Goal: Task Accomplishment & Management: Use online tool/utility

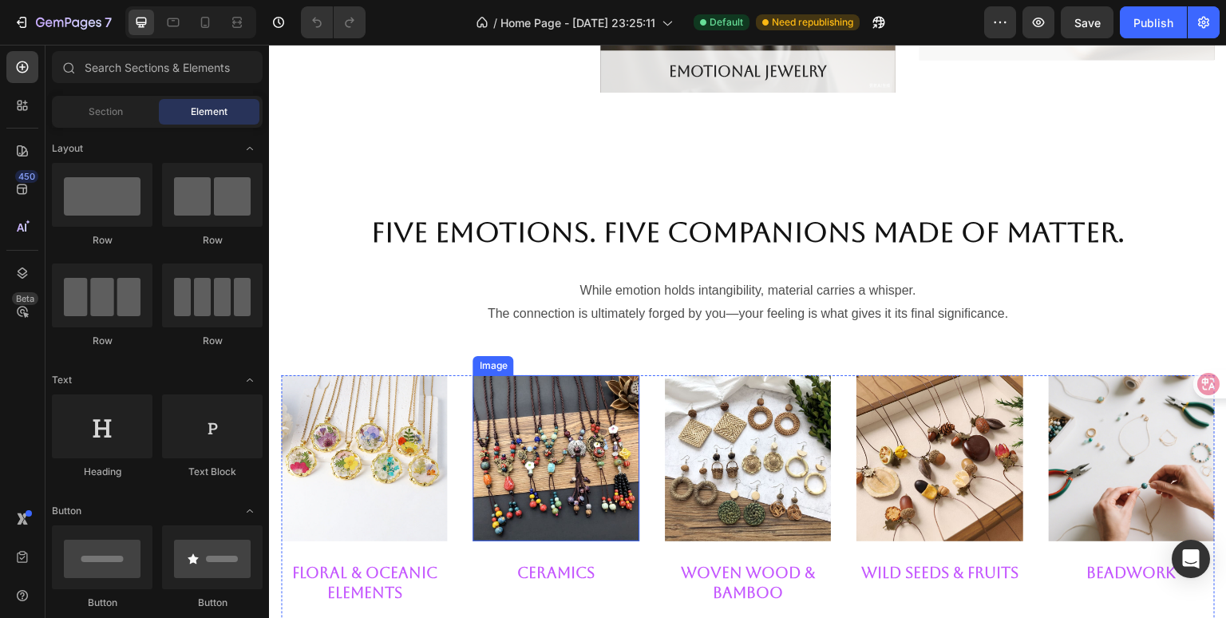
scroll to position [1756, 0]
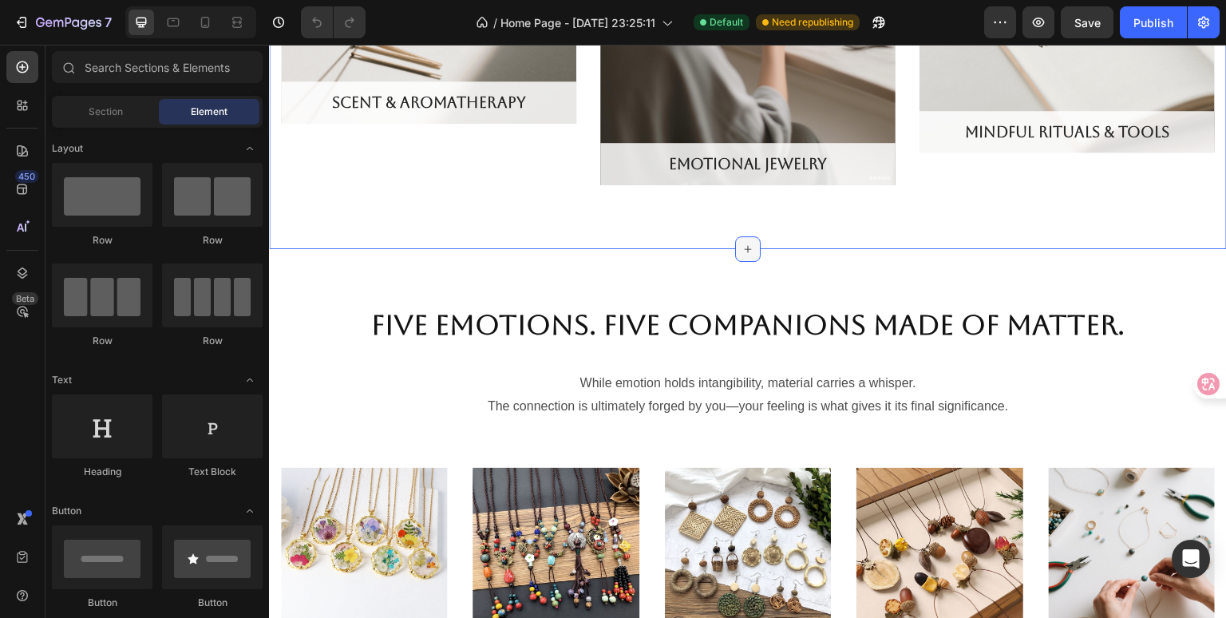
click at [742, 247] on icon at bounding box center [748, 249] width 13 height 13
click at [105, 112] on span "Section" at bounding box center [106, 112] width 34 height 14
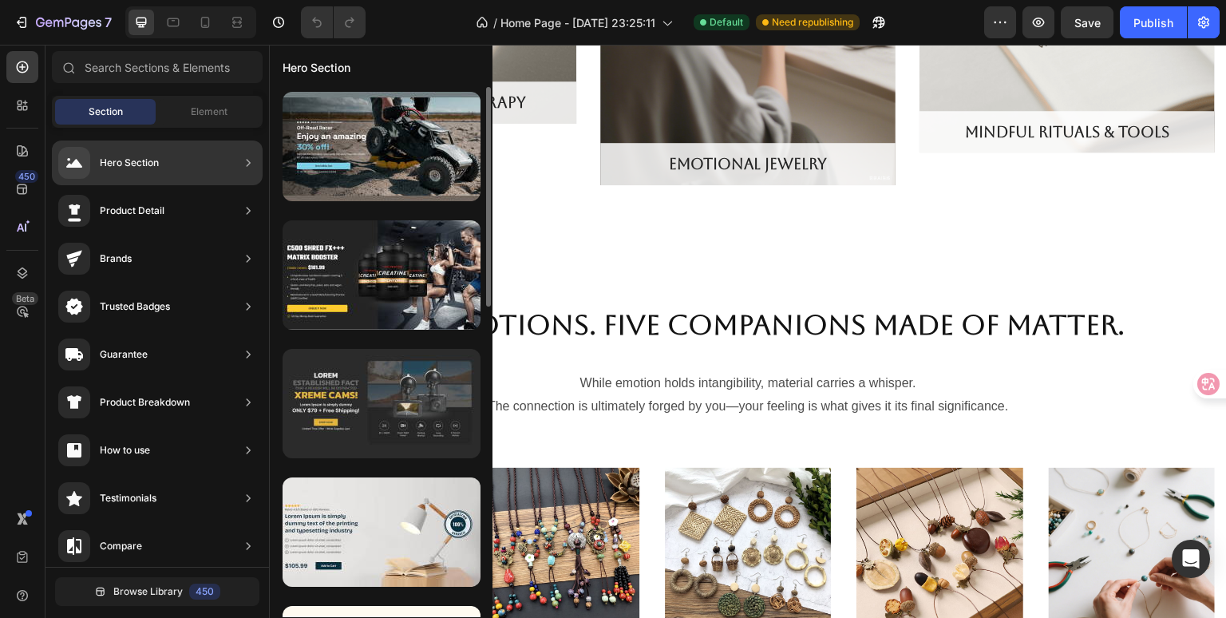
click at [412, 427] on div at bounding box center [382, 403] width 198 height 109
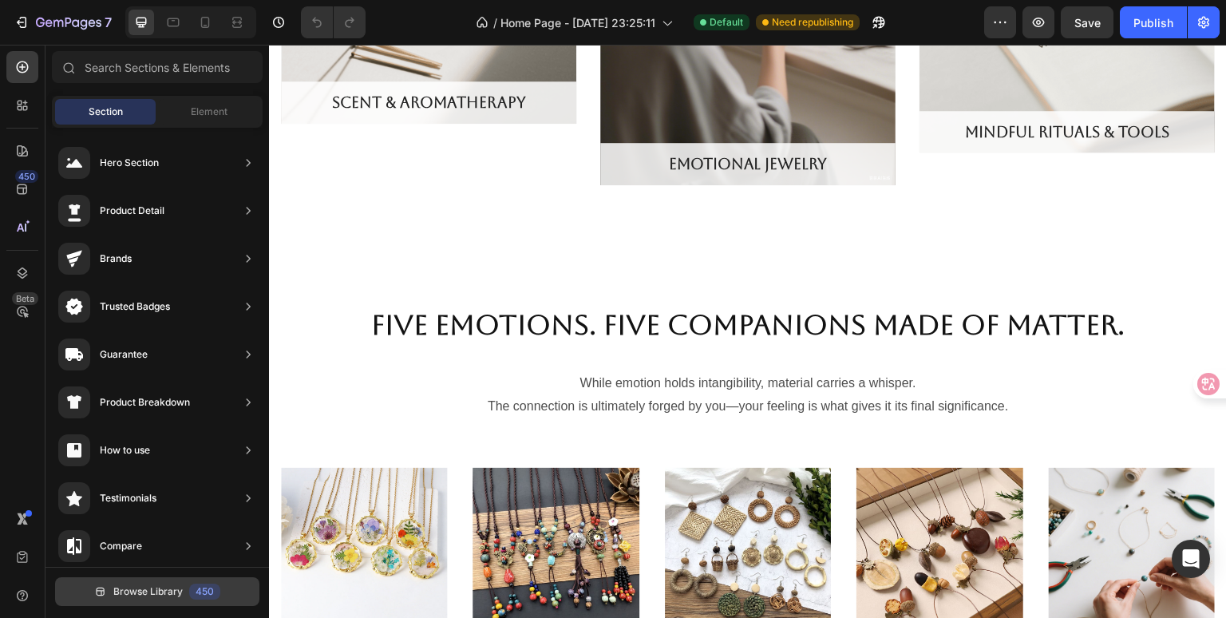
click at [159, 598] on span "Browse Library" at bounding box center [147, 591] width 69 height 14
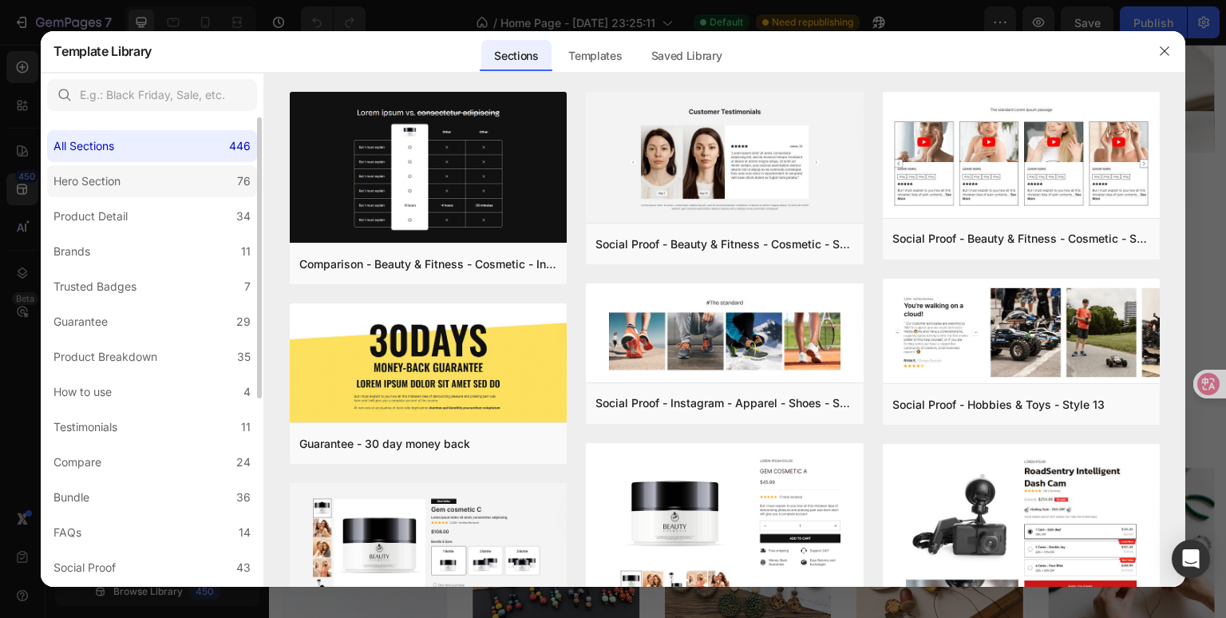
click at [171, 180] on label "Hero Section 76" at bounding box center [152, 181] width 210 height 32
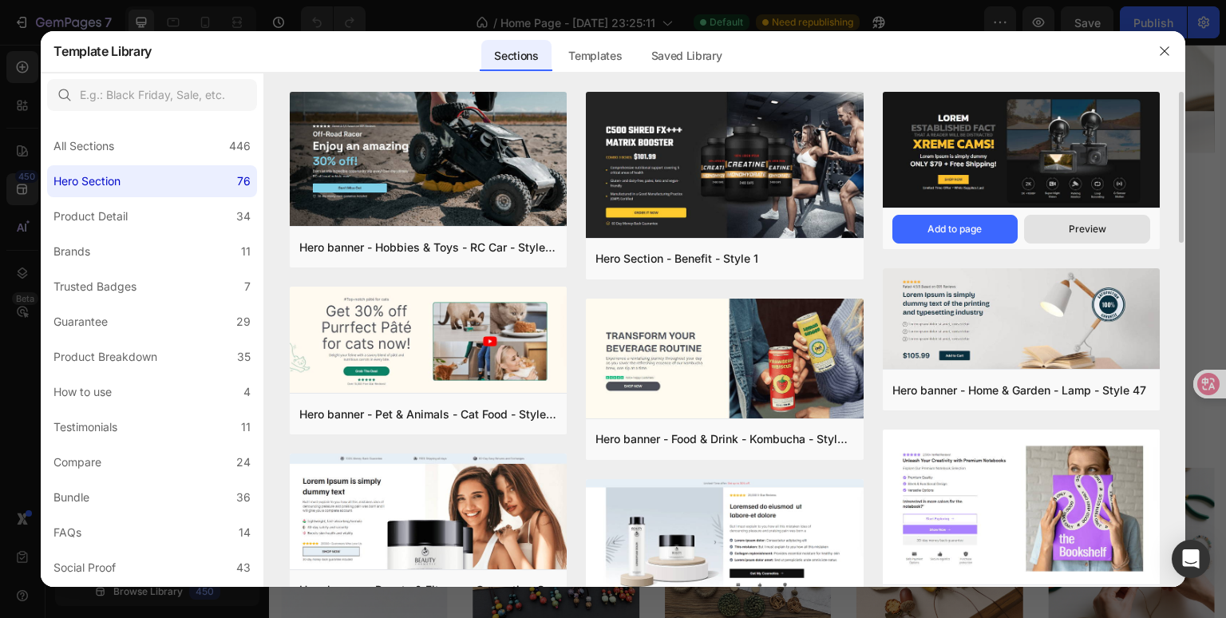
click at [1079, 222] on div "Preview" at bounding box center [1088, 229] width 38 height 14
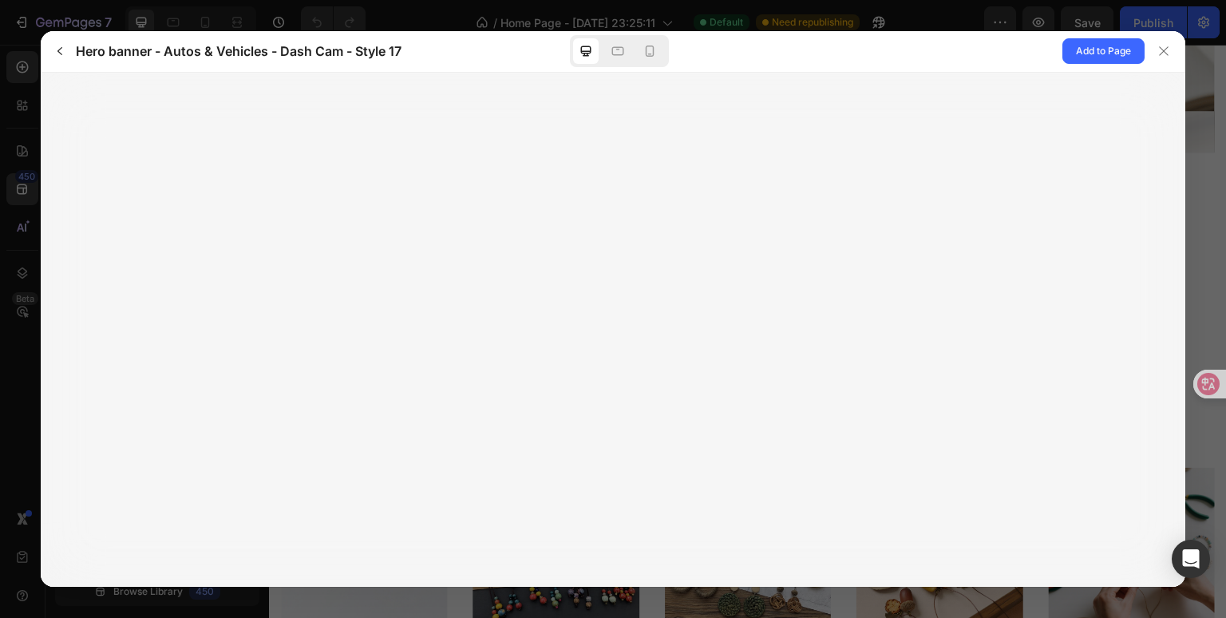
click at [702, 319] on div at bounding box center [613, 330] width 1145 height 515
click at [56, 53] on icon "button" at bounding box center [59, 51] width 13 height 13
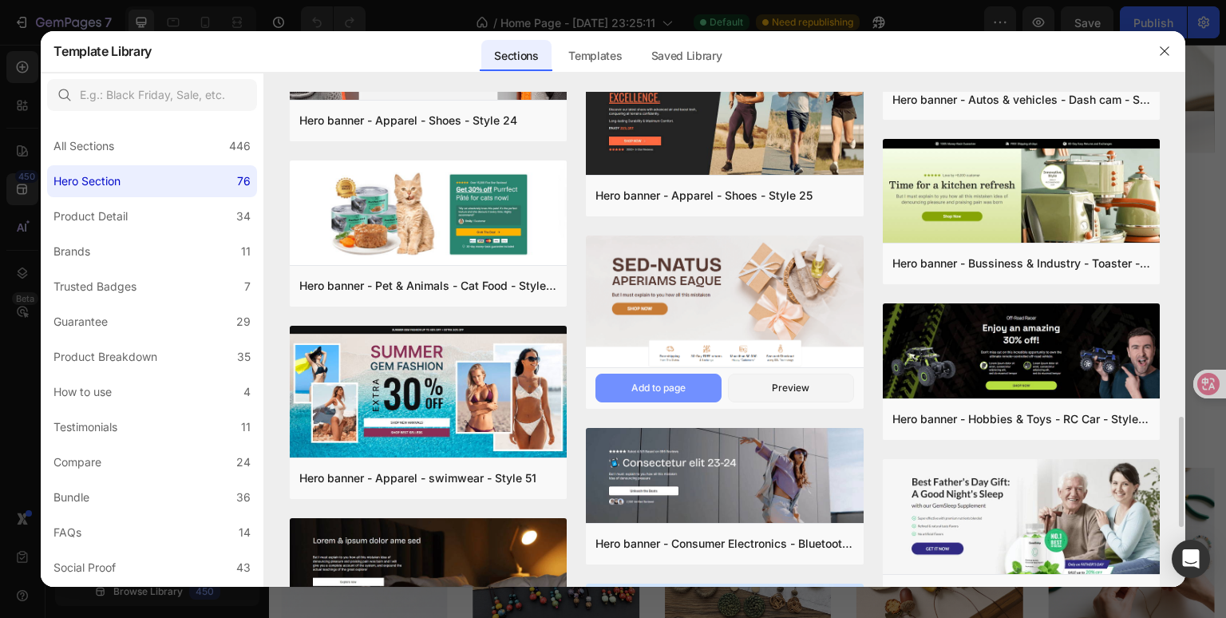
scroll to position [1098, 0]
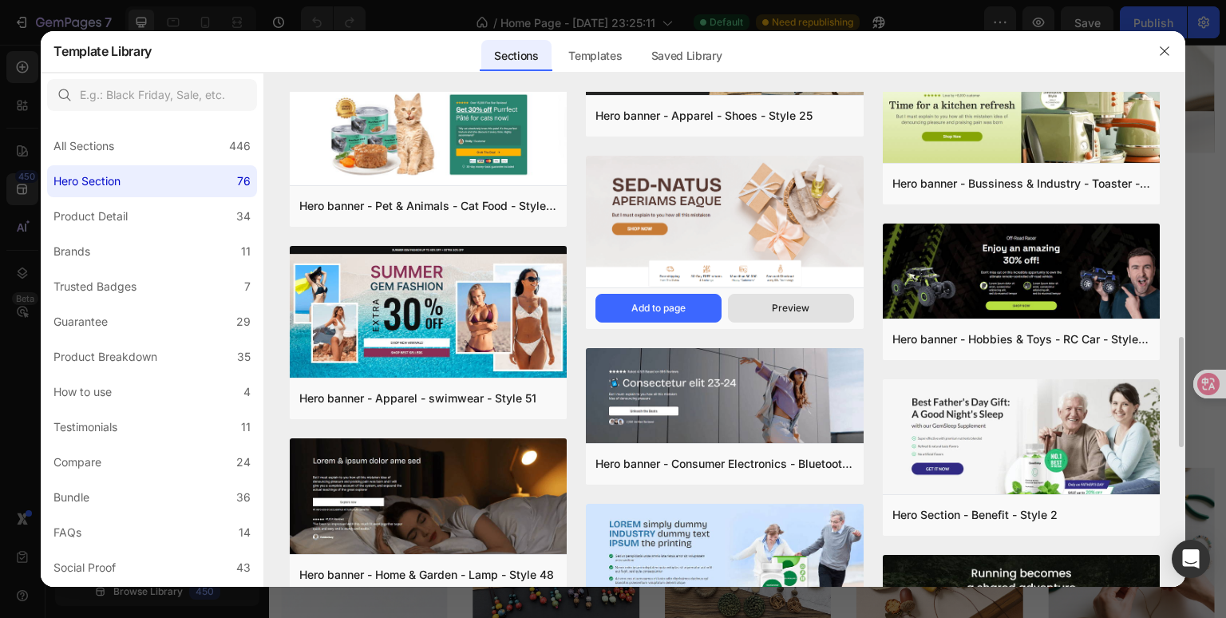
click at [789, 304] on div "Preview" at bounding box center [791, 308] width 38 height 14
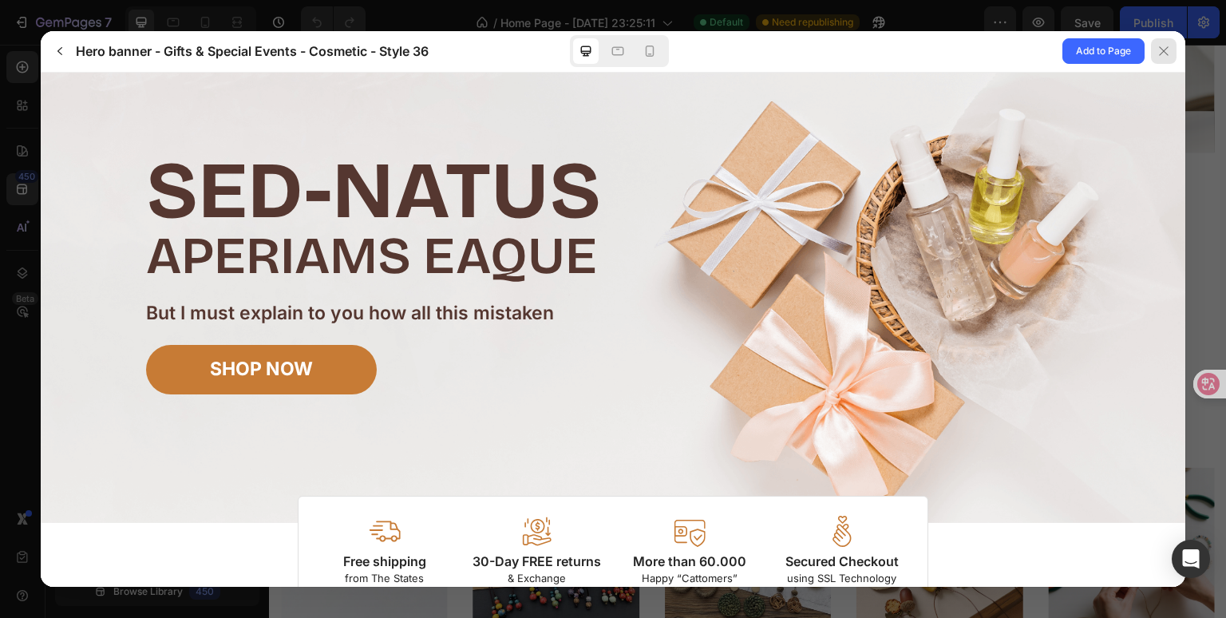
scroll to position [32, 0]
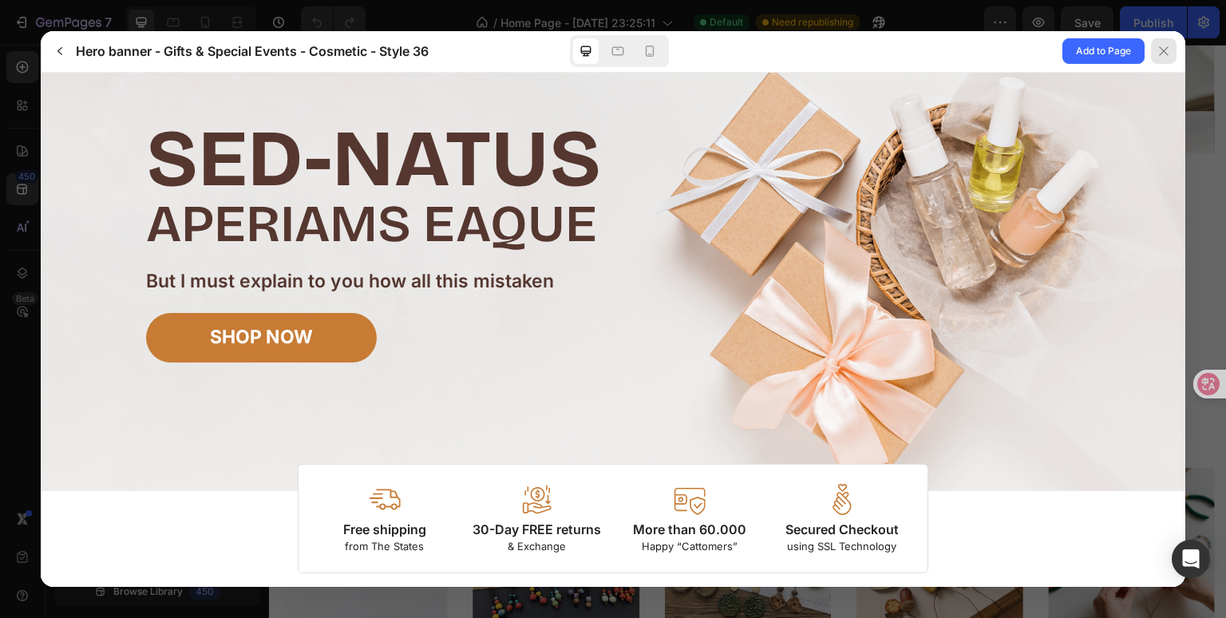
click at [1165, 53] on icon at bounding box center [1163, 51] width 13 height 13
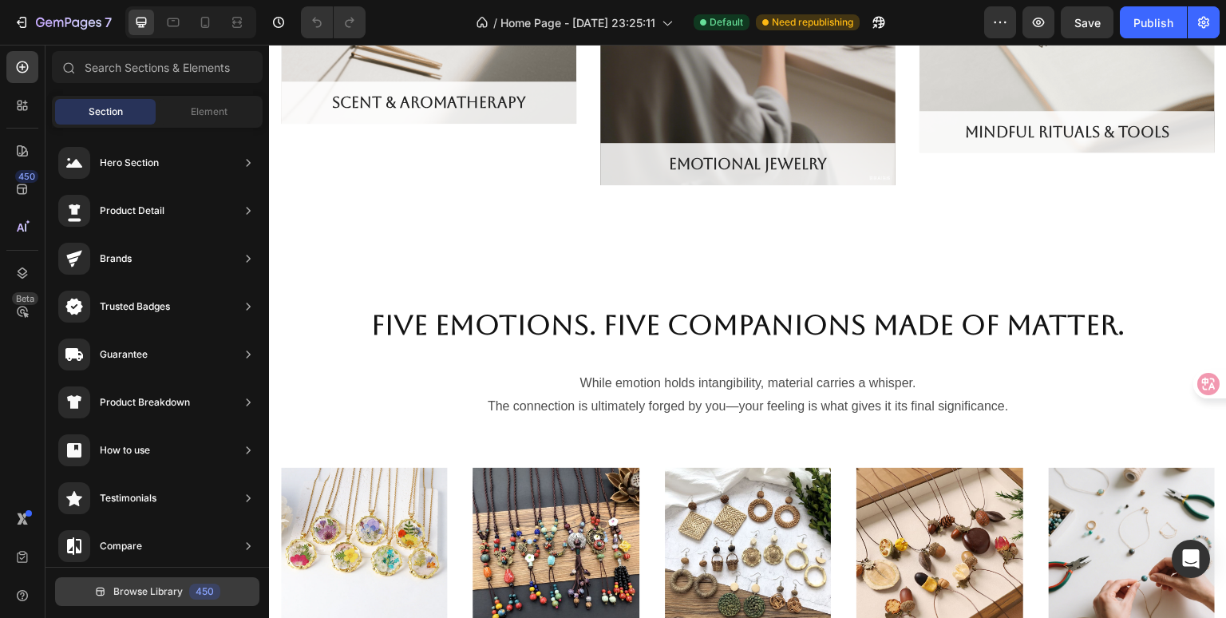
click at [160, 583] on button "Browse Library 450" at bounding box center [157, 591] width 204 height 29
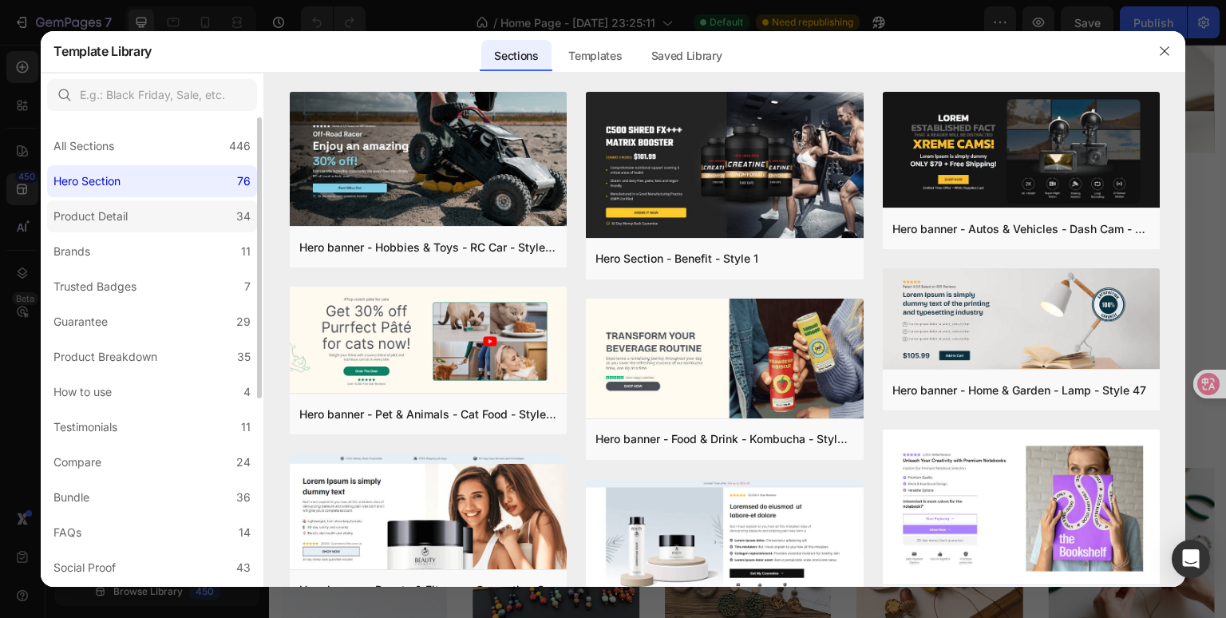
click at [115, 209] on div "Product Detail" at bounding box center [90, 216] width 74 height 19
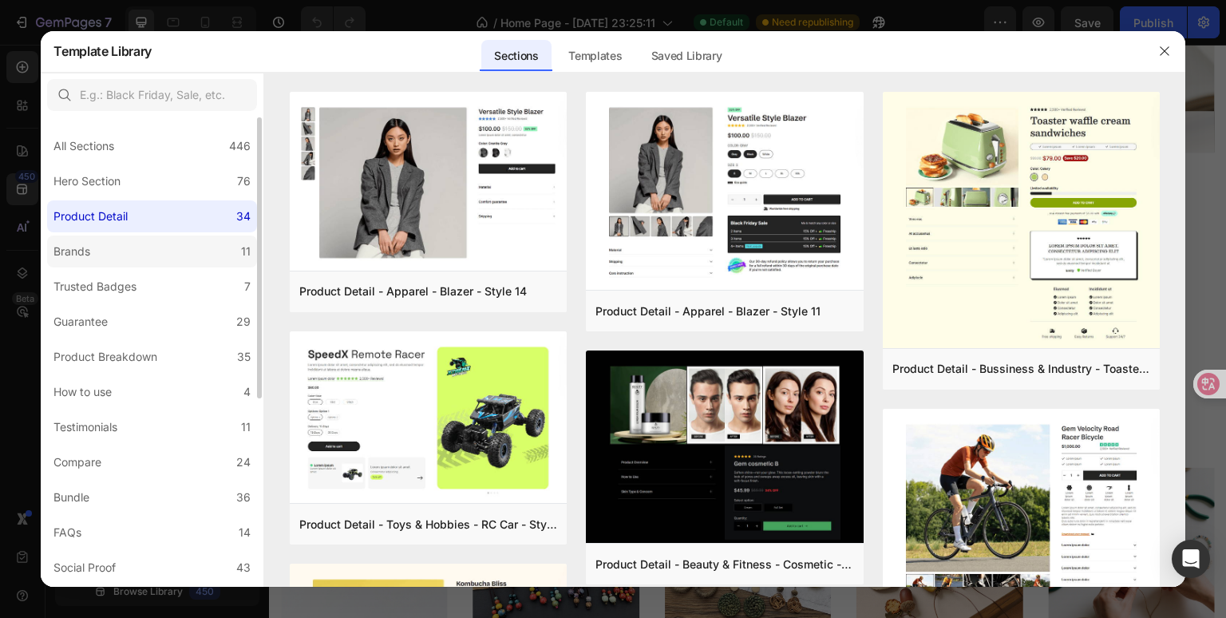
click at [105, 255] on label "Brands 11" at bounding box center [152, 251] width 210 height 32
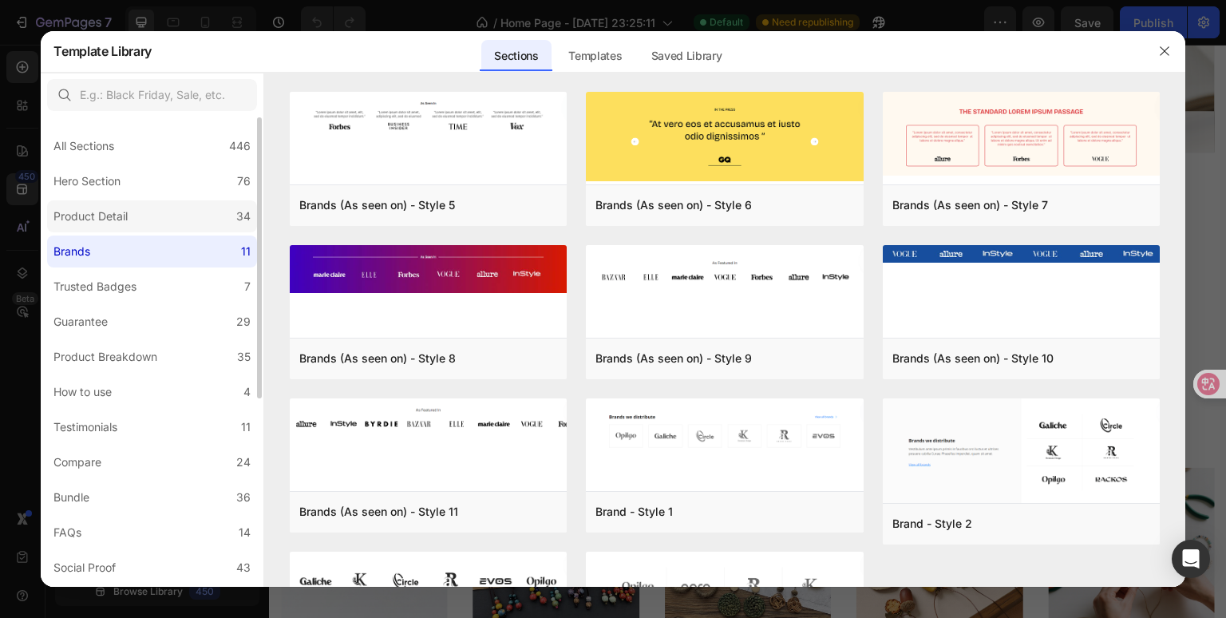
click at [112, 225] on div "Product Detail" at bounding box center [90, 216] width 74 height 19
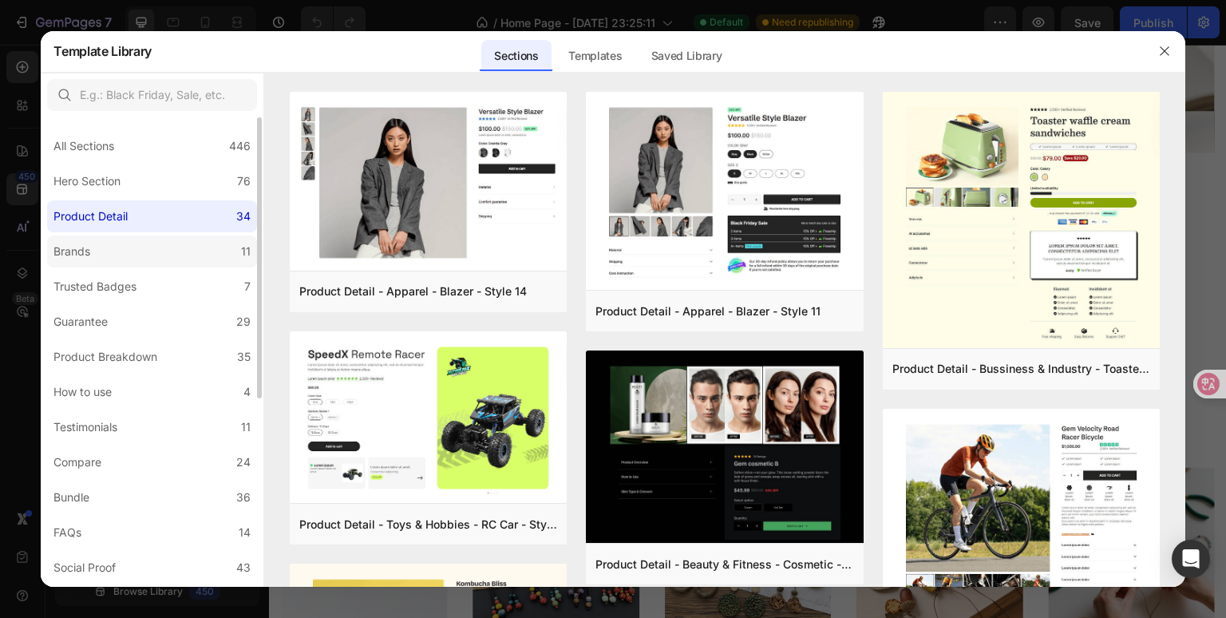
click at [118, 247] on label "Brands 11" at bounding box center [152, 251] width 210 height 32
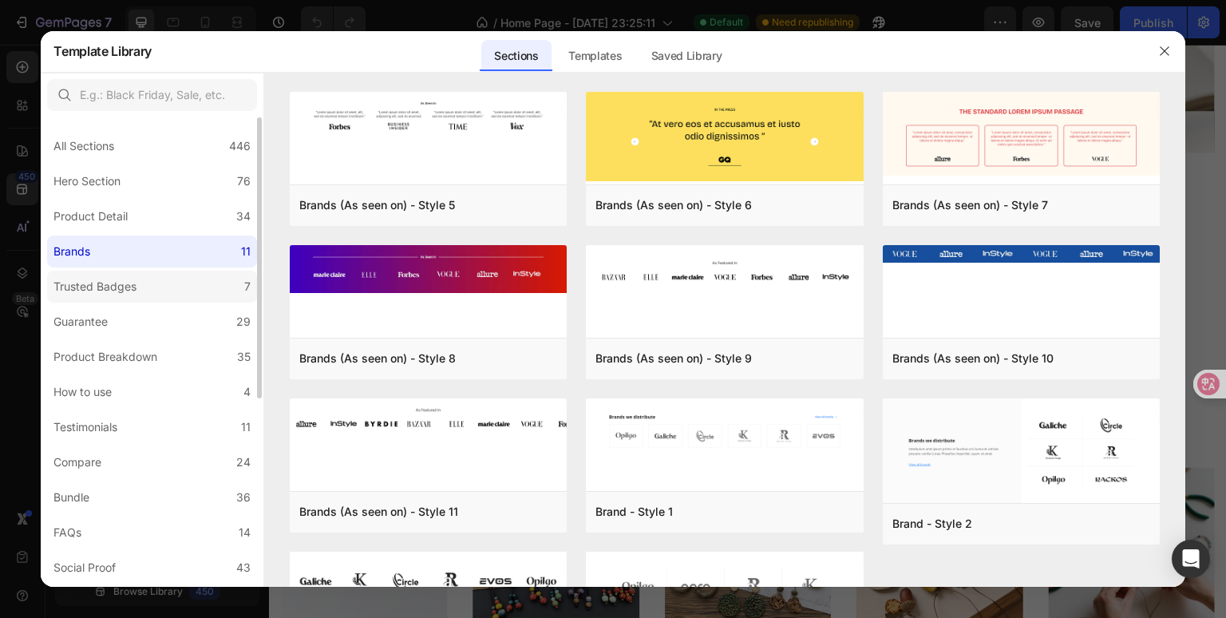
click at [136, 288] on div "Trusted Badges" at bounding box center [94, 286] width 83 height 19
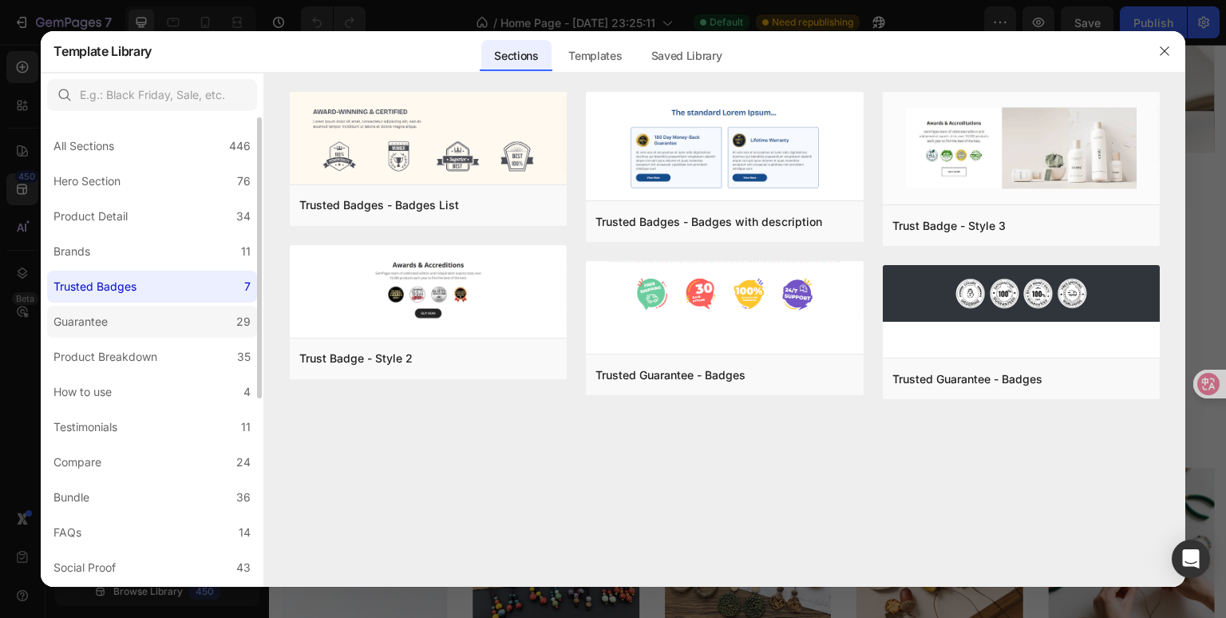
click at [135, 313] on label "Guarantee 29" at bounding box center [152, 322] width 210 height 32
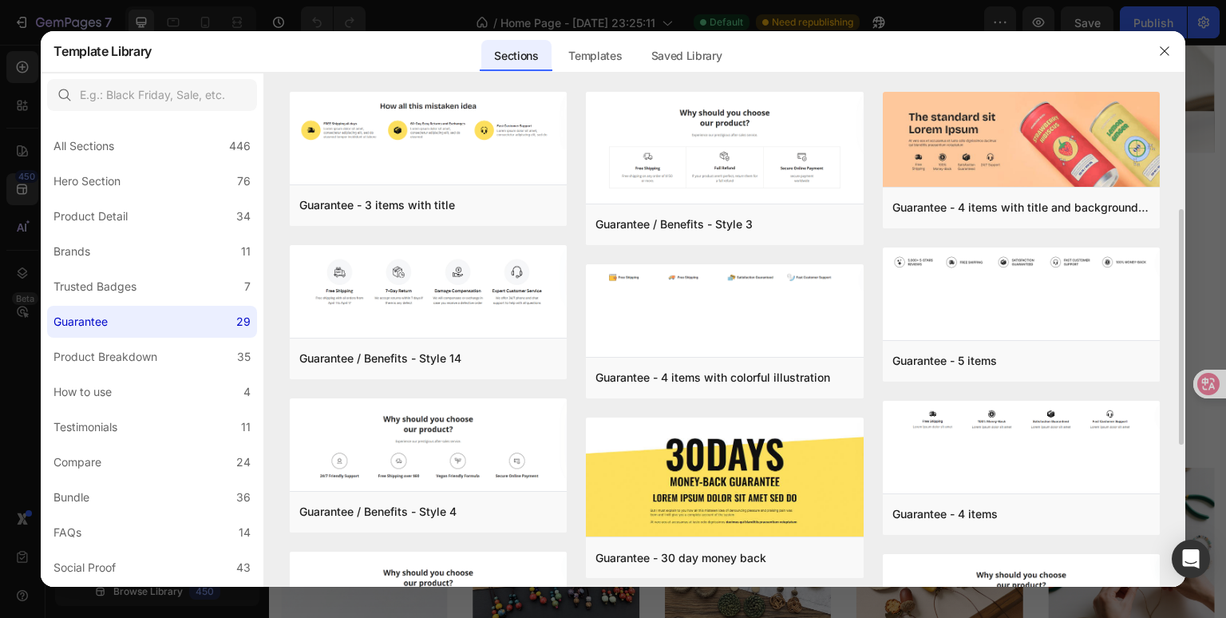
scroll to position [160, 0]
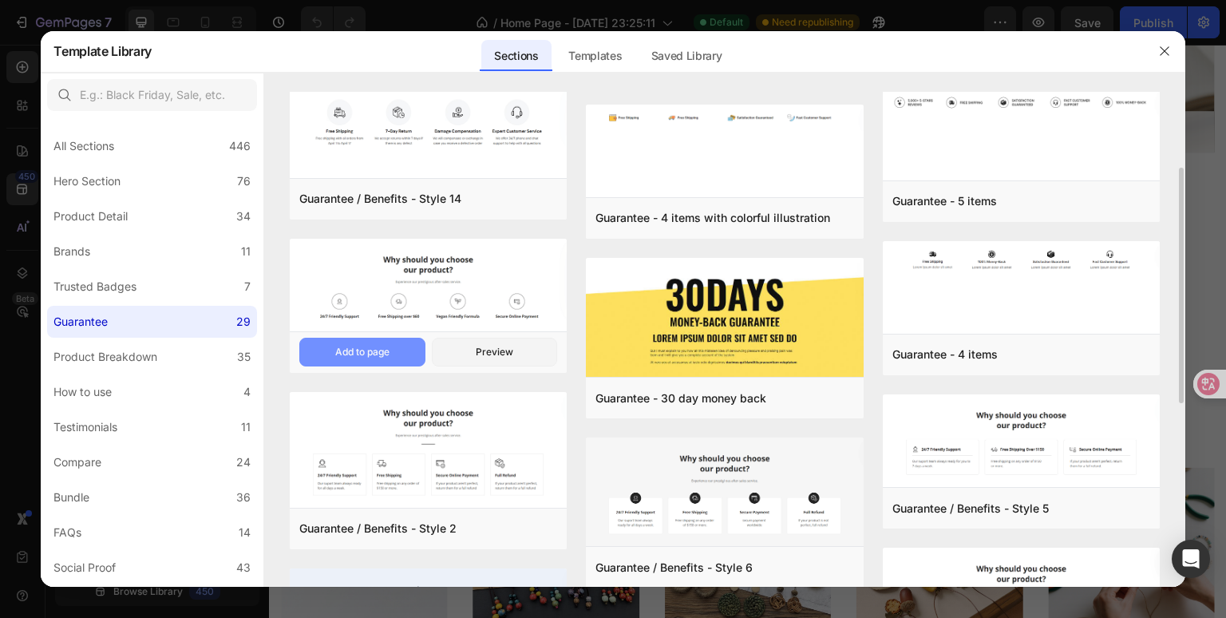
click at [392, 346] on button "Add to page" at bounding box center [362, 352] width 126 height 29
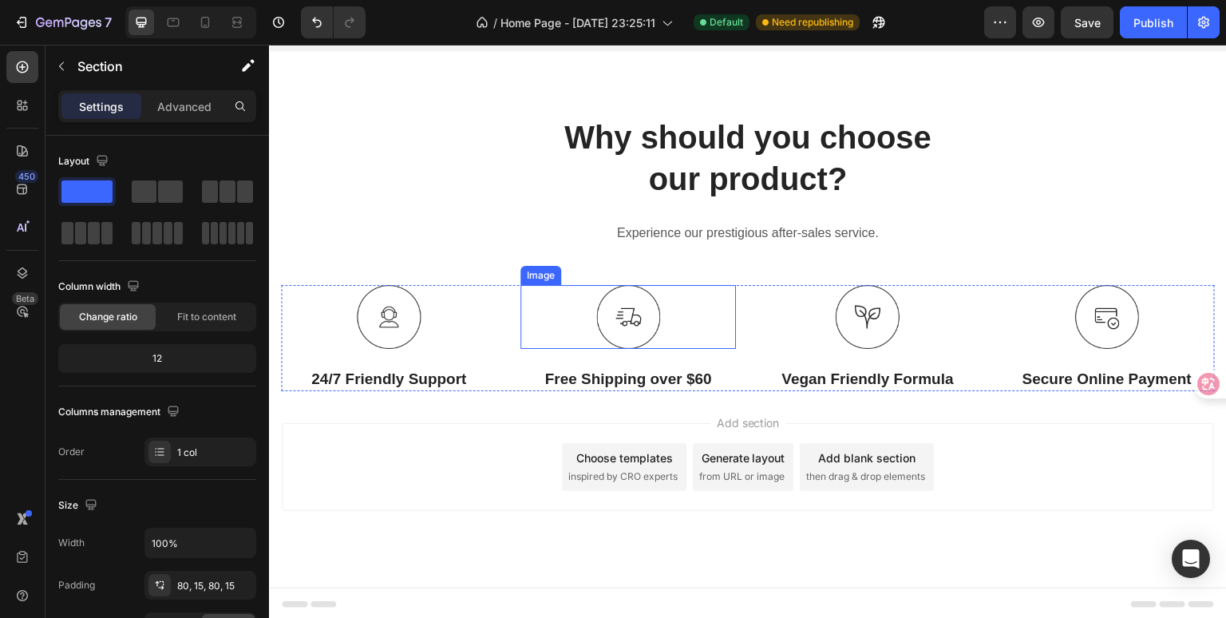
scroll to position [5257, 0]
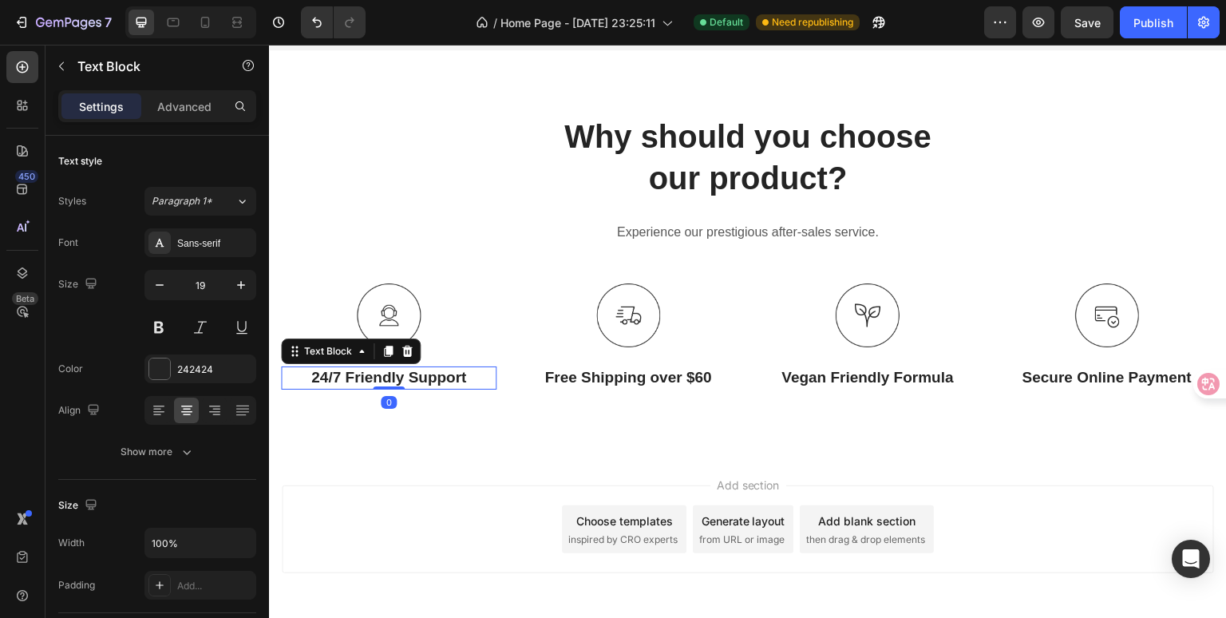
click at [412, 381] on p "24/7 Friendly Support" at bounding box center [389, 378] width 212 height 20
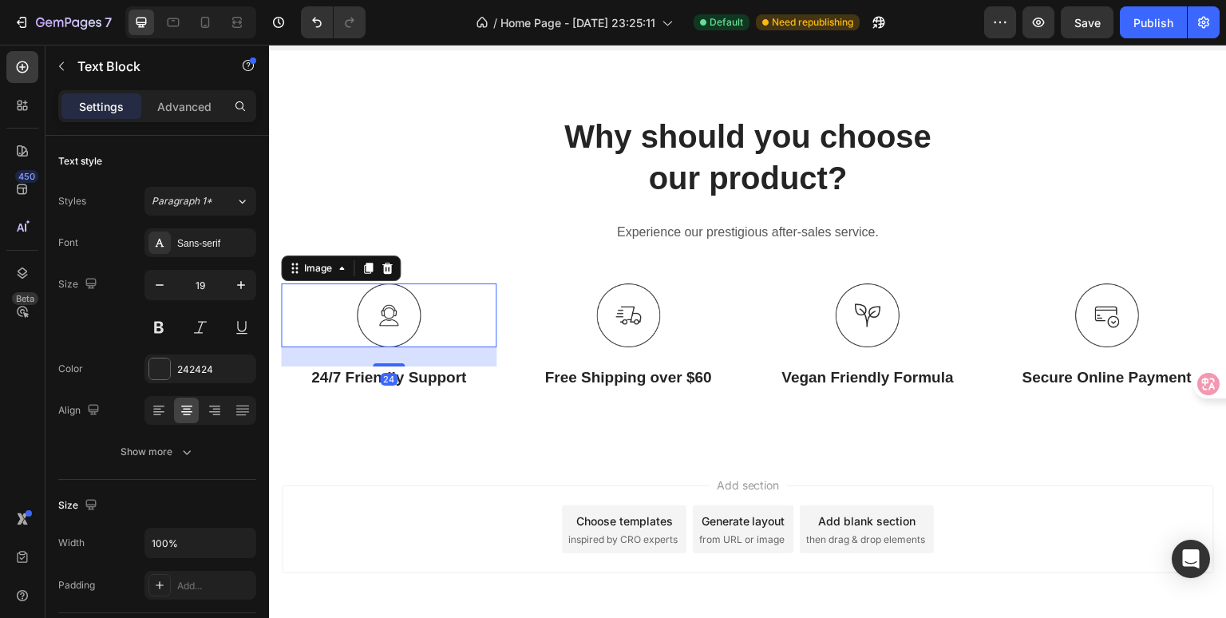
click at [478, 299] on div at bounding box center [389, 315] width 216 height 64
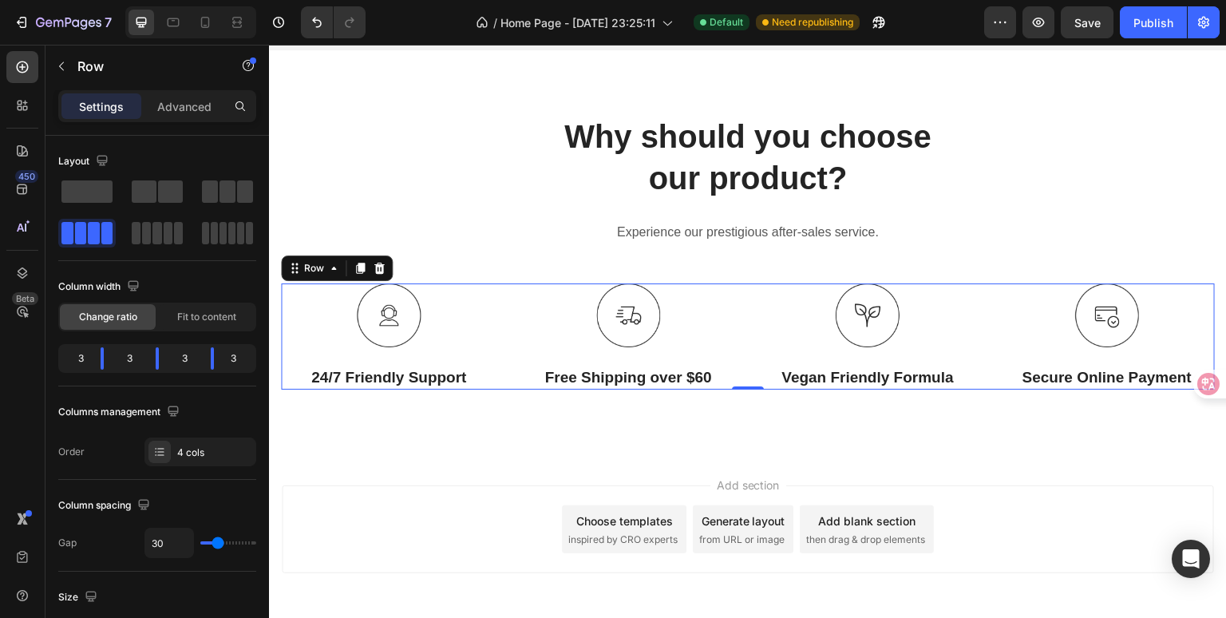
click at [476, 354] on div "Image 24/7 Friendly Support Text Block" at bounding box center [389, 336] width 216 height 106
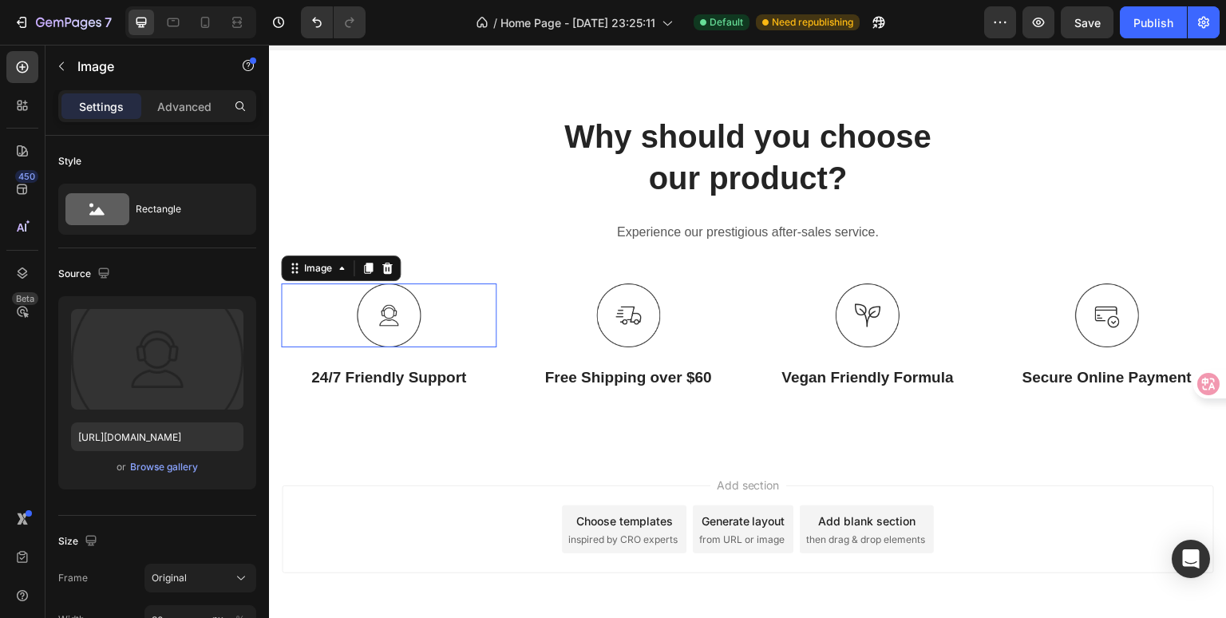
click at [480, 334] on div at bounding box center [389, 315] width 216 height 64
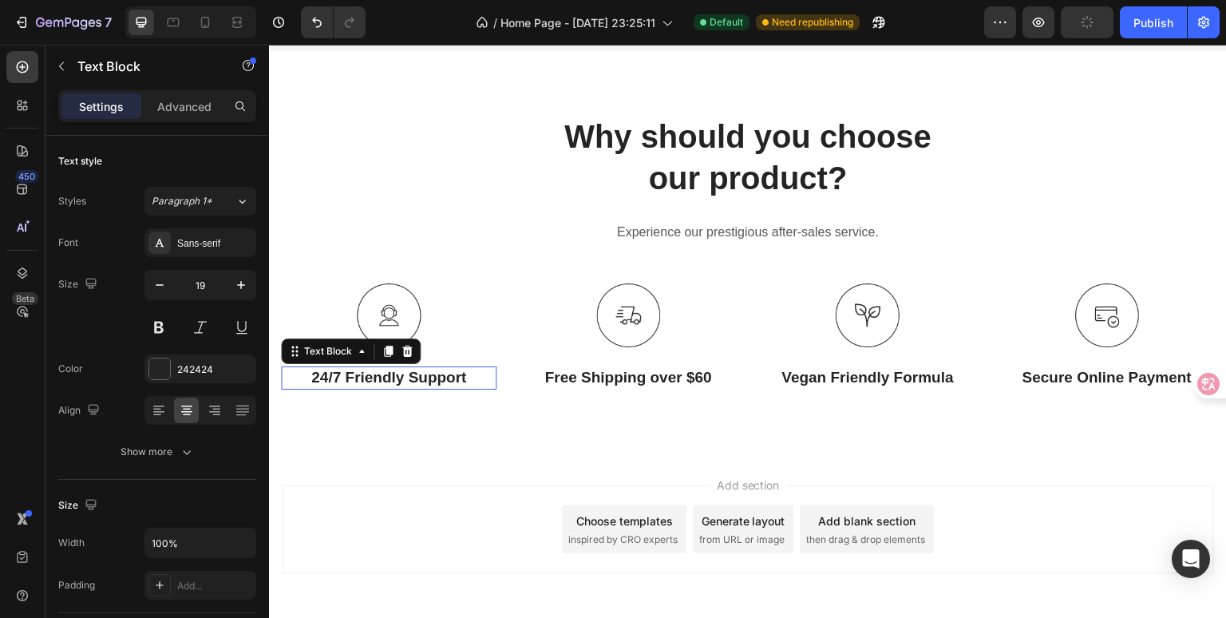
click at [479, 378] on p "24/7 Friendly Support" at bounding box center [389, 378] width 212 height 20
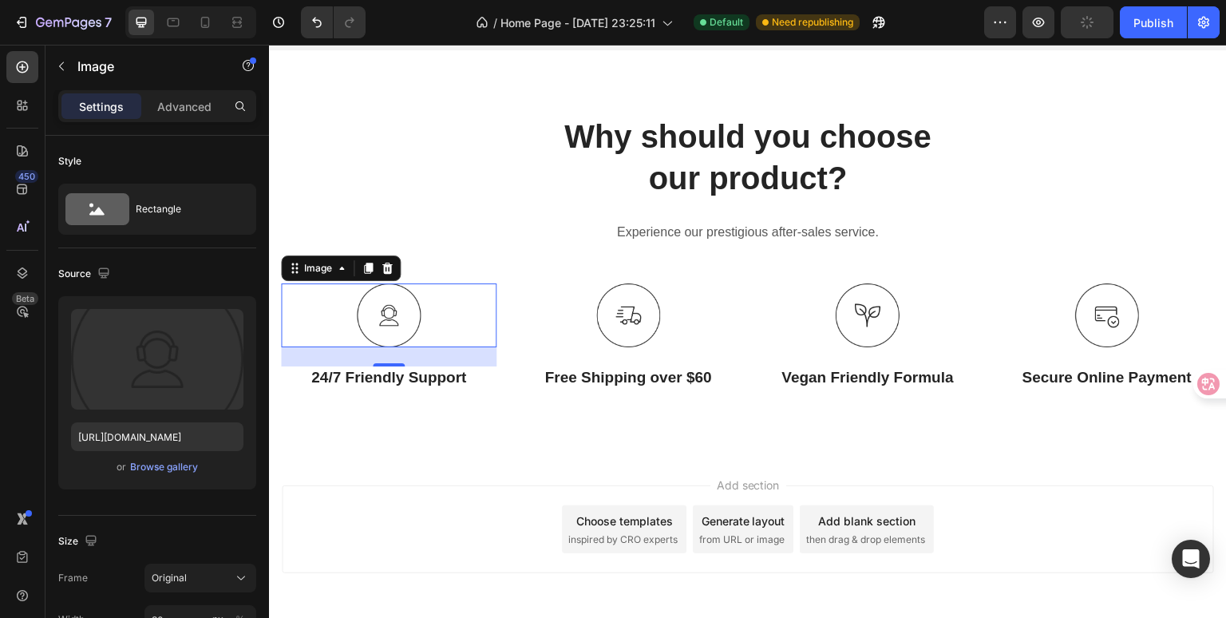
click at [464, 326] on div at bounding box center [389, 315] width 216 height 64
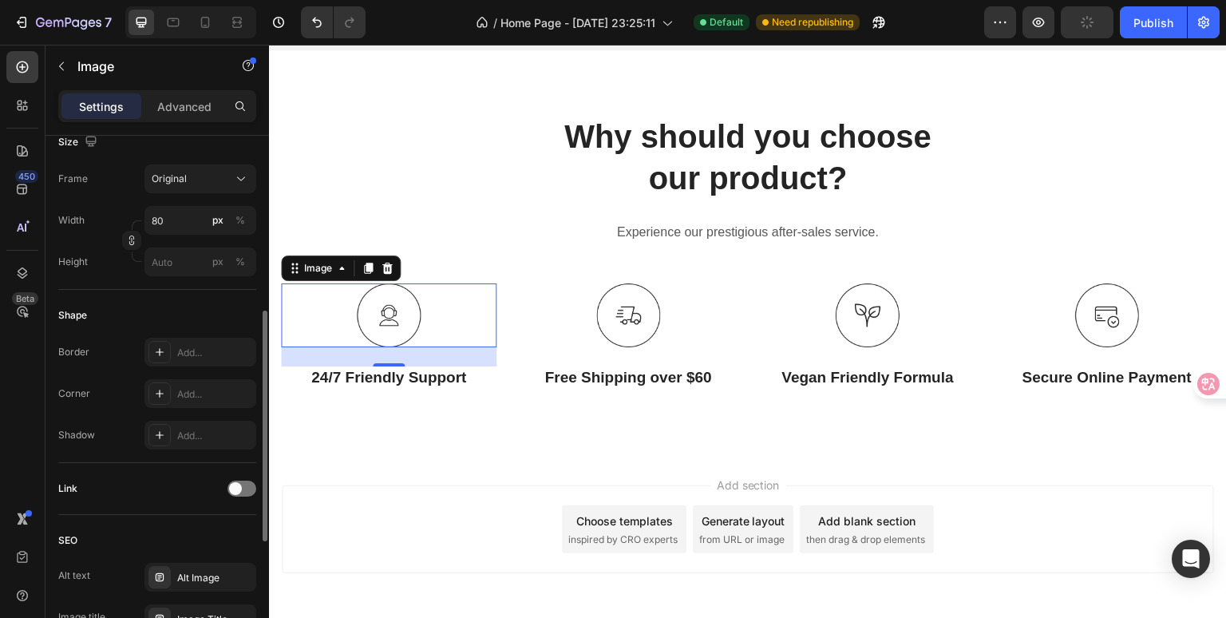
scroll to position [479, 0]
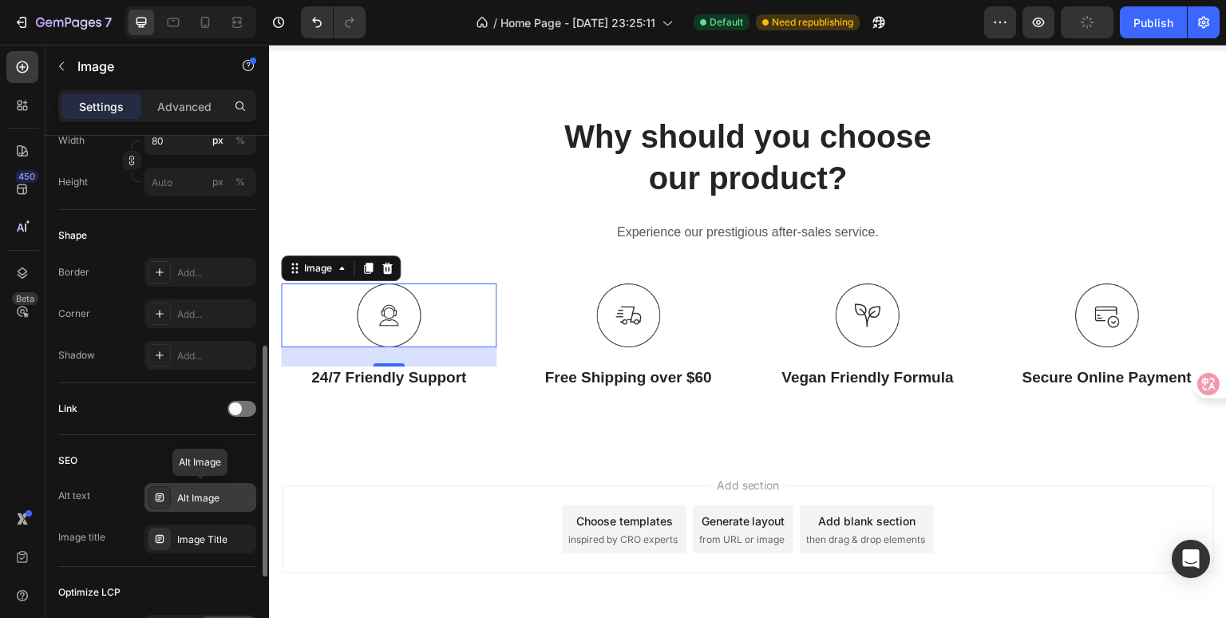
click at [202, 501] on div "Alt Image" at bounding box center [214, 498] width 75 height 14
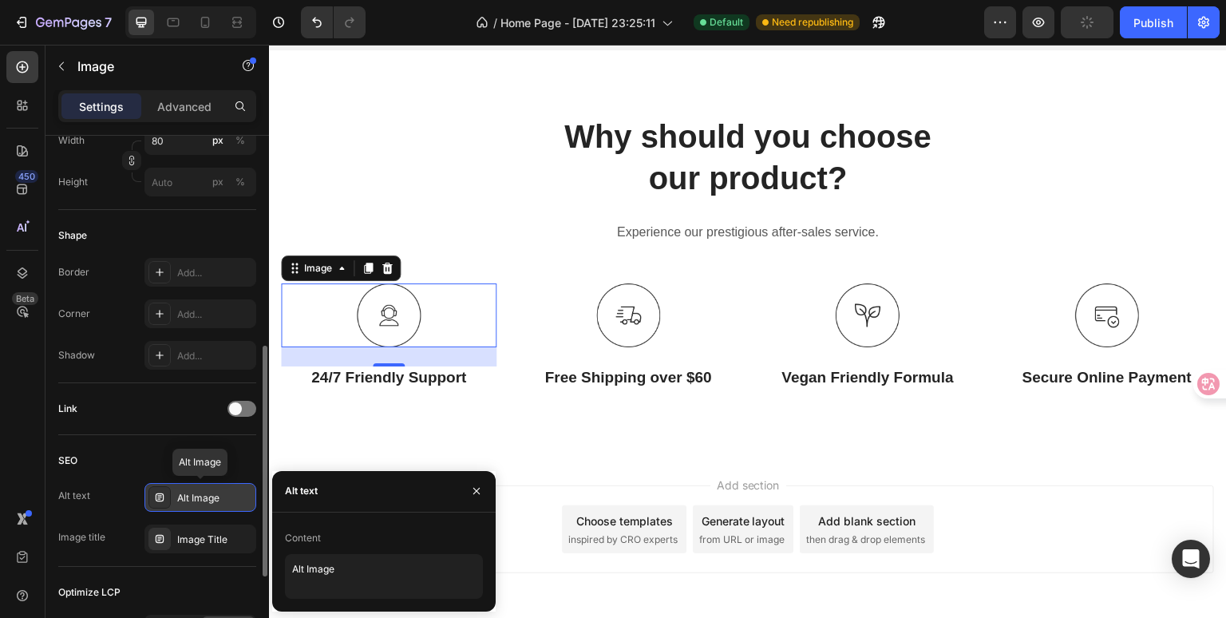
click at [202, 501] on div "Alt Image" at bounding box center [214, 498] width 75 height 14
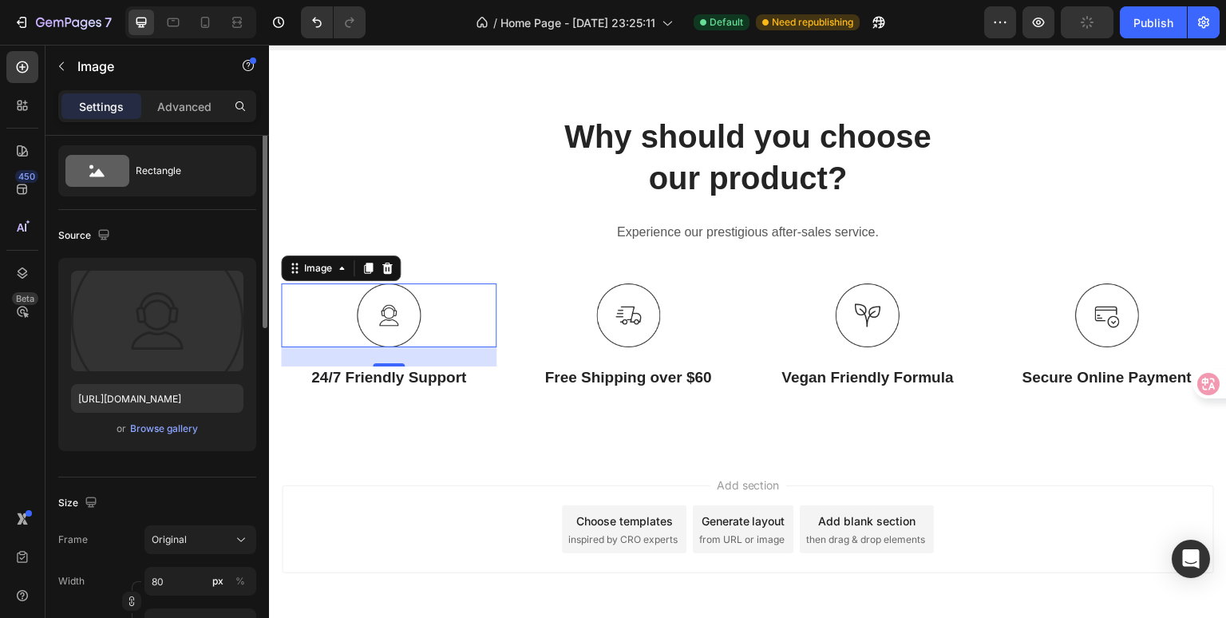
scroll to position [0, 0]
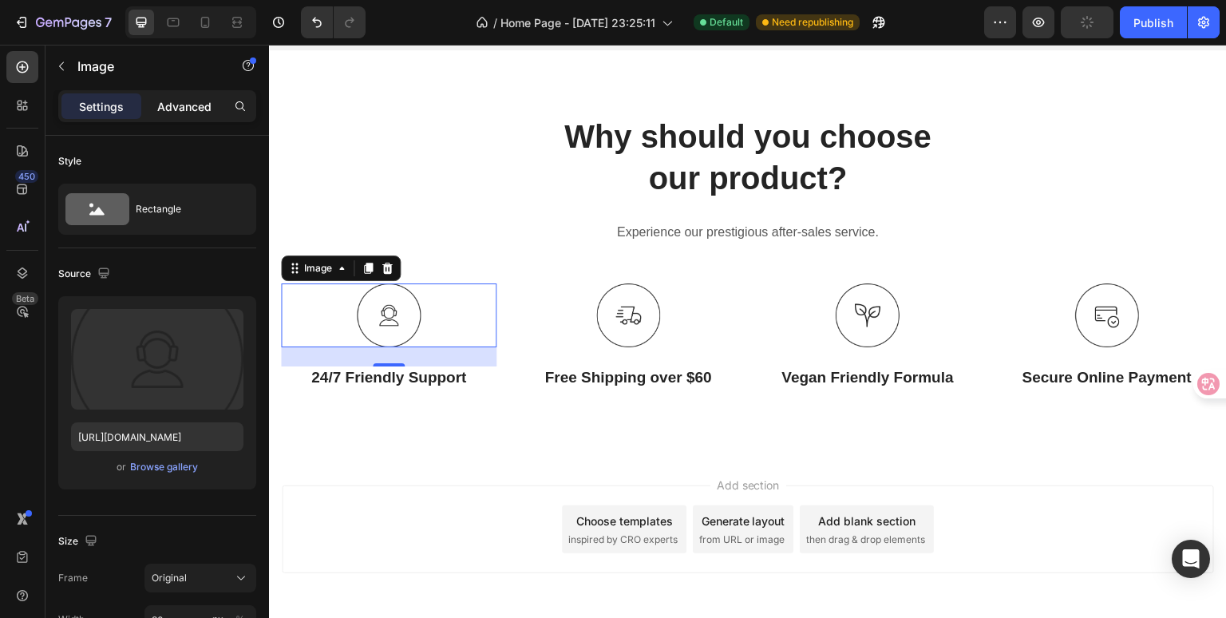
click at [195, 109] on p "Advanced" at bounding box center [184, 106] width 54 height 17
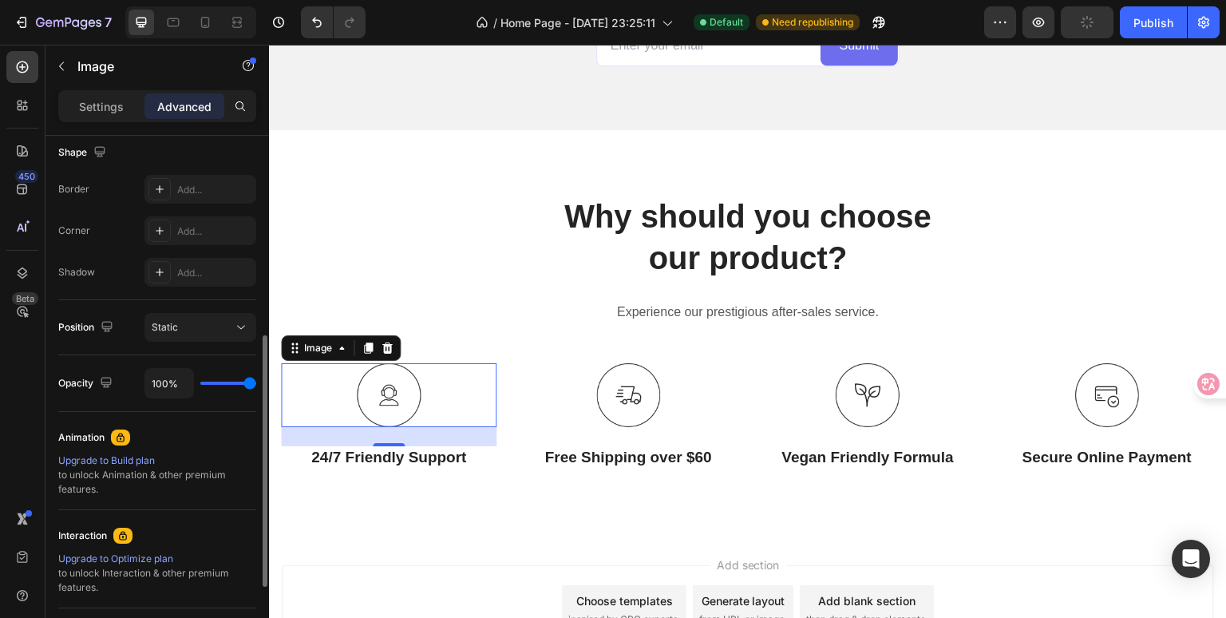
scroll to position [579, 0]
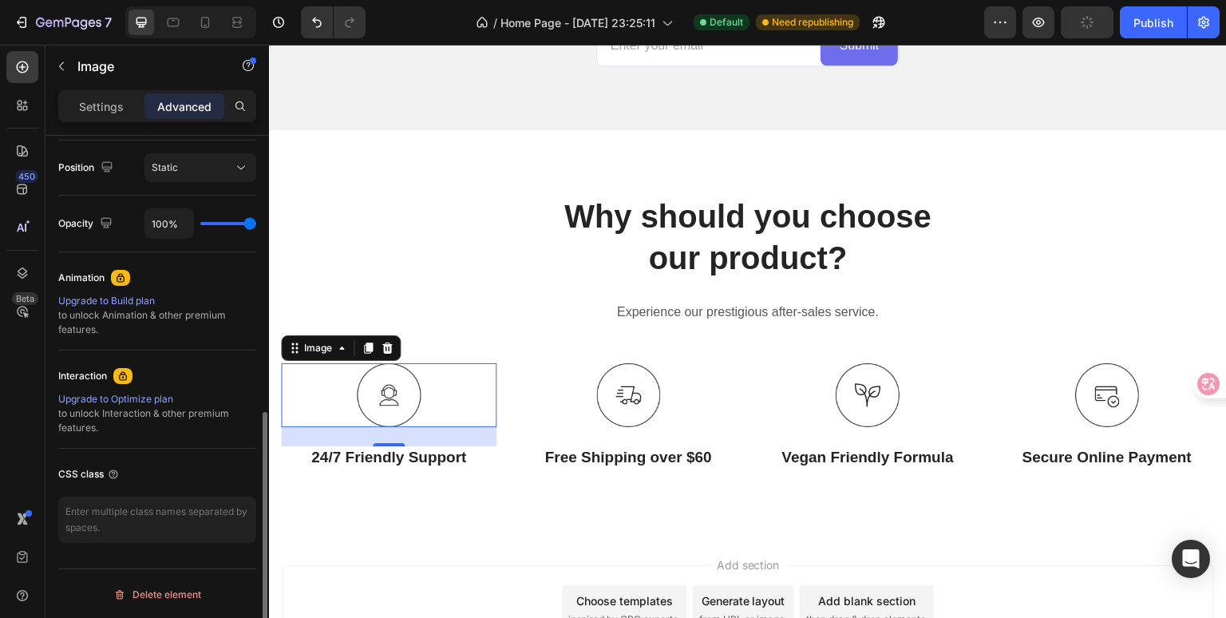
click at [123, 376] on icon at bounding box center [123, 377] width 2 height 2
click at [117, 370] on icon at bounding box center [123, 376] width 13 height 13
click at [118, 271] on icon at bounding box center [120, 277] width 13 height 13
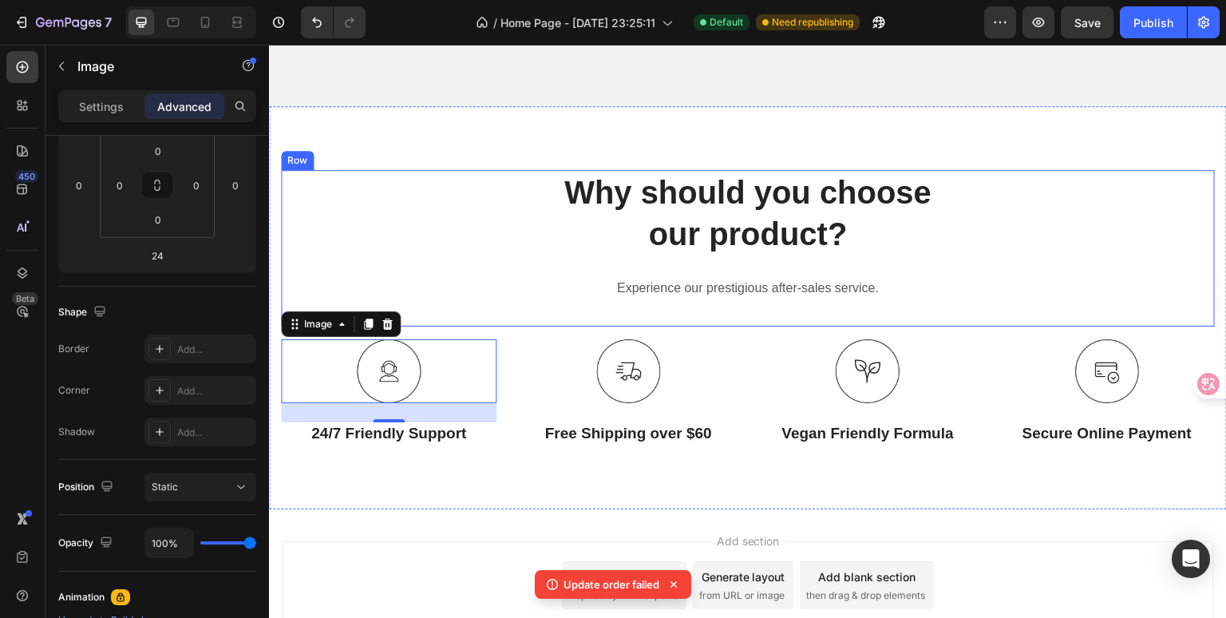
scroll to position [5177, 0]
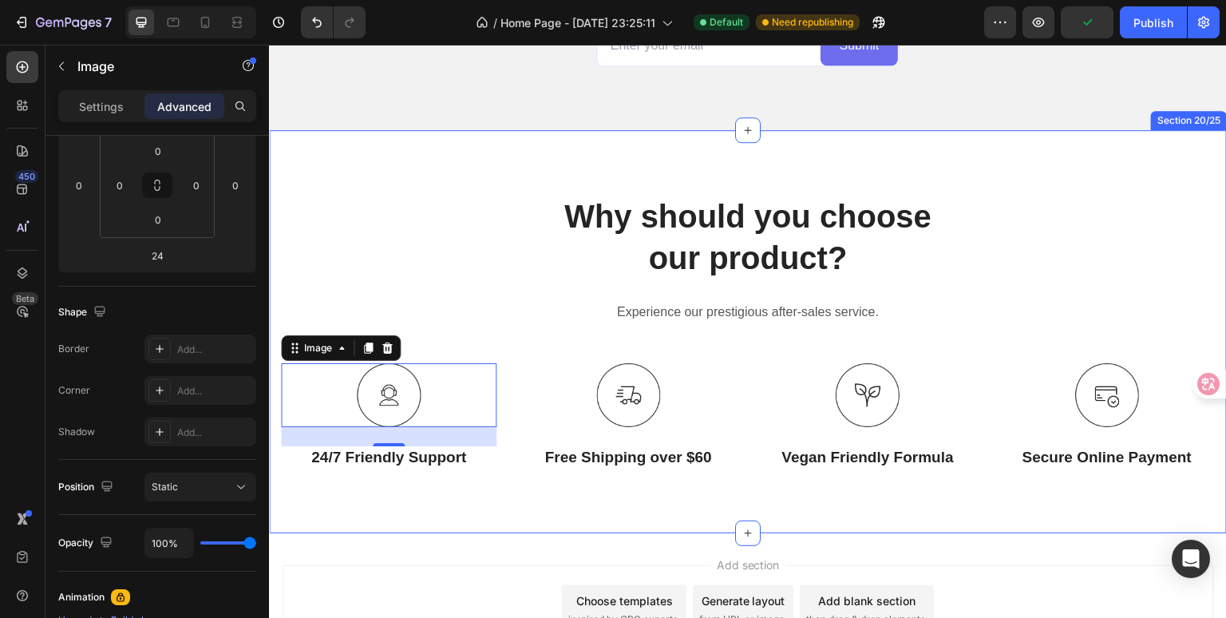
click at [358, 163] on div "Why should you choose our product? Heading Experience our prestigious after-sal…" at bounding box center [748, 332] width 958 height 404
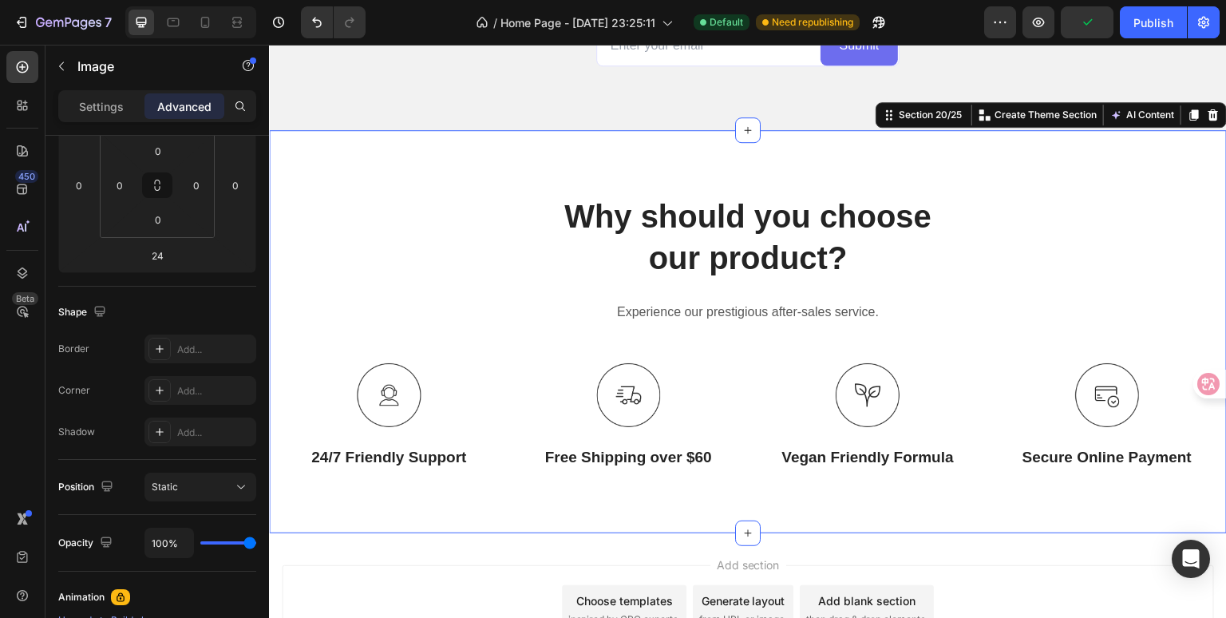
scroll to position [0, 0]
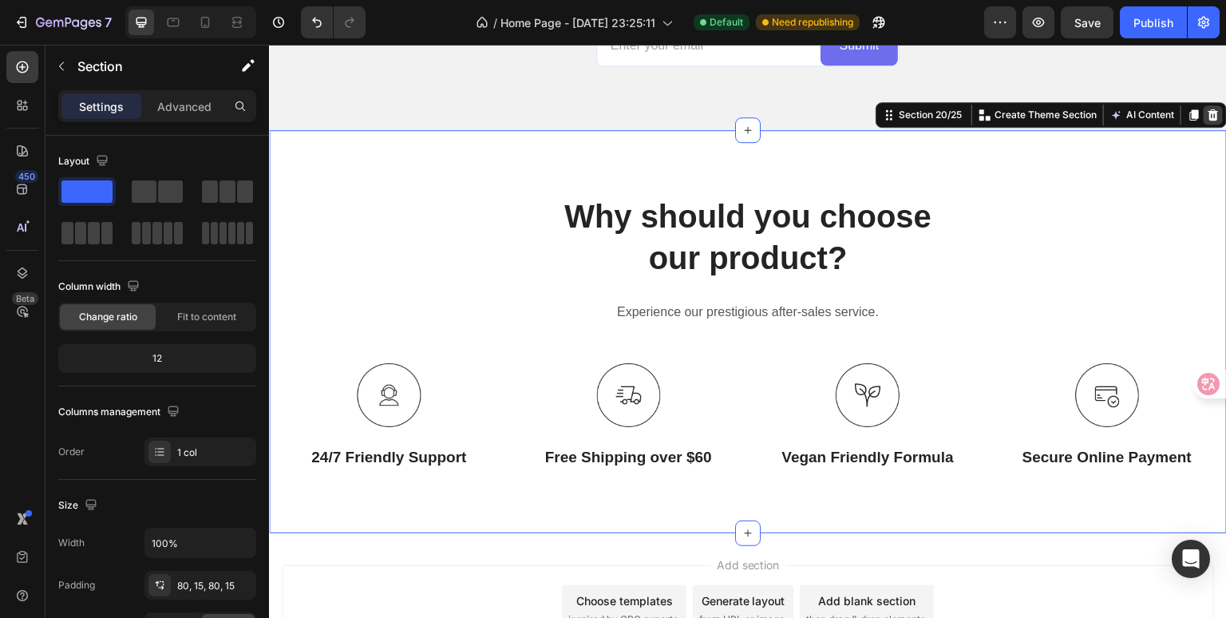
click at [1209, 113] on icon at bounding box center [1214, 114] width 10 height 11
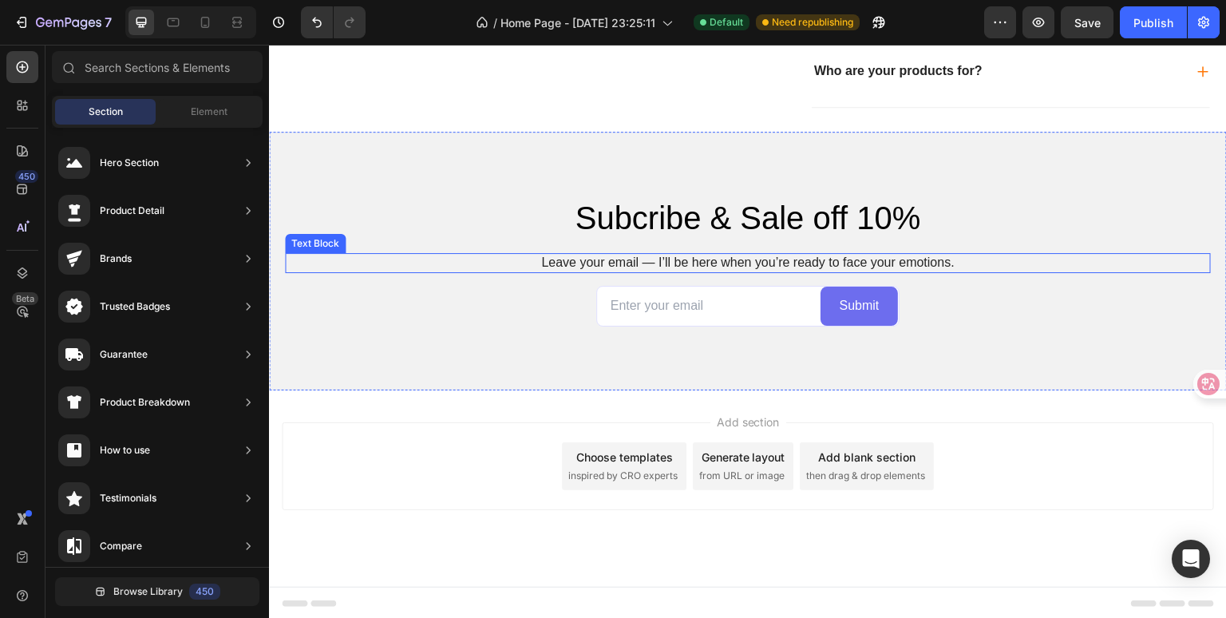
scroll to position [4837, 0]
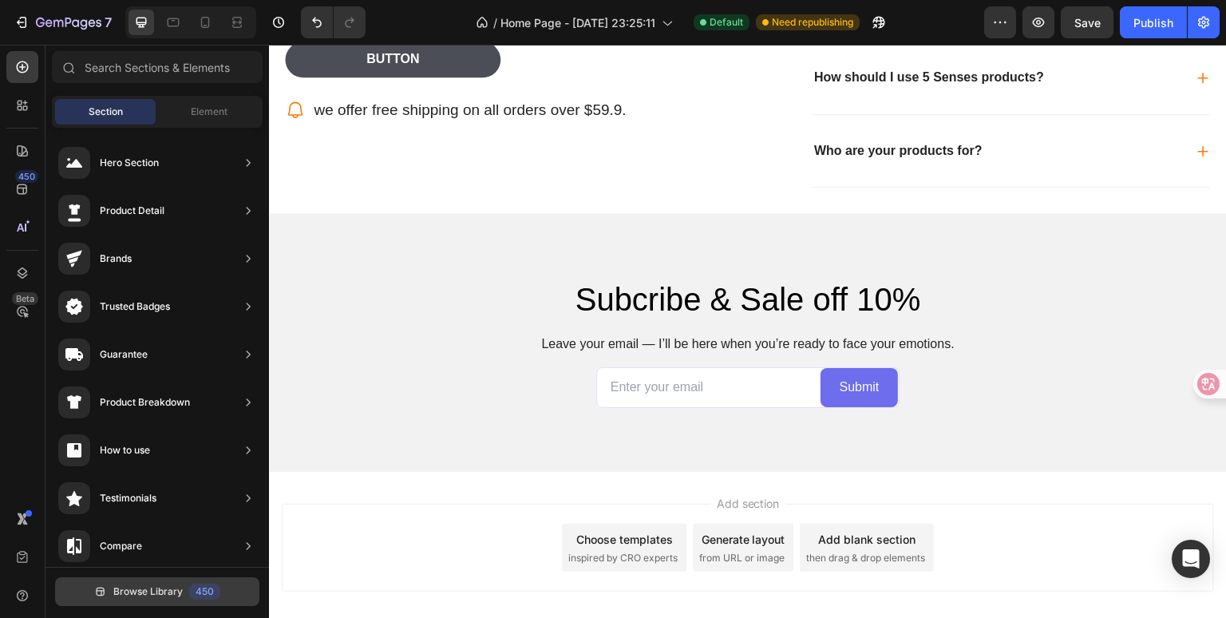
click at [134, 591] on span "Browse Library" at bounding box center [147, 591] width 69 height 14
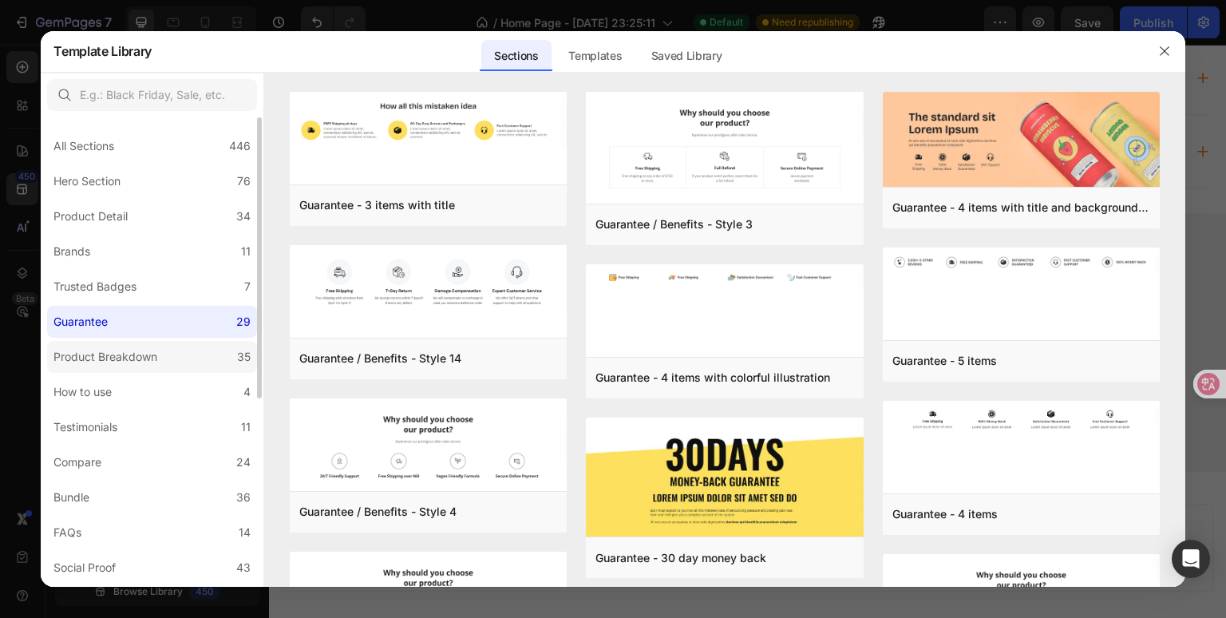
click at [182, 354] on label "Product Breakdown 35" at bounding box center [152, 357] width 210 height 32
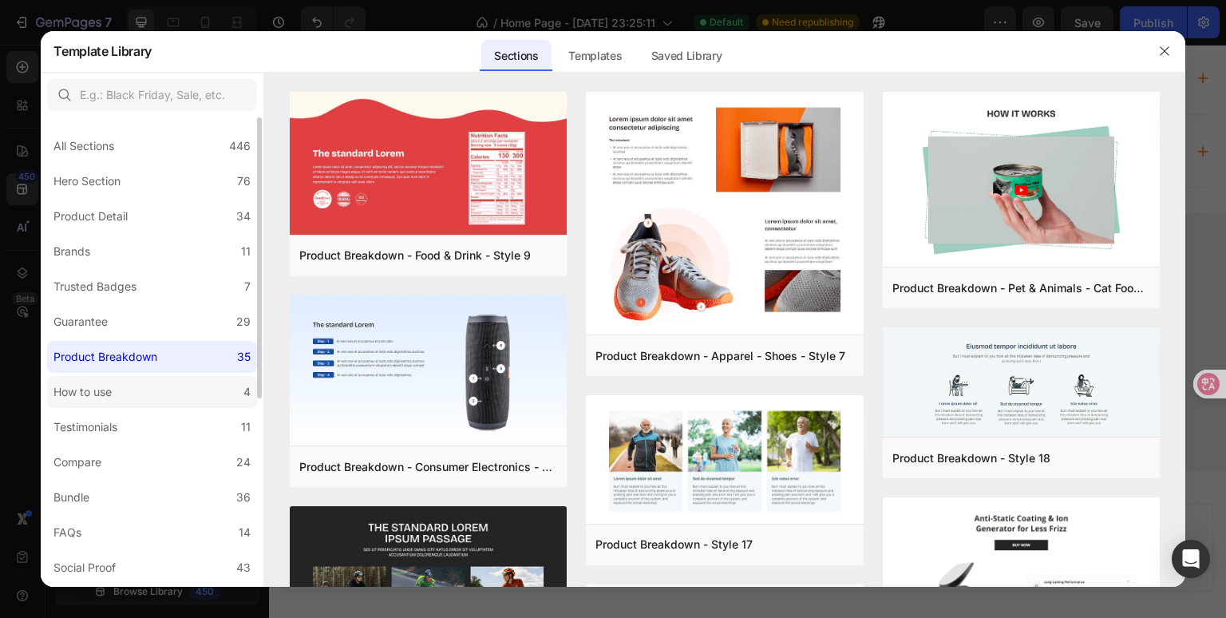
click at [177, 381] on label "How to use 4" at bounding box center [152, 392] width 210 height 32
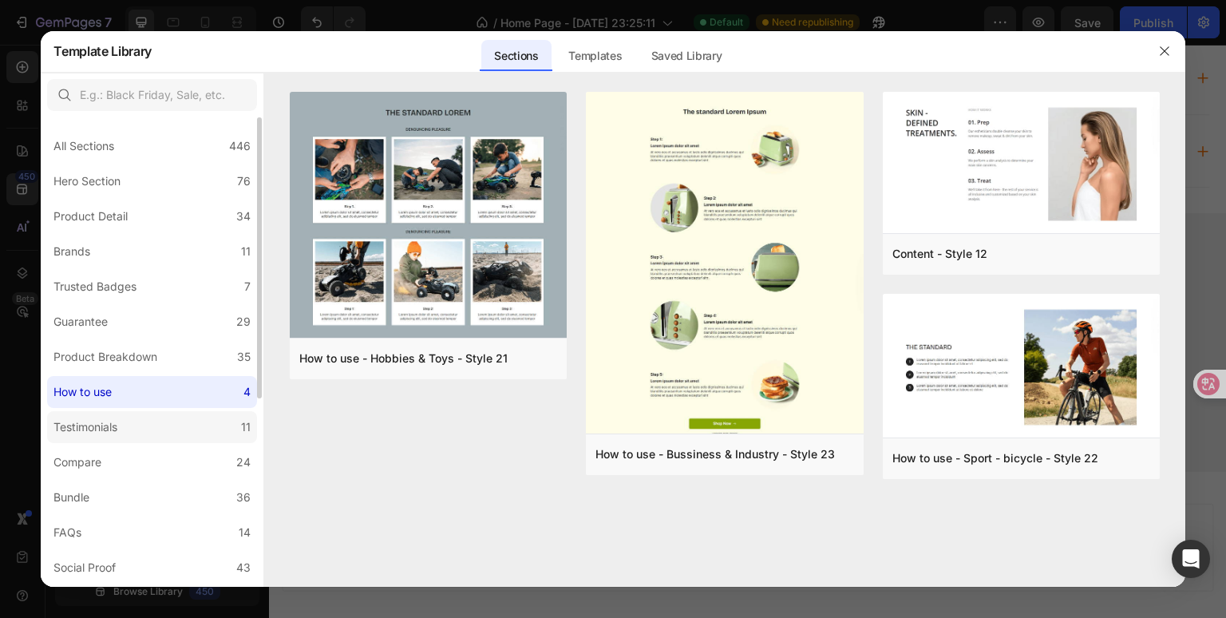
click at [169, 430] on label "Testimonials 11" at bounding box center [152, 427] width 210 height 32
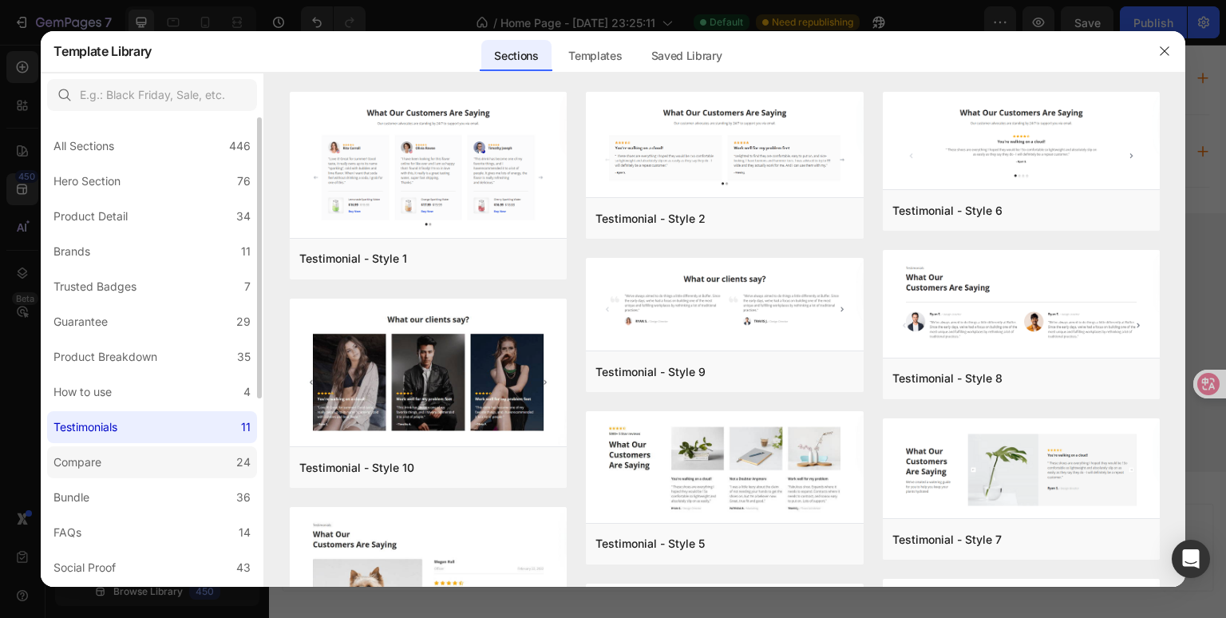
click at [162, 453] on label "Compare 24" at bounding box center [152, 462] width 210 height 32
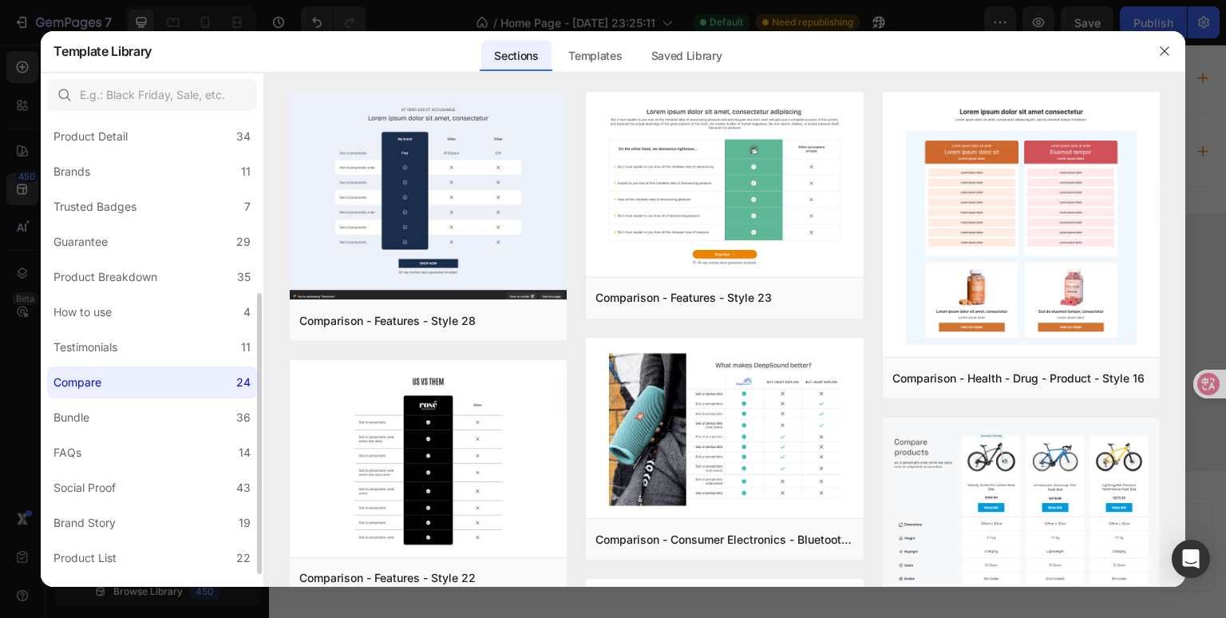
scroll to position [160, 0]
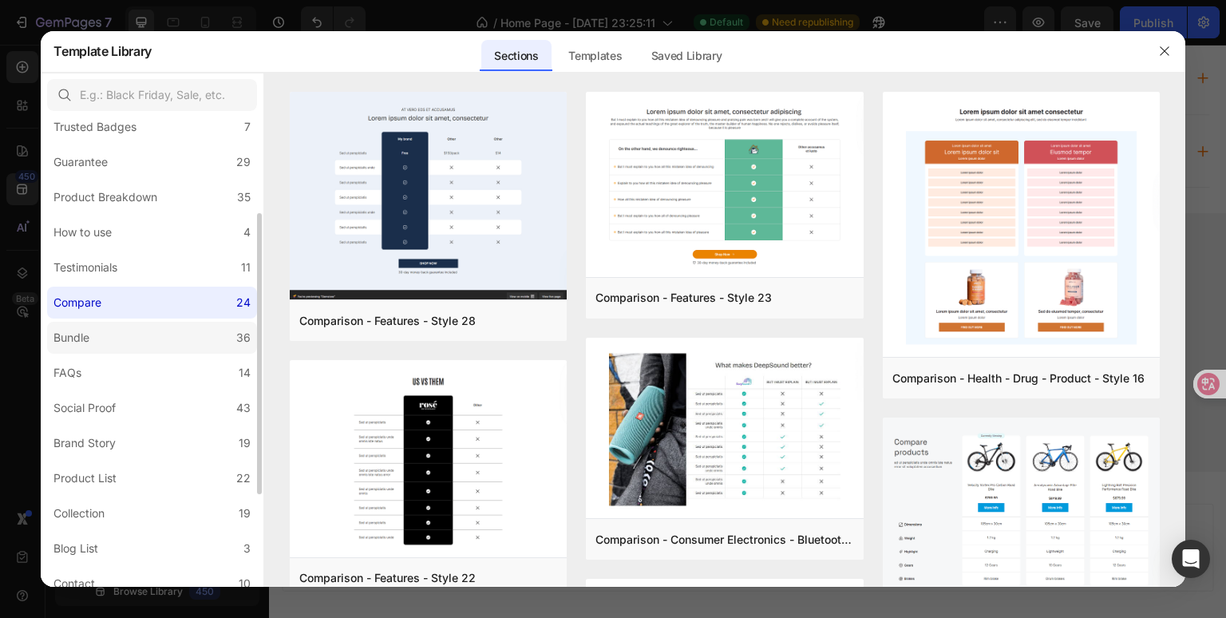
click at [172, 327] on label "Bundle 36" at bounding box center [152, 338] width 210 height 32
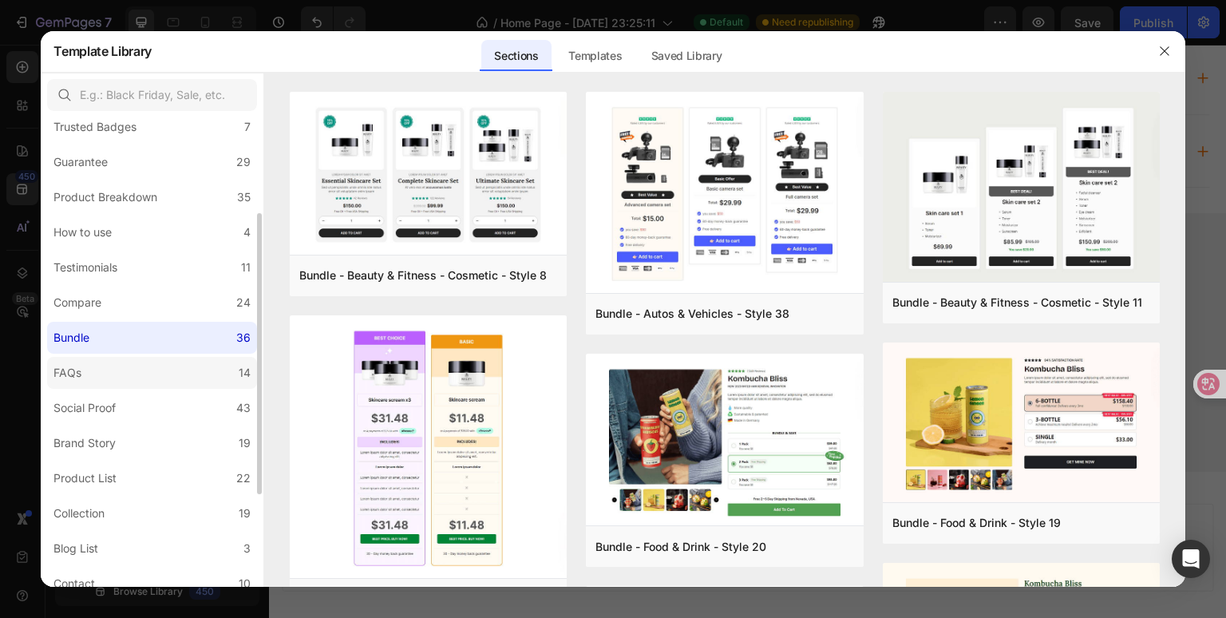
click at [148, 367] on label "FAQs 14" at bounding box center [152, 373] width 210 height 32
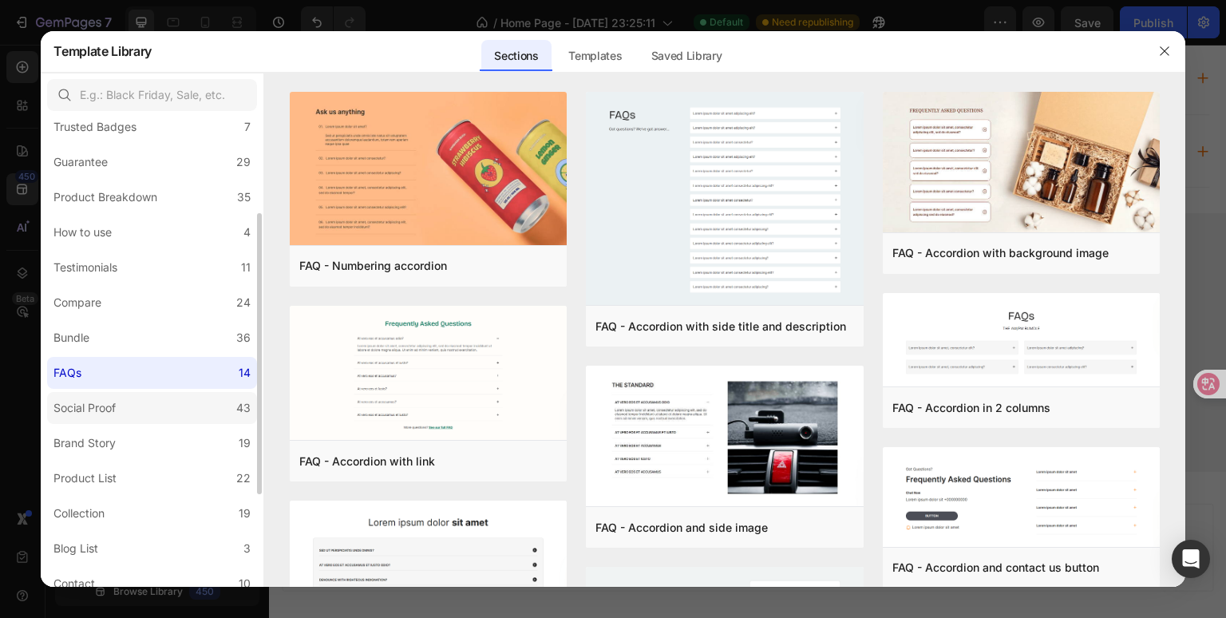
click at [126, 405] on label "Social Proof 43" at bounding box center [152, 408] width 210 height 32
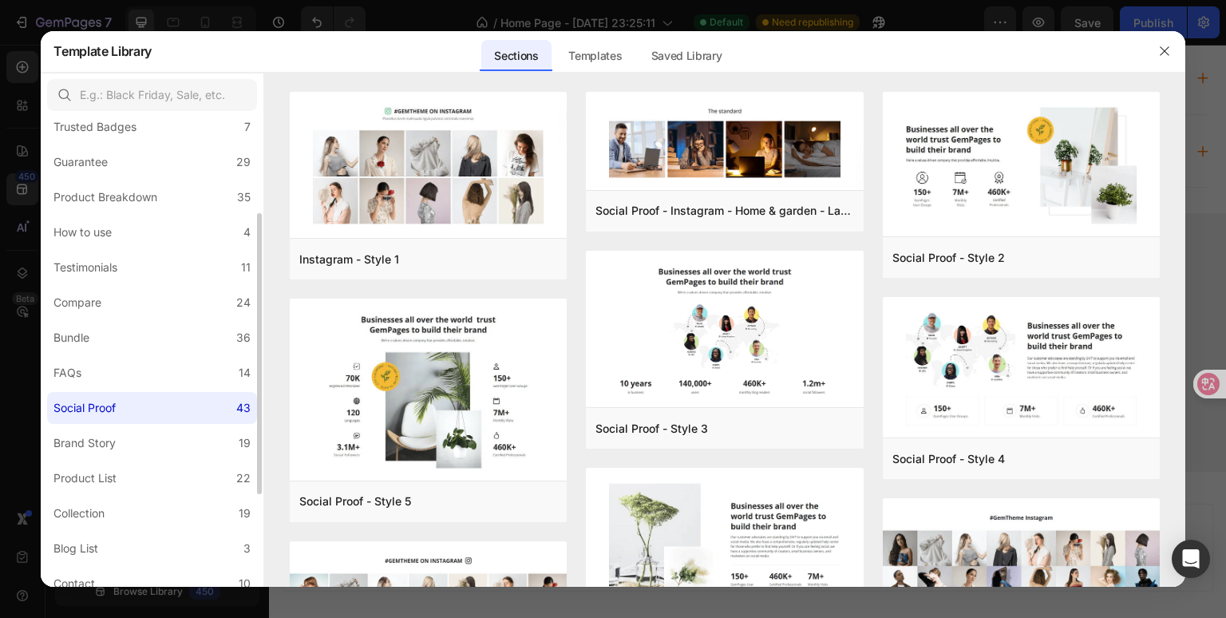
scroll to position [239, 0]
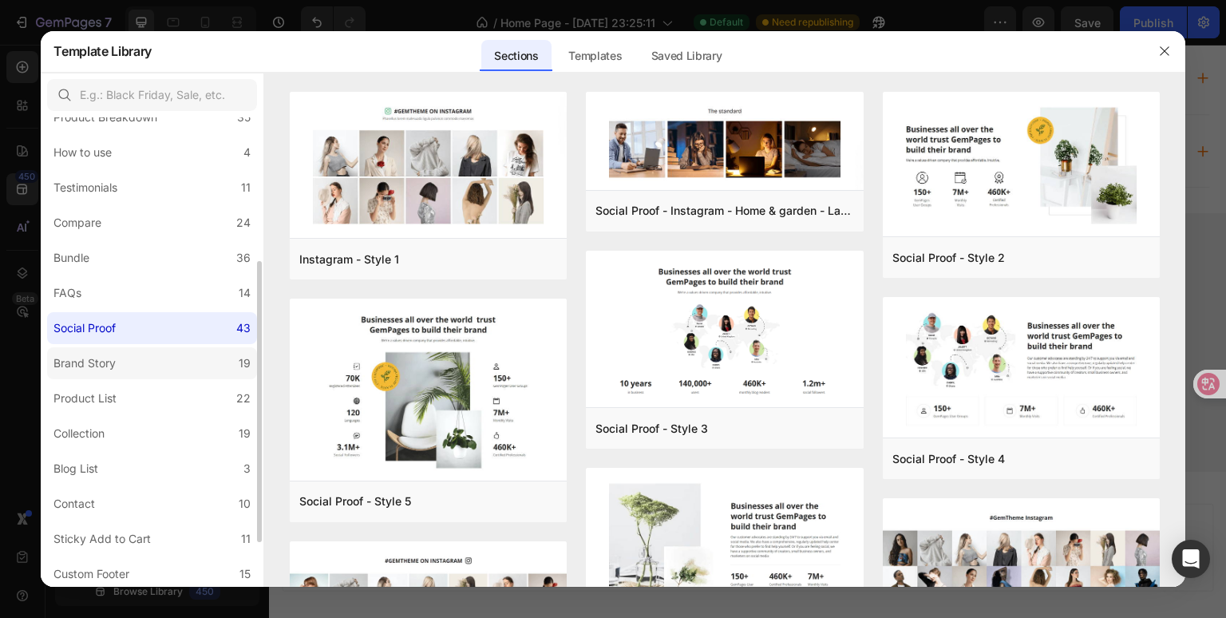
click at [104, 355] on div "Brand Story" at bounding box center [84, 363] width 62 height 19
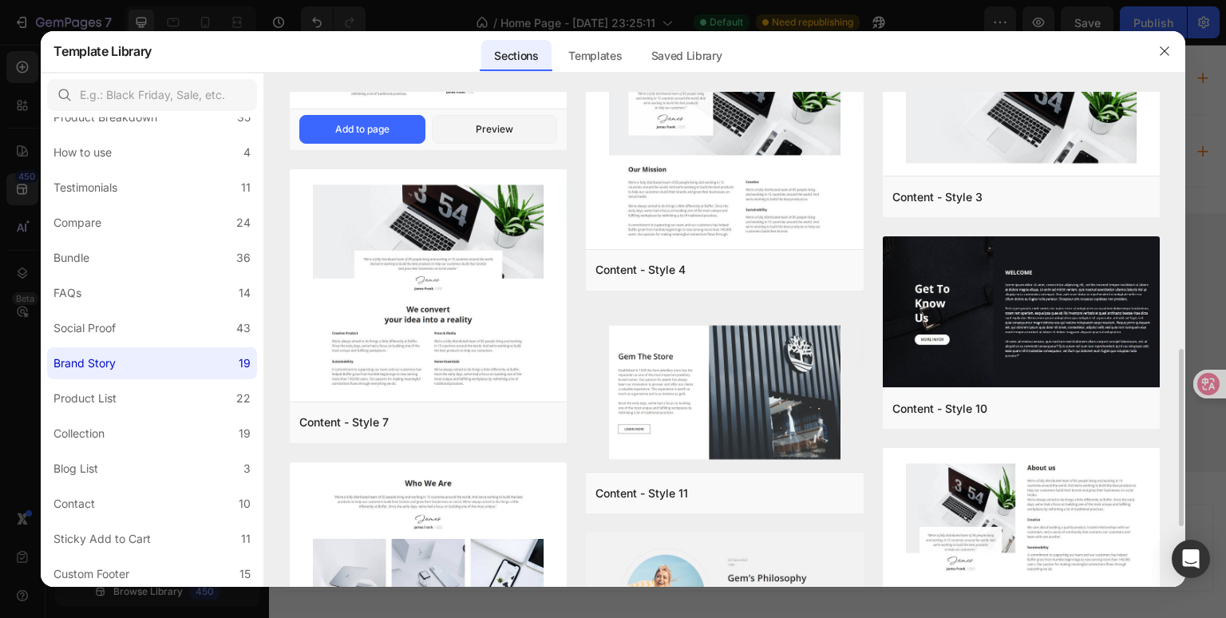
scroll to position [878, 0]
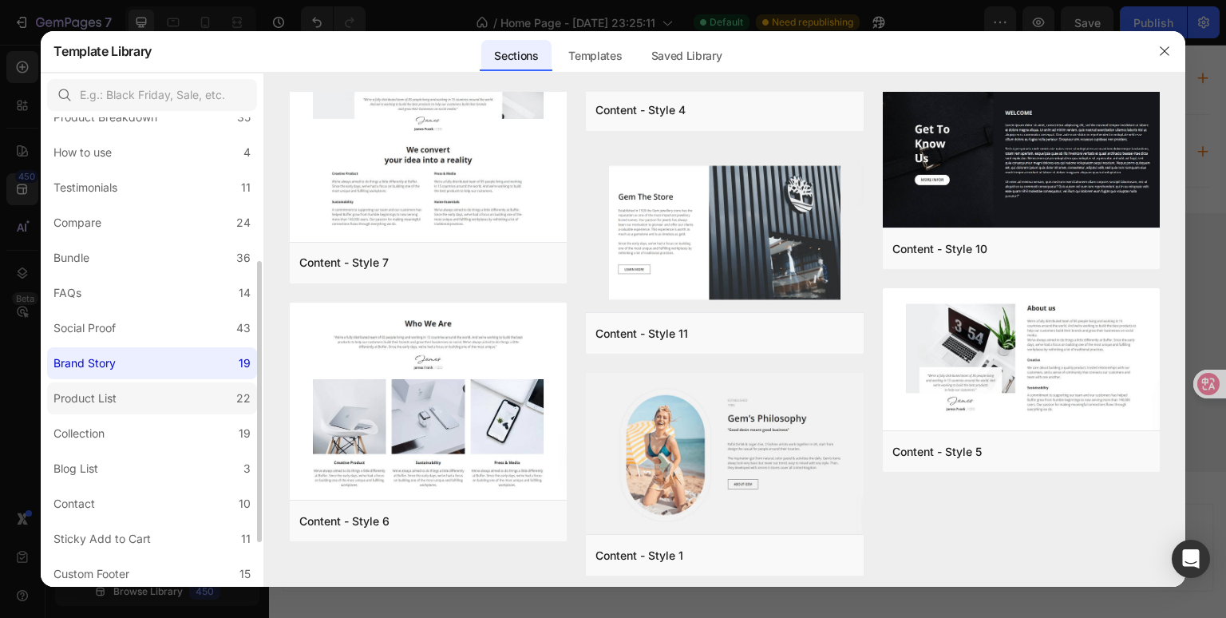
click at [87, 409] on label "Product List 22" at bounding box center [152, 398] width 210 height 32
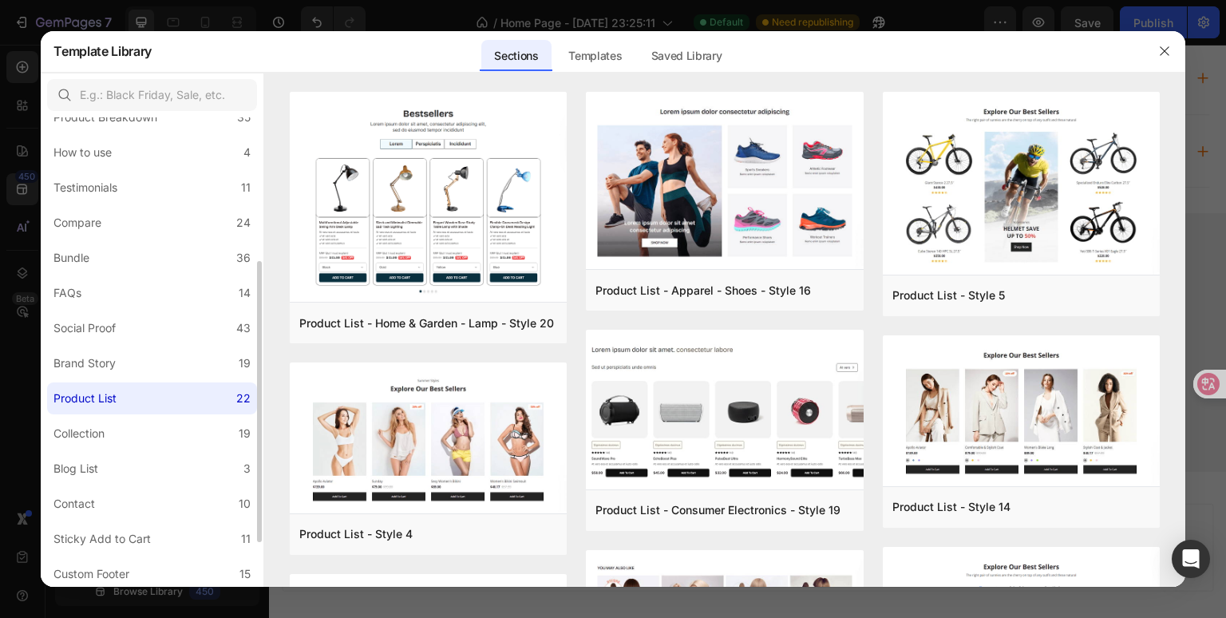
scroll to position [313, 0]
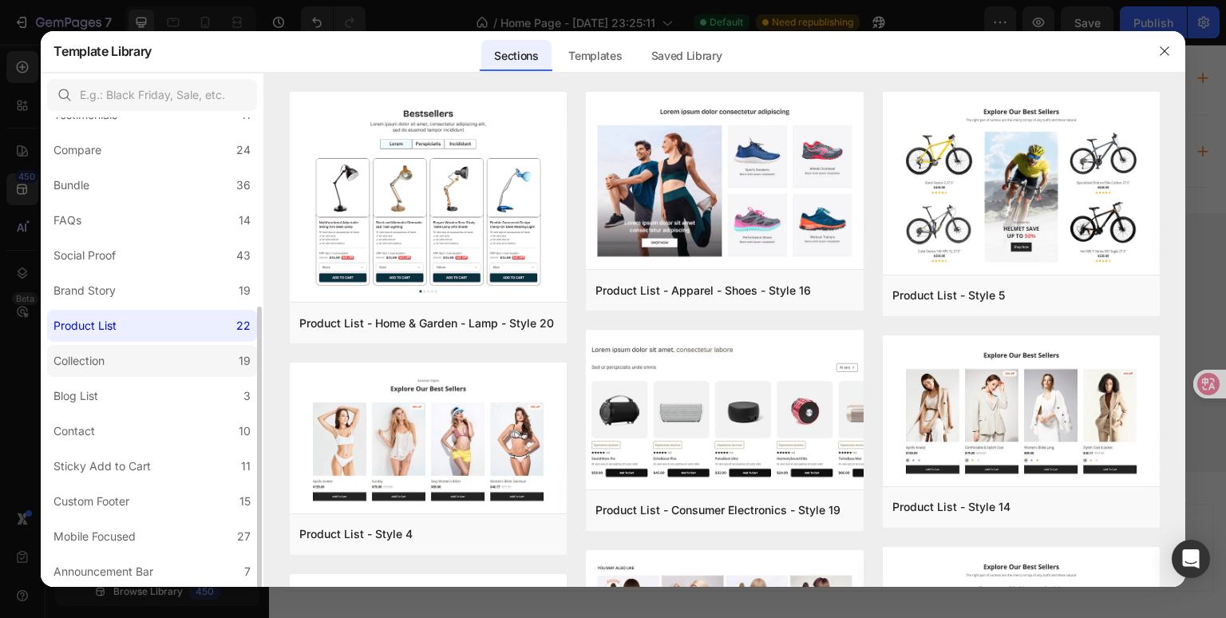
click at [114, 348] on label "Collection 19" at bounding box center [152, 361] width 210 height 32
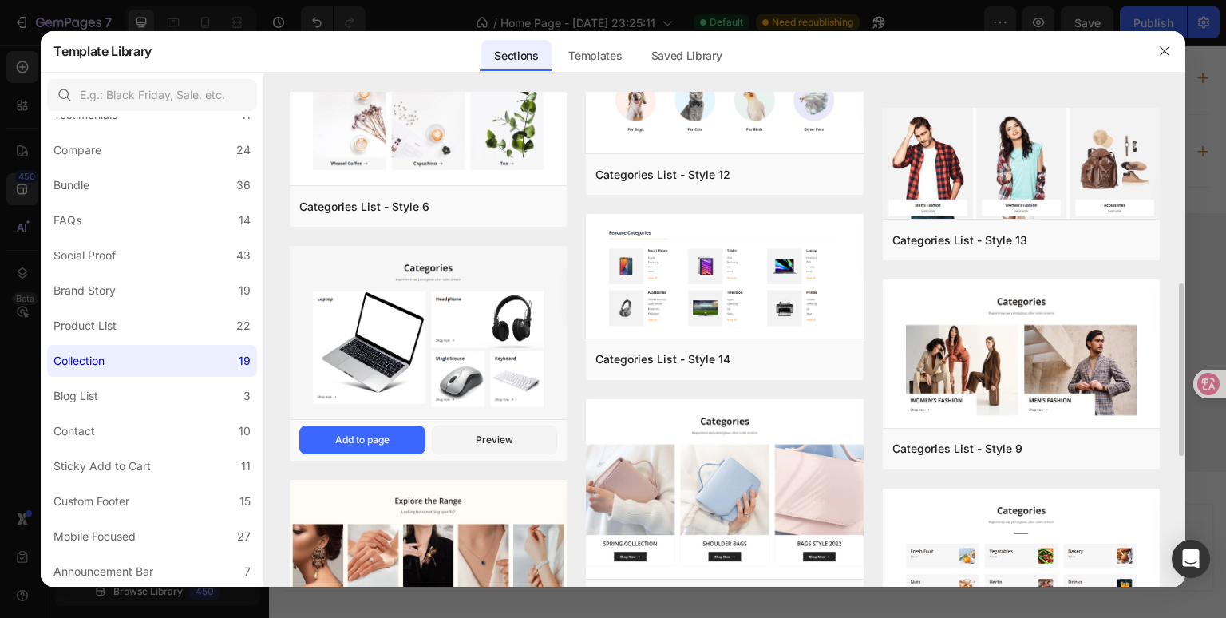
scroll to position [319, 0]
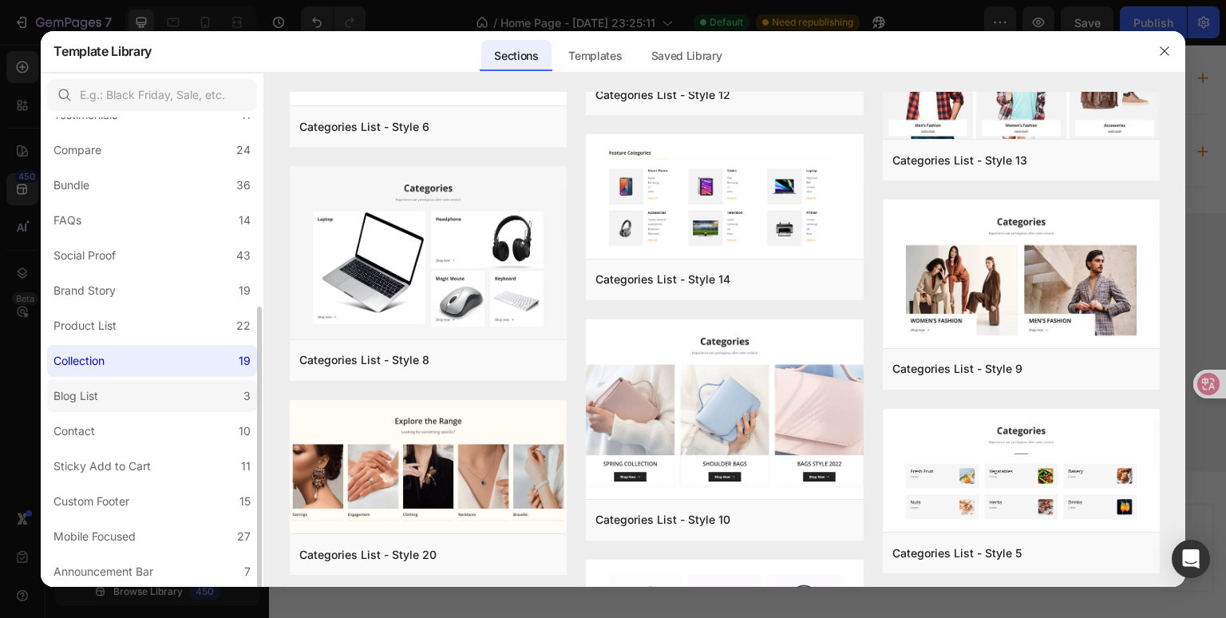
click at [94, 394] on div "Blog List" at bounding box center [75, 395] width 45 height 19
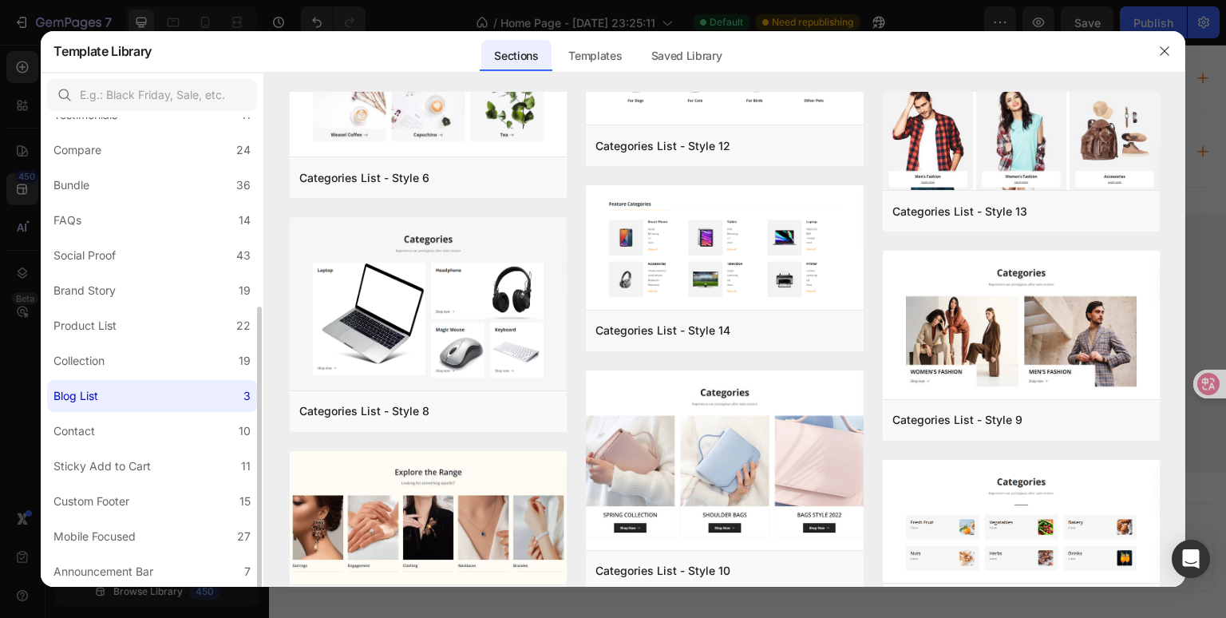
scroll to position [0, 0]
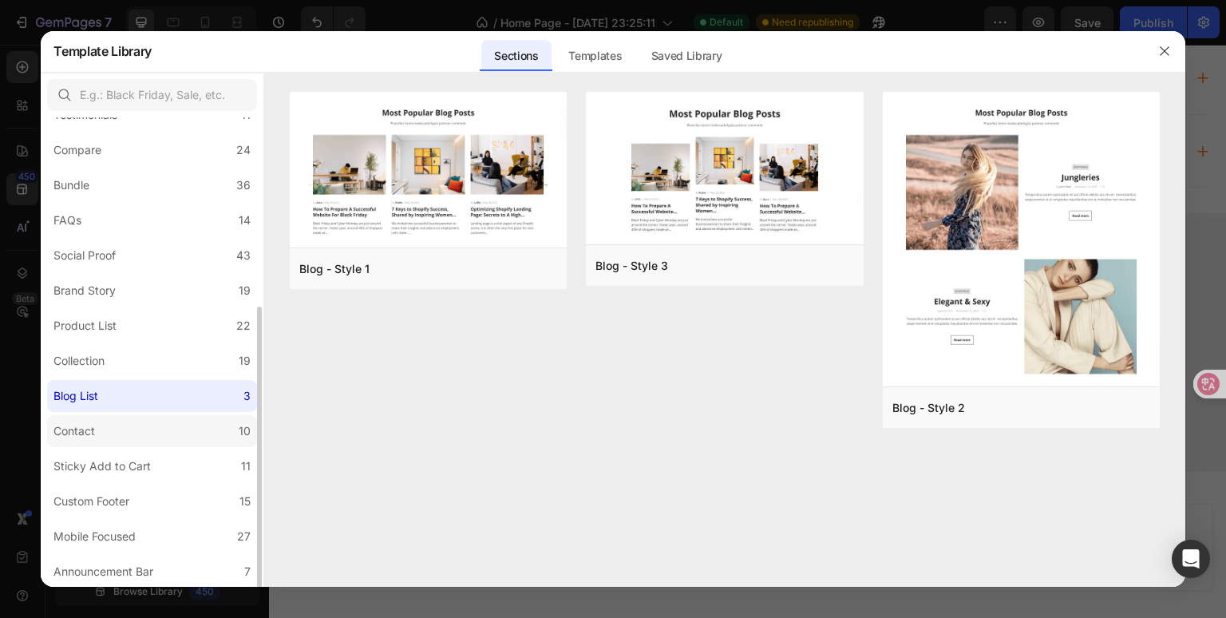
click at [119, 428] on label "Contact 10" at bounding box center [152, 431] width 210 height 32
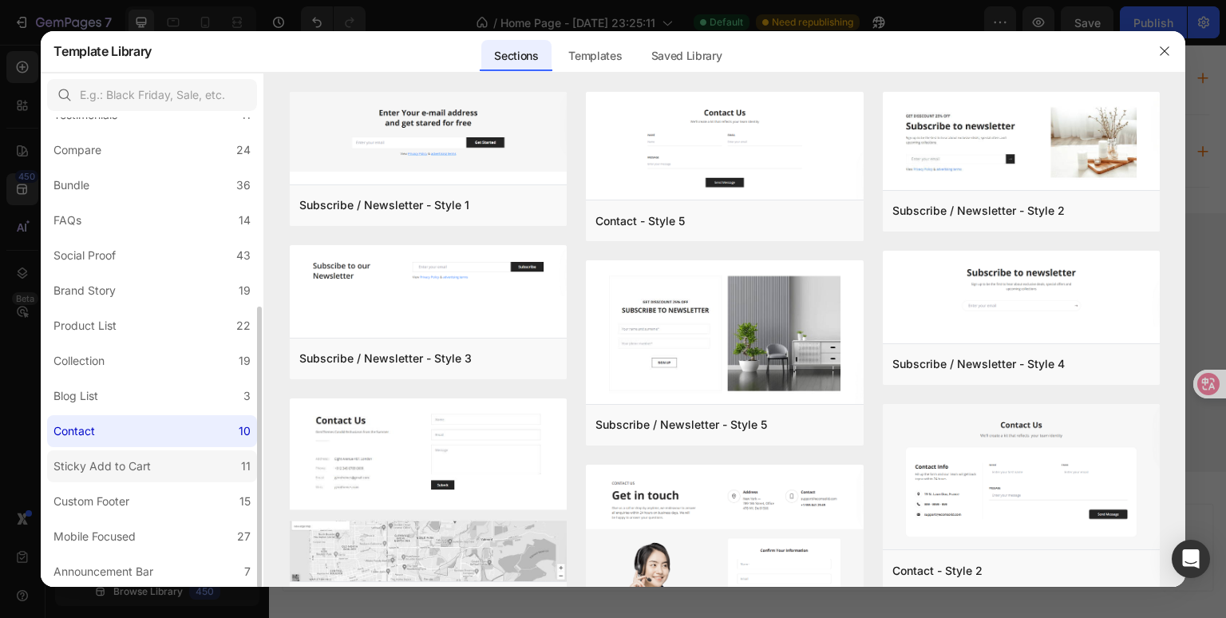
click at [117, 451] on label "Sticky Add to Cart 11" at bounding box center [152, 466] width 210 height 32
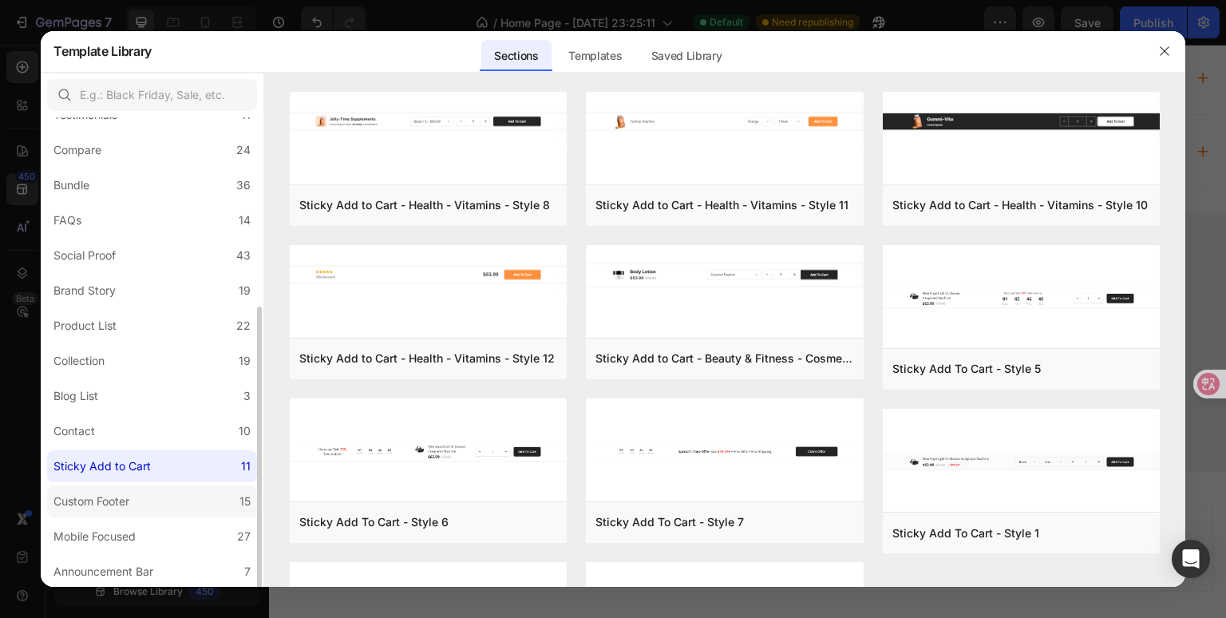
click at [123, 492] on div "Custom Footer" at bounding box center [91, 501] width 76 height 19
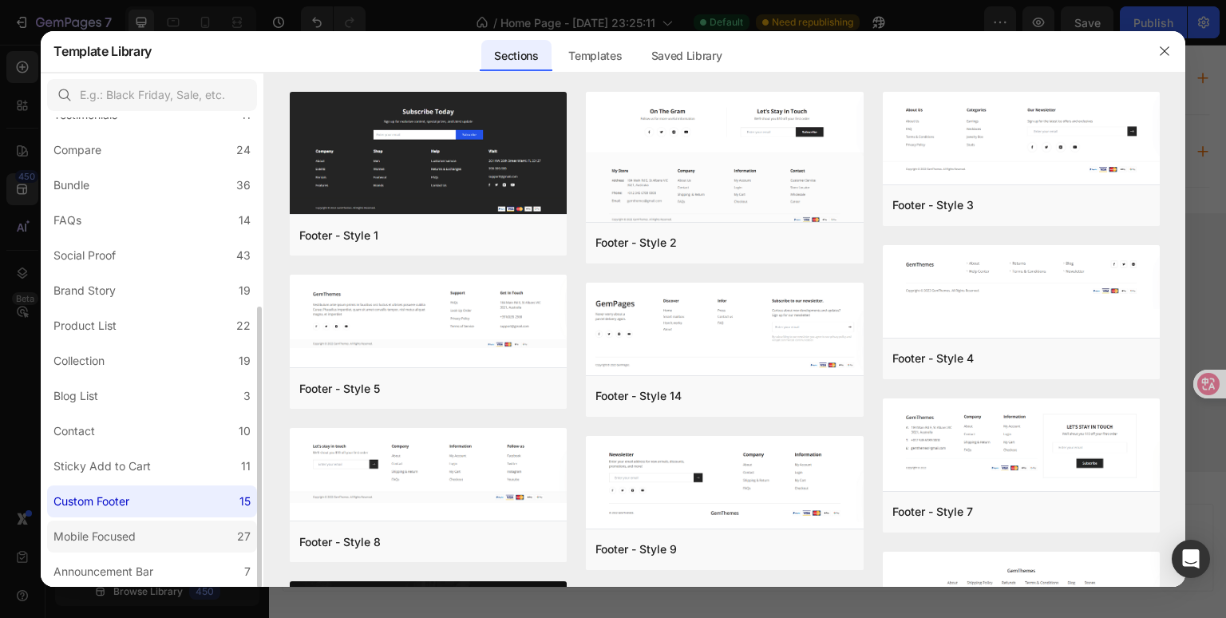
click at [122, 536] on div "Mobile Focused" at bounding box center [94, 536] width 82 height 19
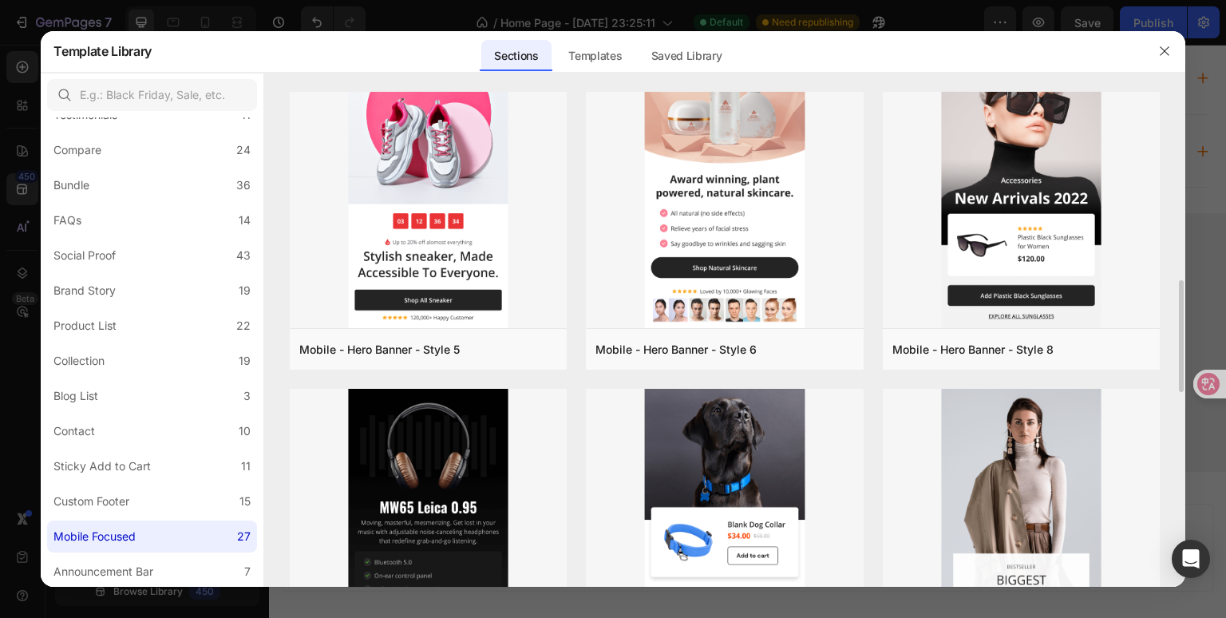
scroll to position [559, 0]
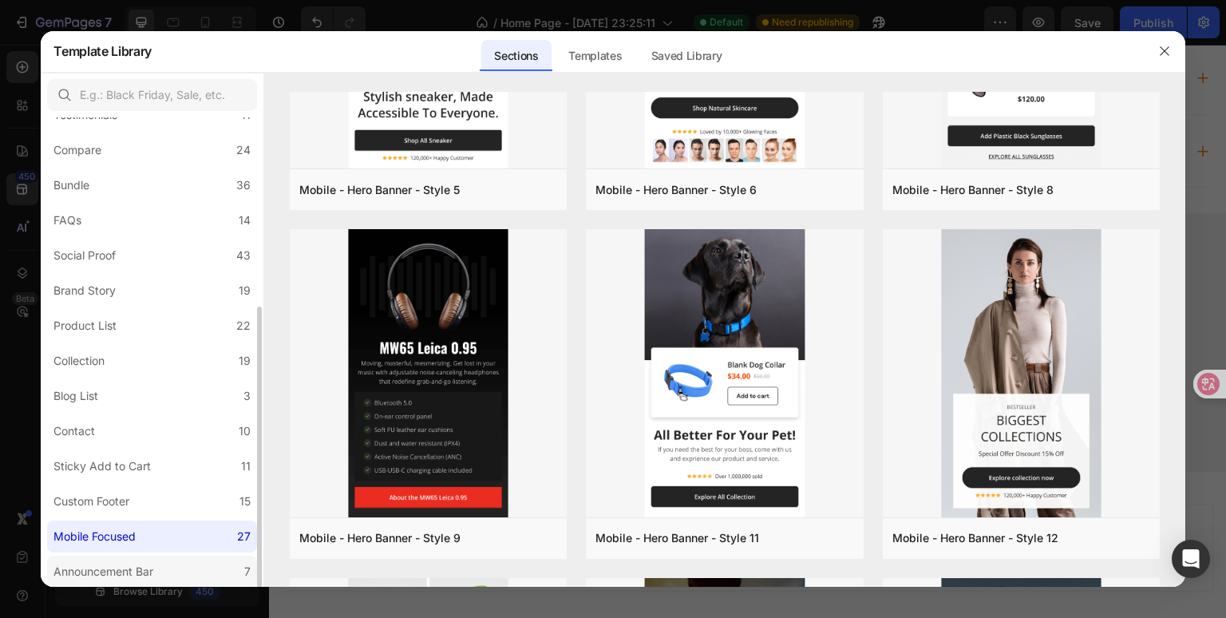
click at [112, 560] on label "Announcement Bar 7" at bounding box center [152, 572] width 210 height 32
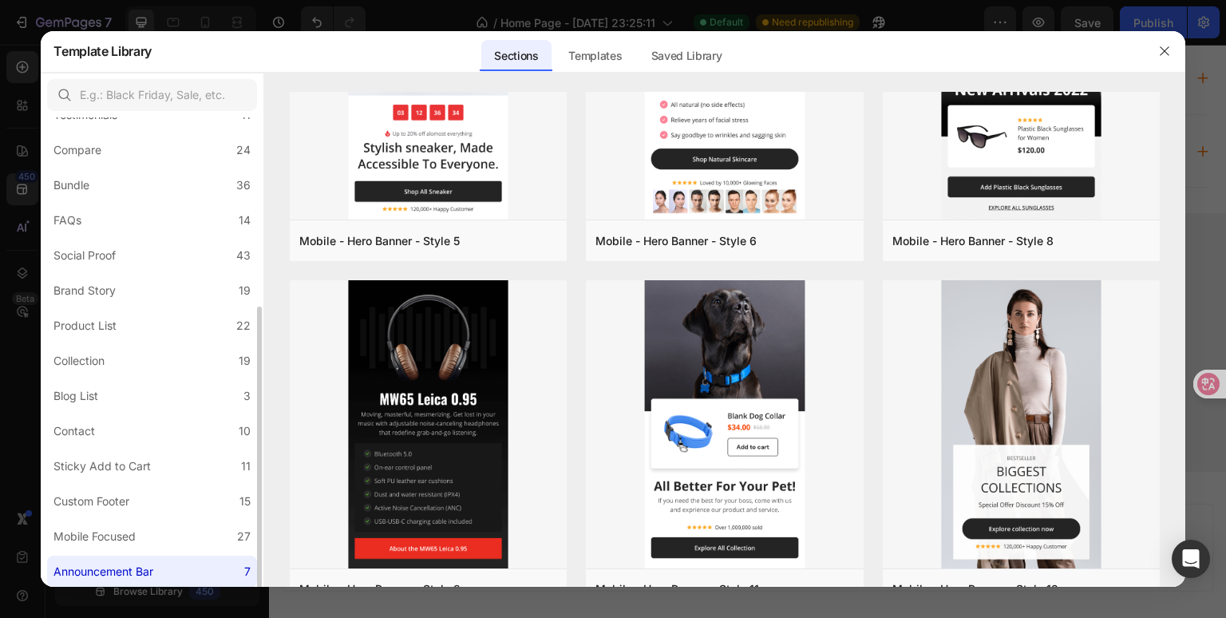
scroll to position [0, 0]
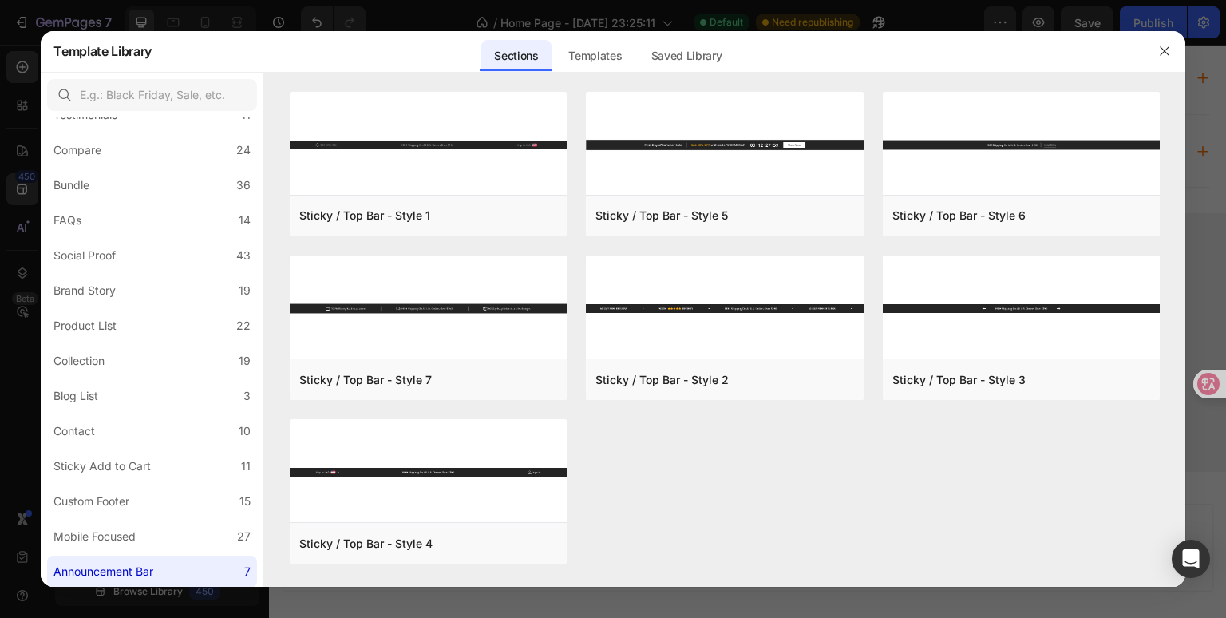
click at [398, 14] on div at bounding box center [613, 309] width 1226 height 618
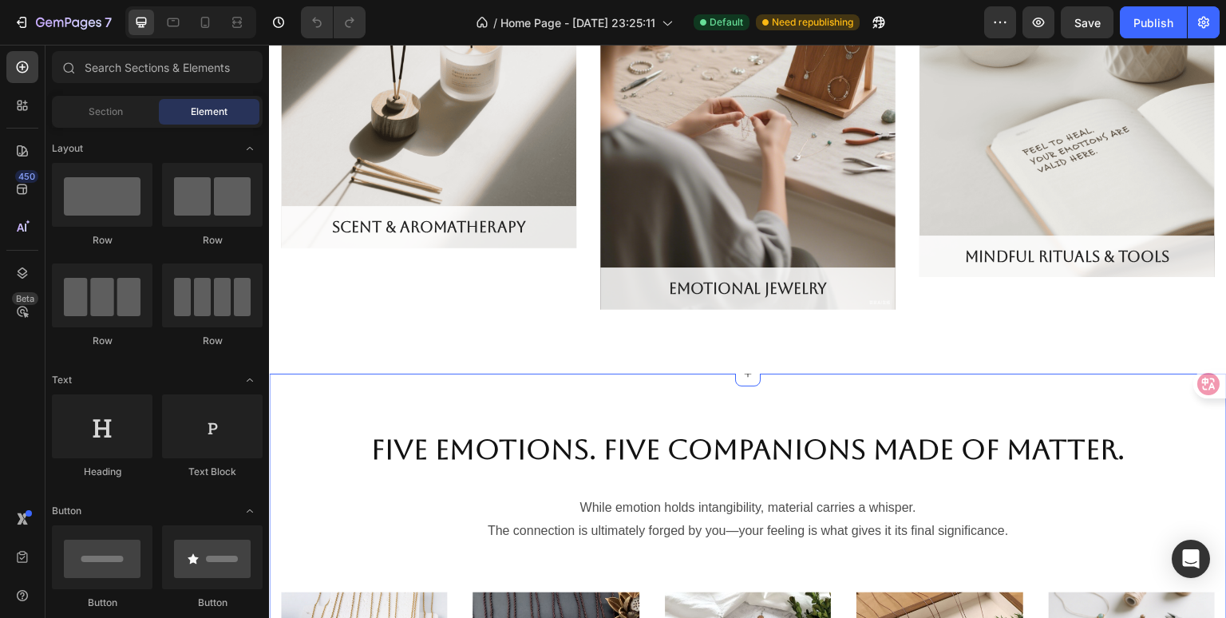
scroll to position [1676, 0]
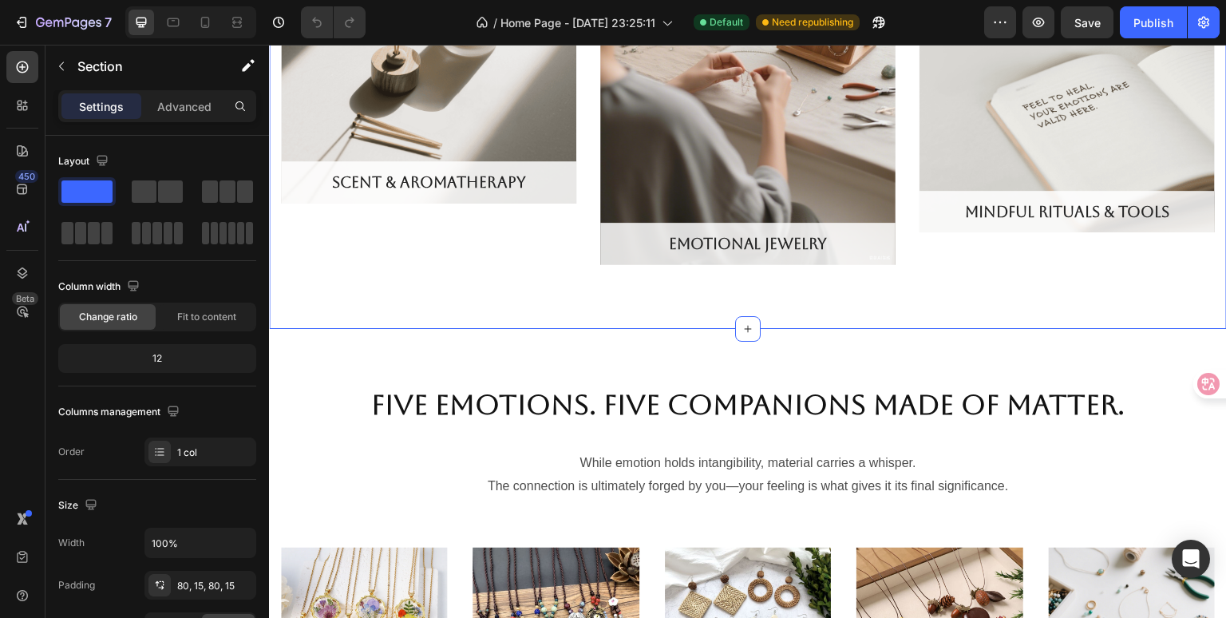
click at [746, 329] on icon at bounding box center [748, 328] width 13 height 13
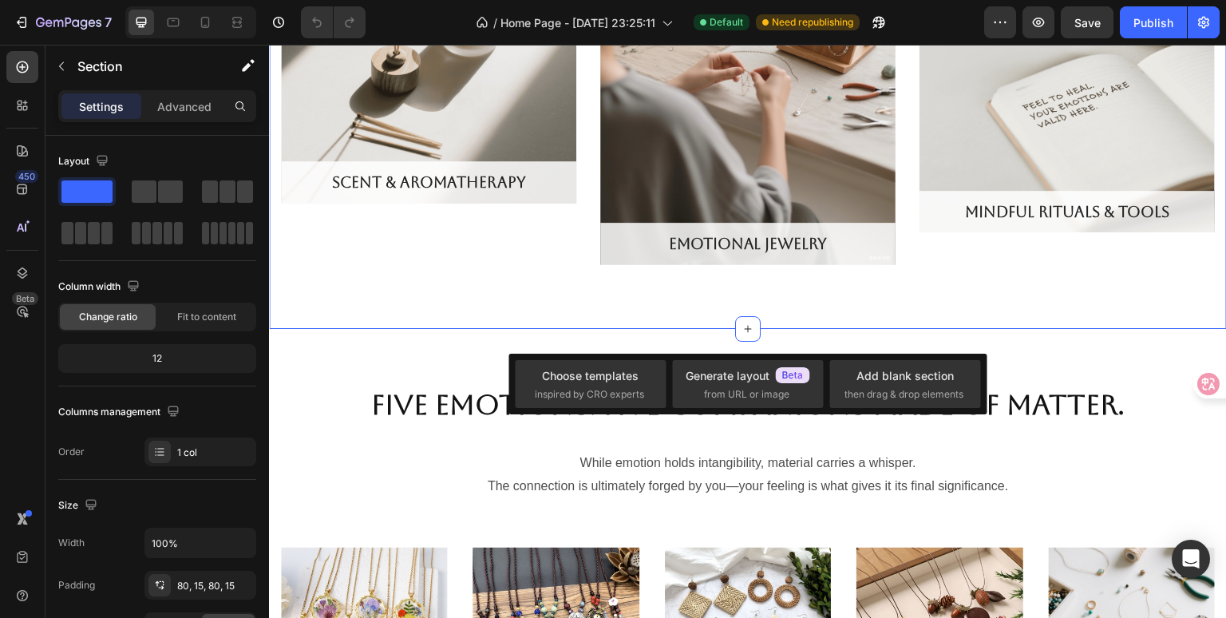
click at [117, 104] on p "Settings" at bounding box center [101, 106] width 45 height 17
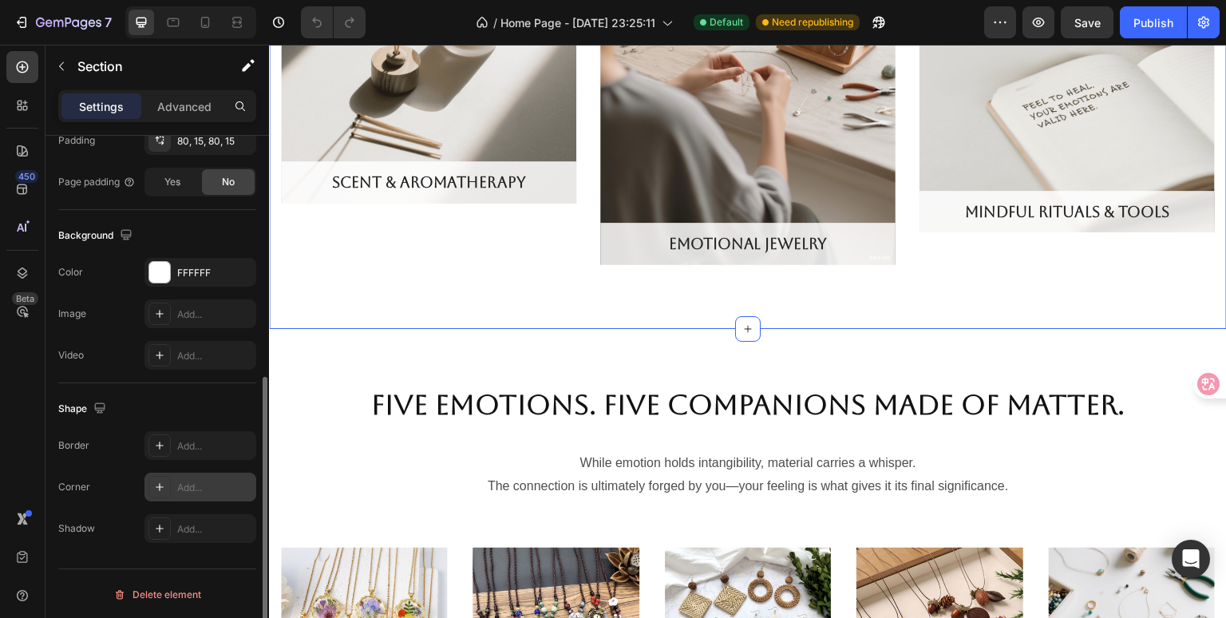
scroll to position [45, 0]
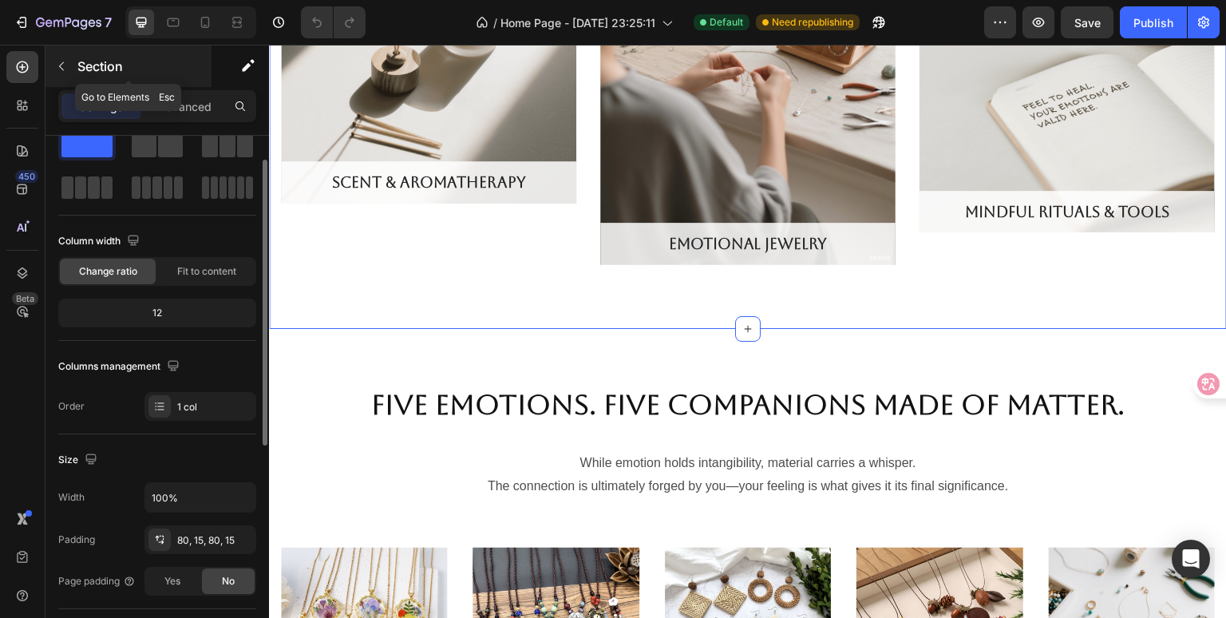
click at [63, 61] on icon "button" at bounding box center [61, 66] width 13 height 13
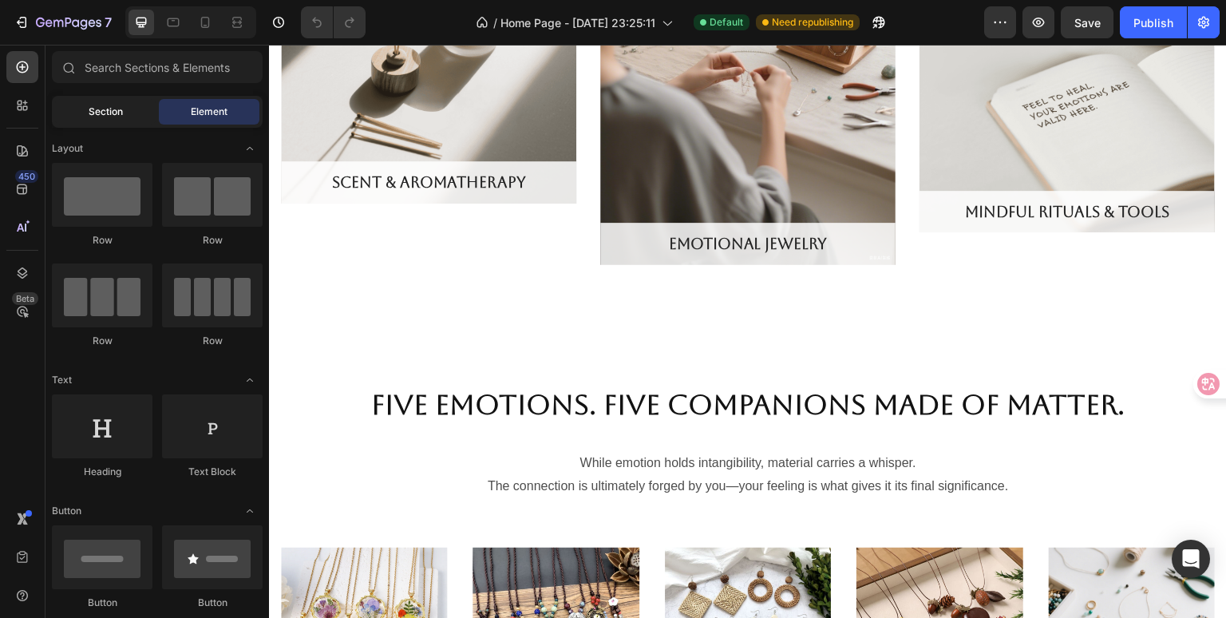
click at [86, 103] on div "Section" at bounding box center [105, 112] width 101 height 26
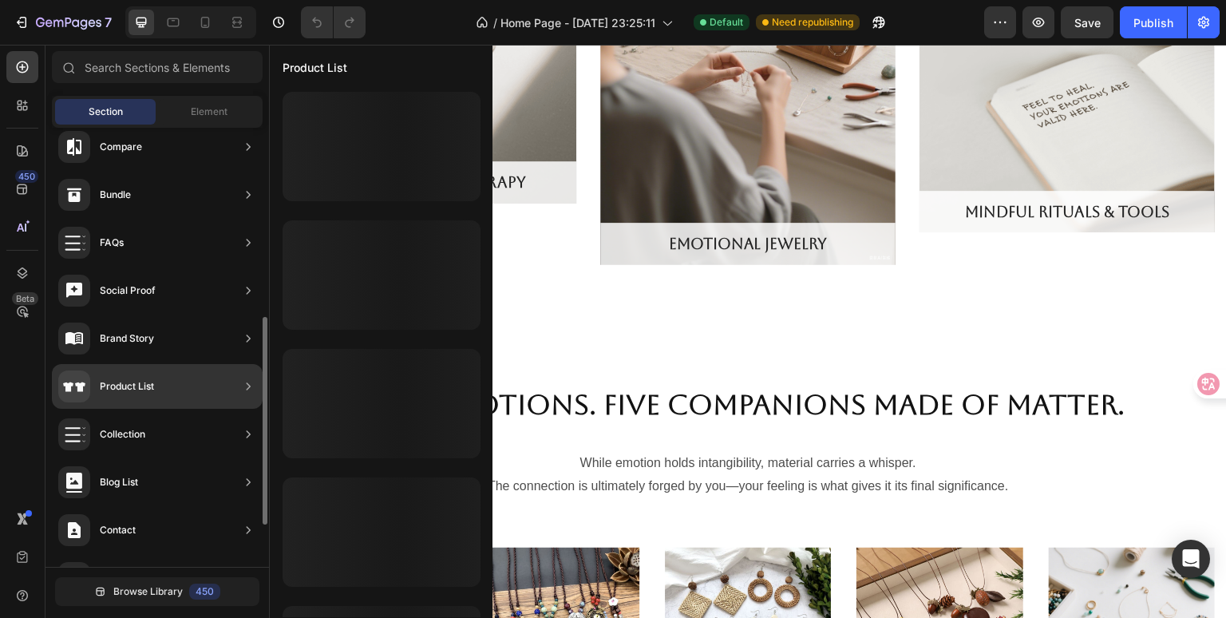
scroll to position [487, 0]
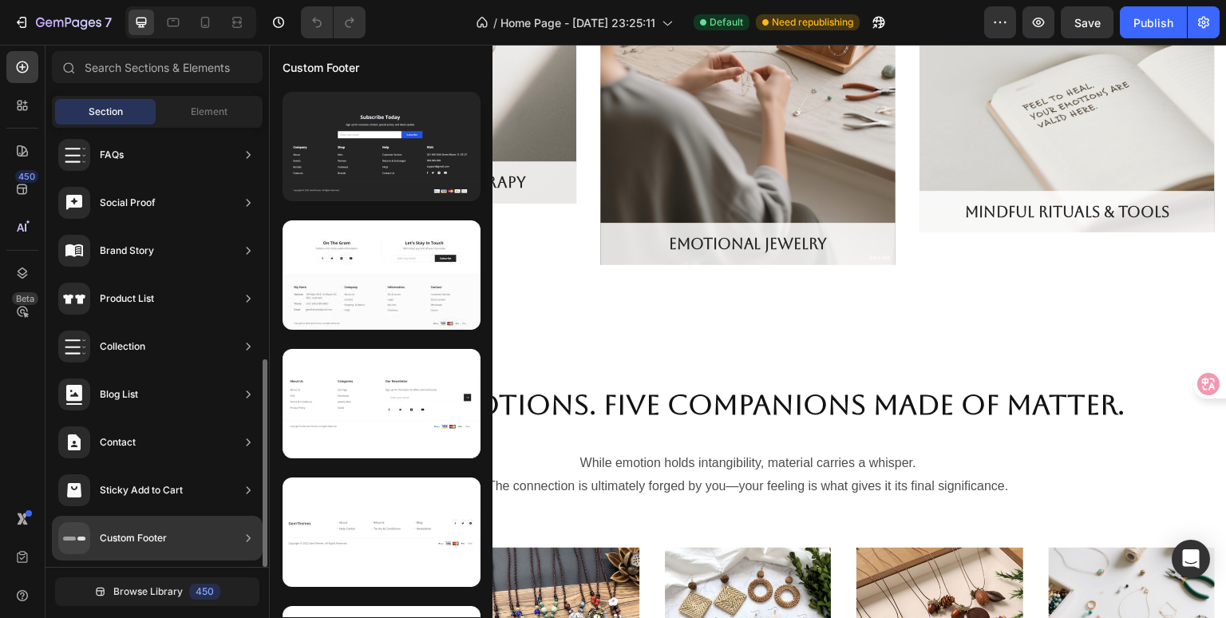
click at [171, 527] on div "Custom Footer" at bounding box center [157, 538] width 211 height 45
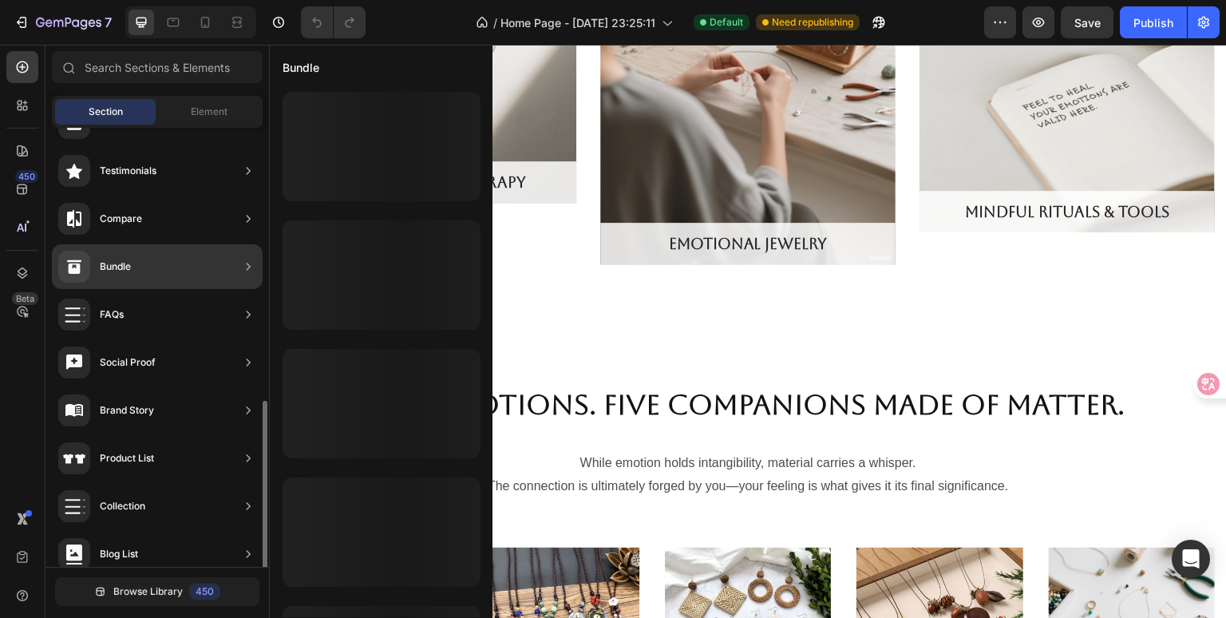
scroll to position [247, 0]
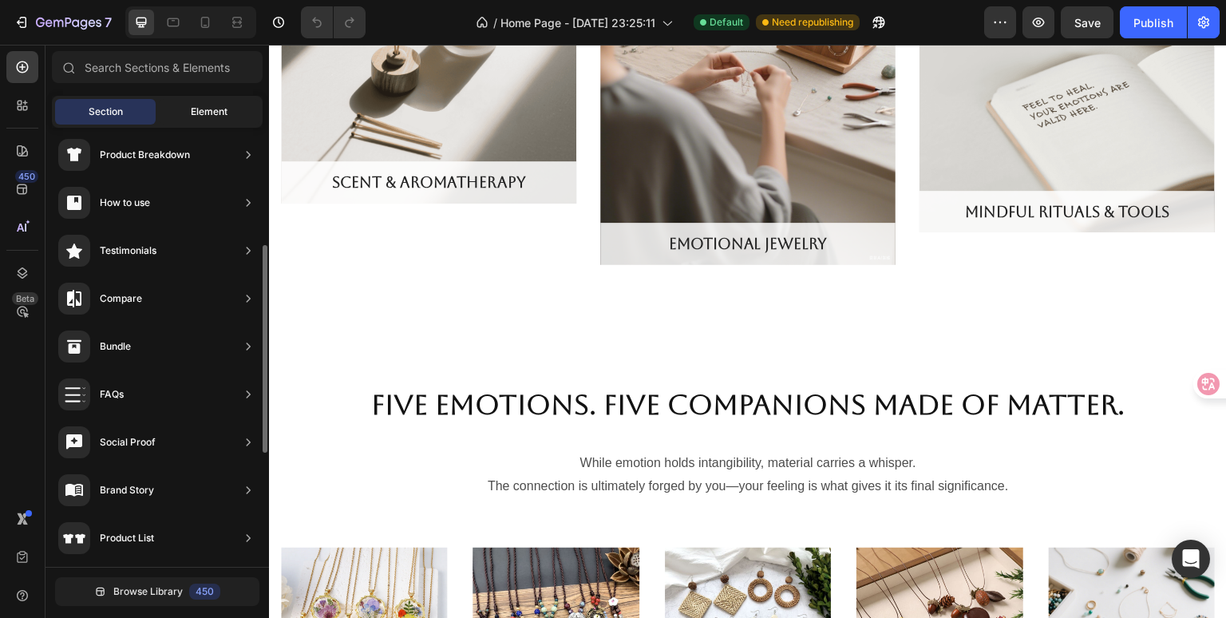
click at [204, 106] on span "Element" at bounding box center [209, 112] width 37 height 14
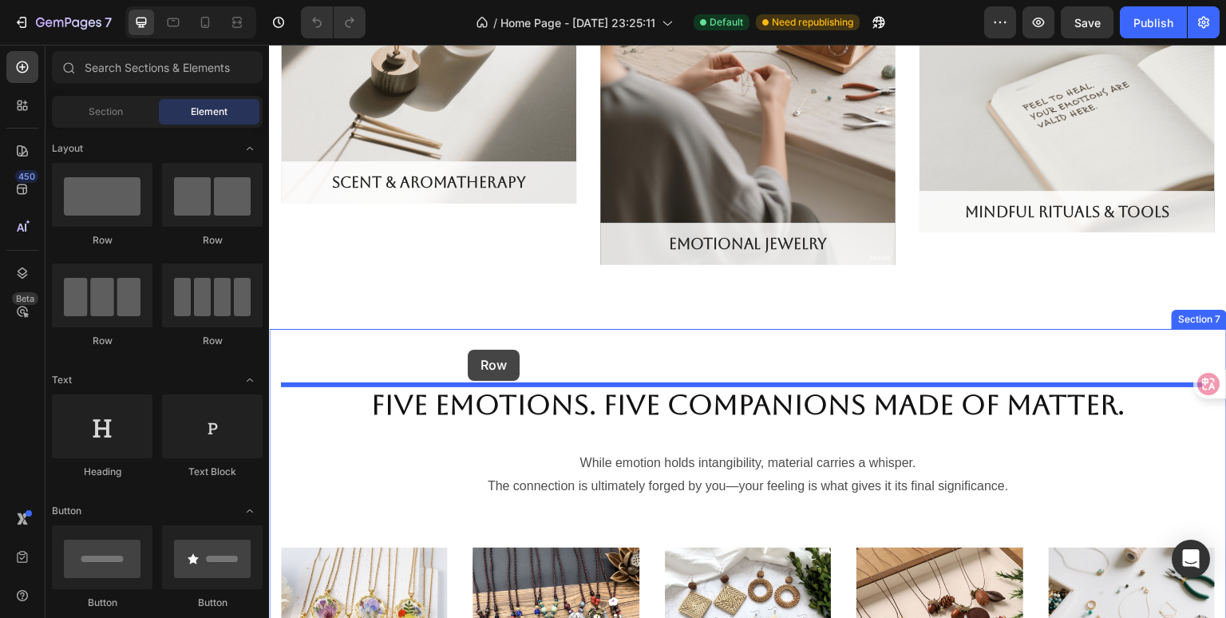
drag, startPoint x: 390, startPoint y: 353, endPoint x: 468, endPoint y: 350, distance: 77.5
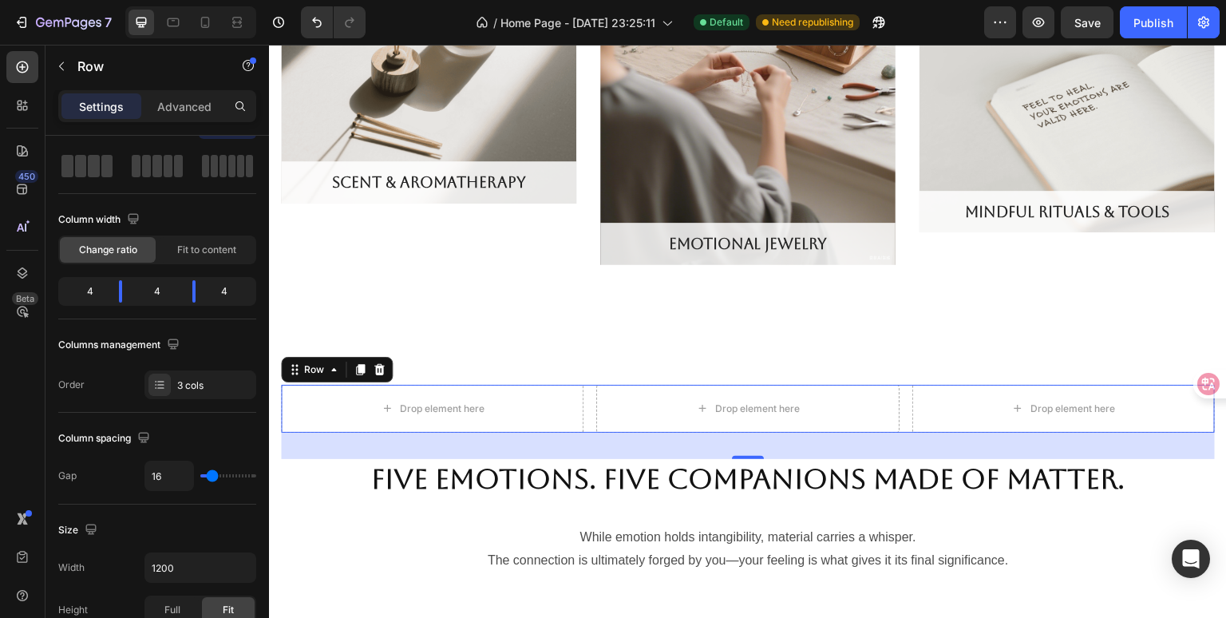
scroll to position [0, 0]
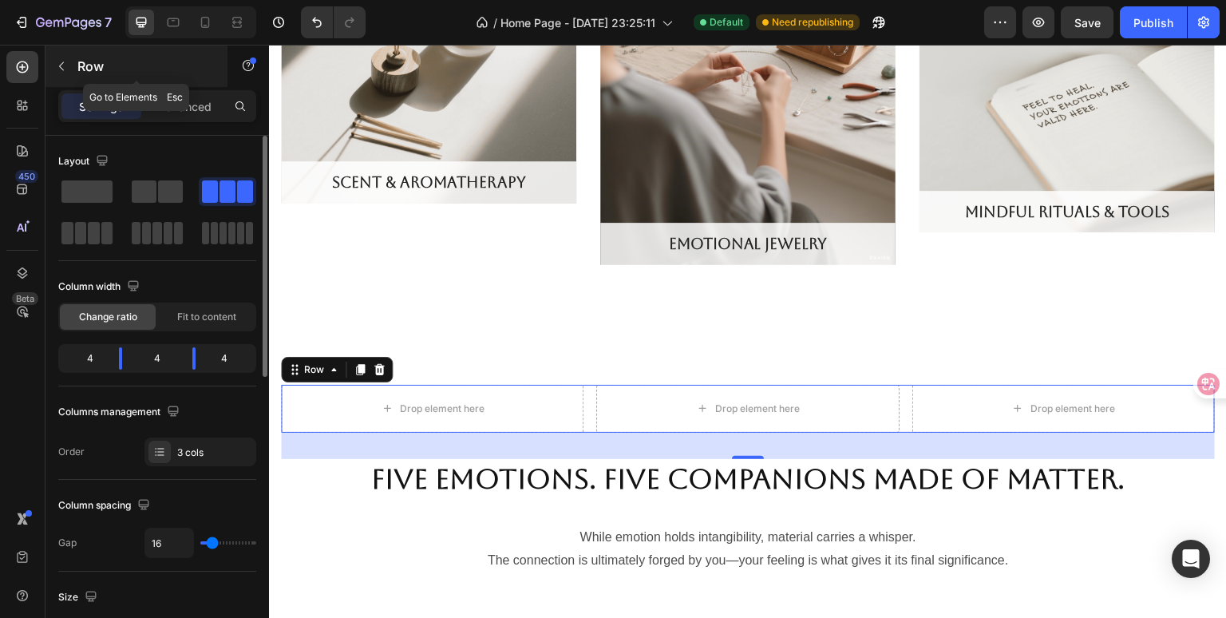
click at [62, 71] on icon "button" at bounding box center [61, 66] width 13 height 13
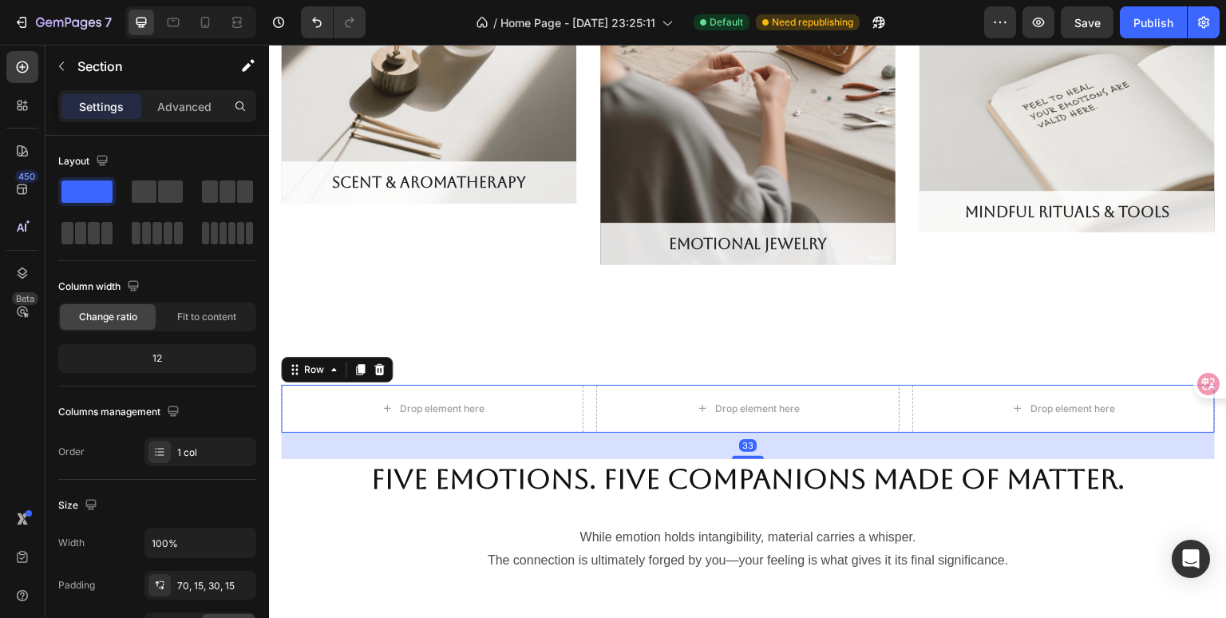
click at [586, 406] on div "Drop element here Drop element here Drop element here Row 33" at bounding box center [748, 409] width 934 height 48
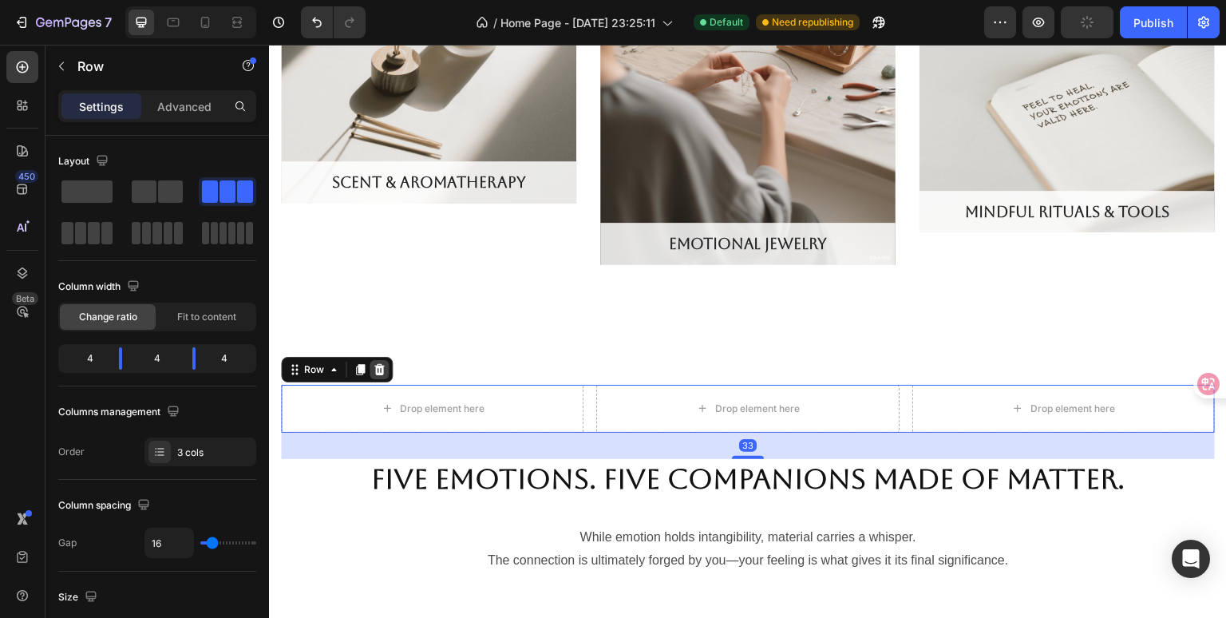
click at [383, 371] on icon at bounding box center [379, 369] width 13 height 13
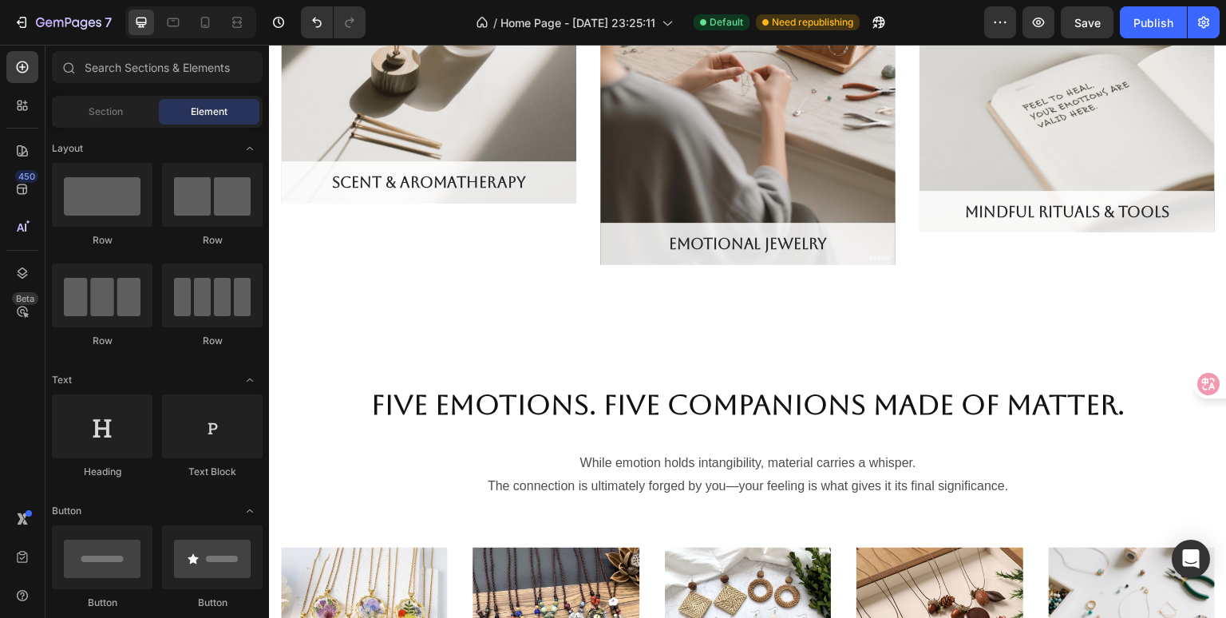
click at [102, 97] on div "Section Element" at bounding box center [157, 112] width 211 height 32
click at [101, 101] on div "Section" at bounding box center [105, 112] width 101 height 26
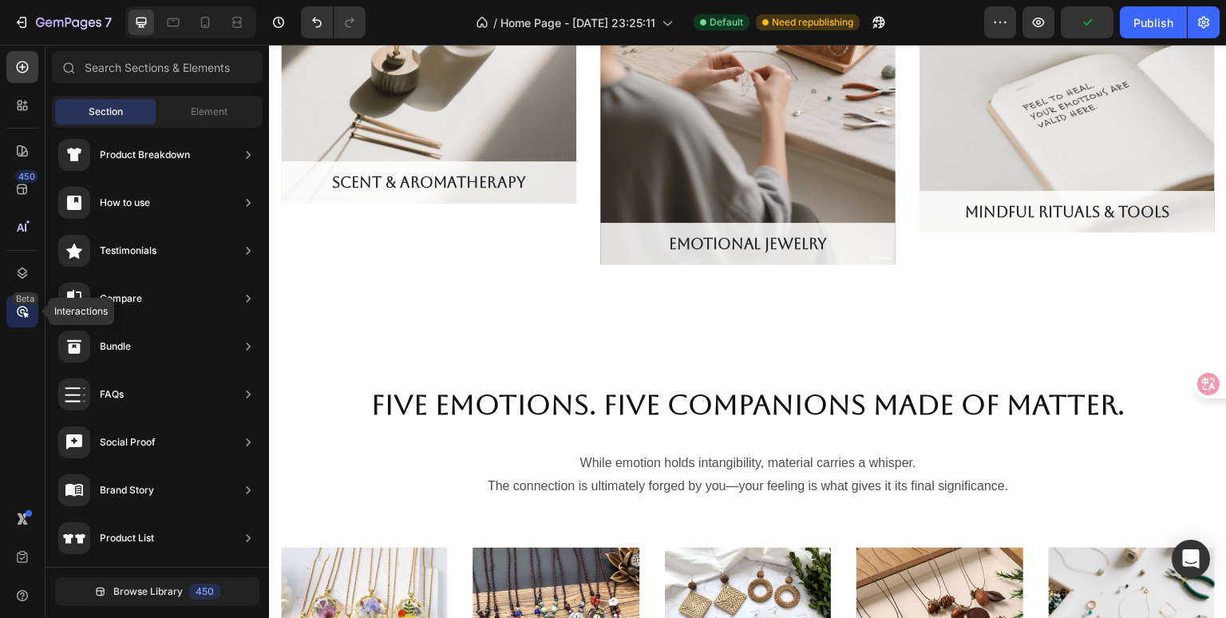
click at [33, 299] on div "Beta" at bounding box center [25, 298] width 26 height 13
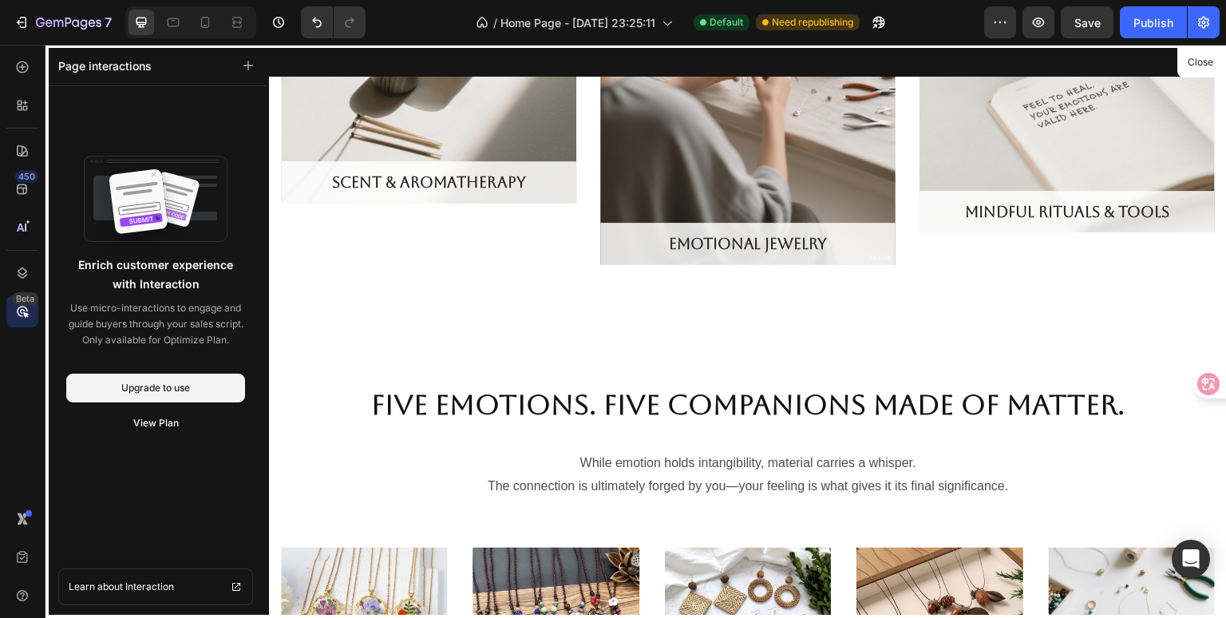
click at [18, 307] on icon at bounding box center [22, 311] width 16 height 16
click at [25, 312] on icon at bounding box center [22, 311] width 16 height 16
click at [19, 152] on icon at bounding box center [22, 151] width 16 height 16
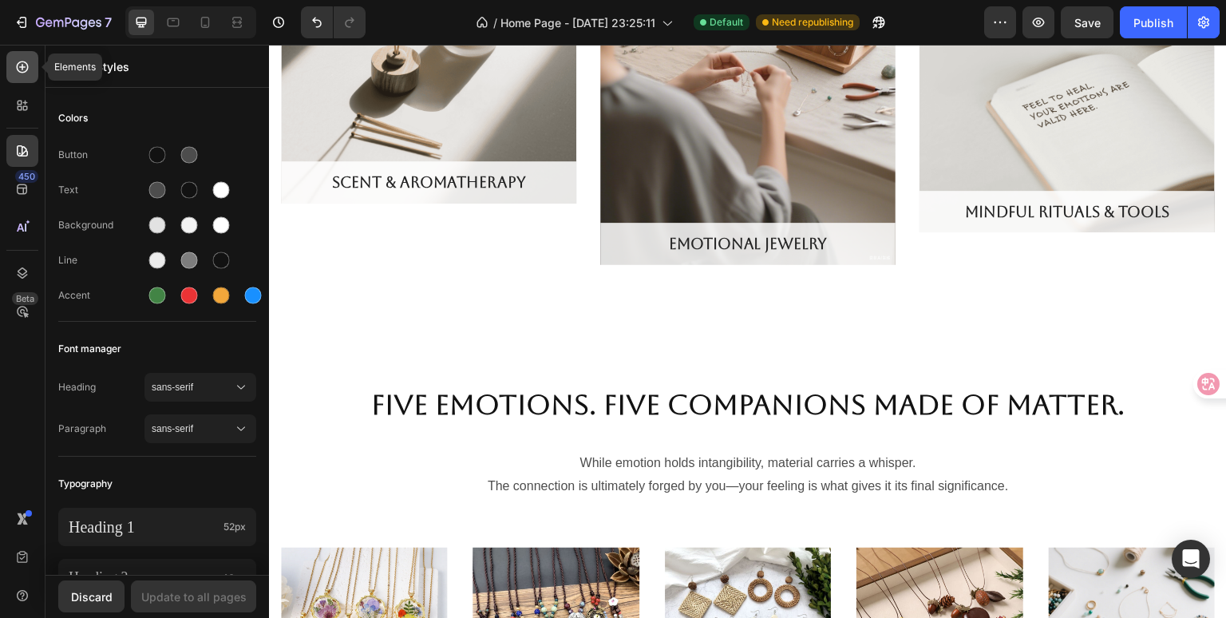
click at [26, 65] on icon at bounding box center [22, 67] width 16 height 16
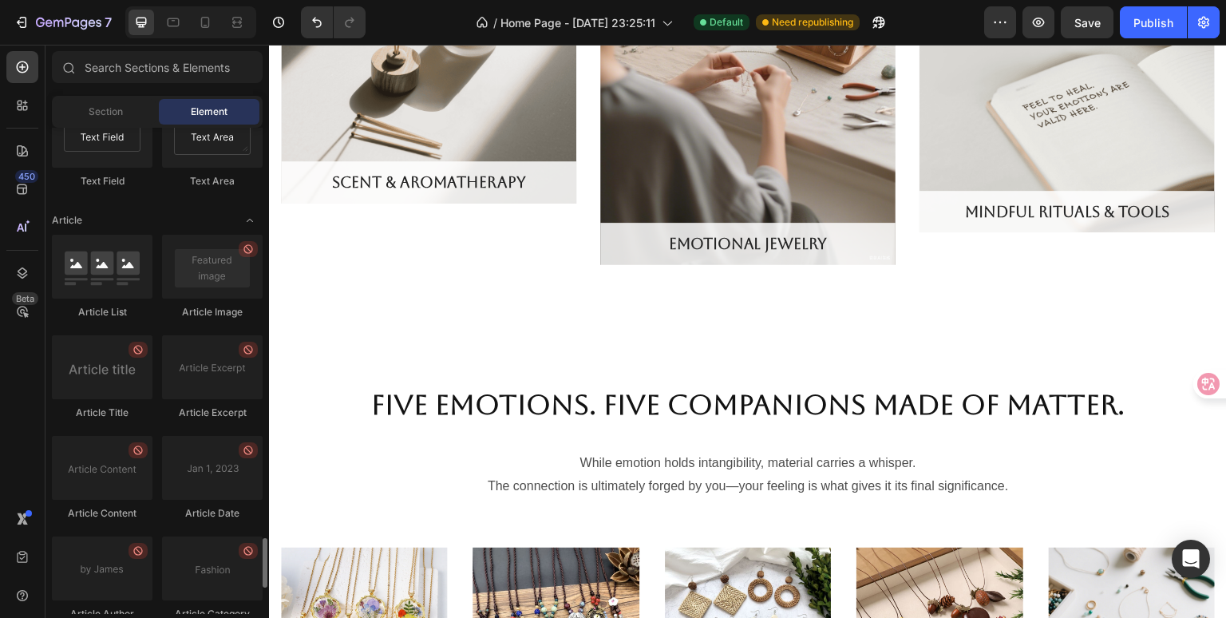
scroll to position [4245, 0]
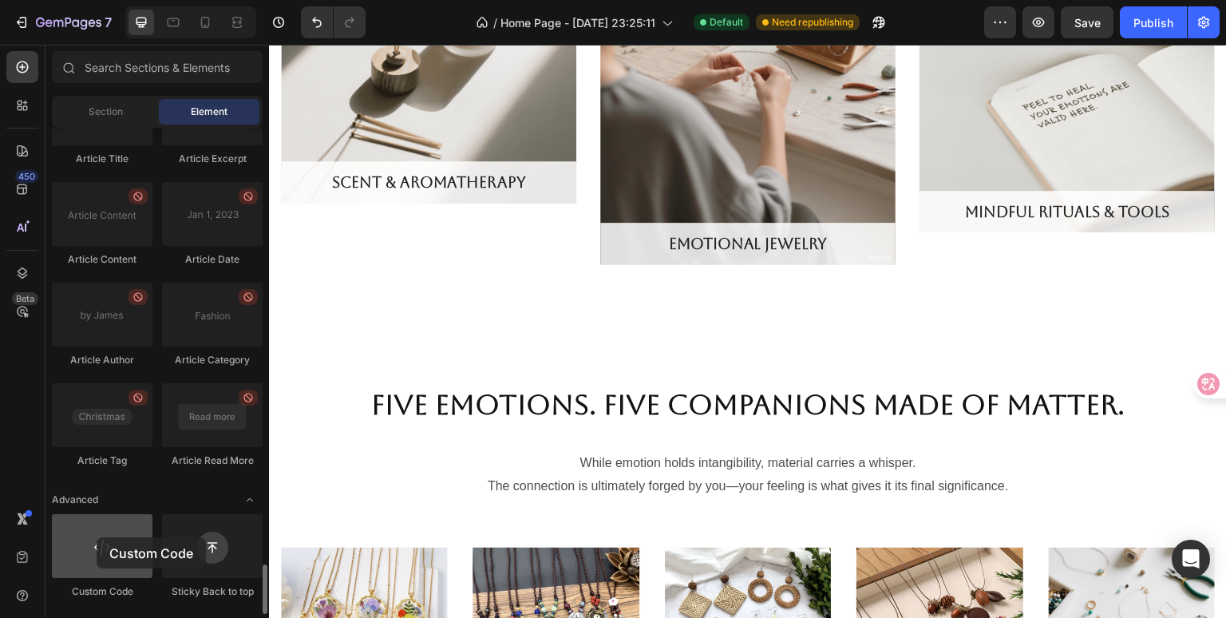
click at [97, 537] on div at bounding box center [102, 546] width 101 height 64
click at [109, 550] on div at bounding box center [102, 546] width 101 height 64
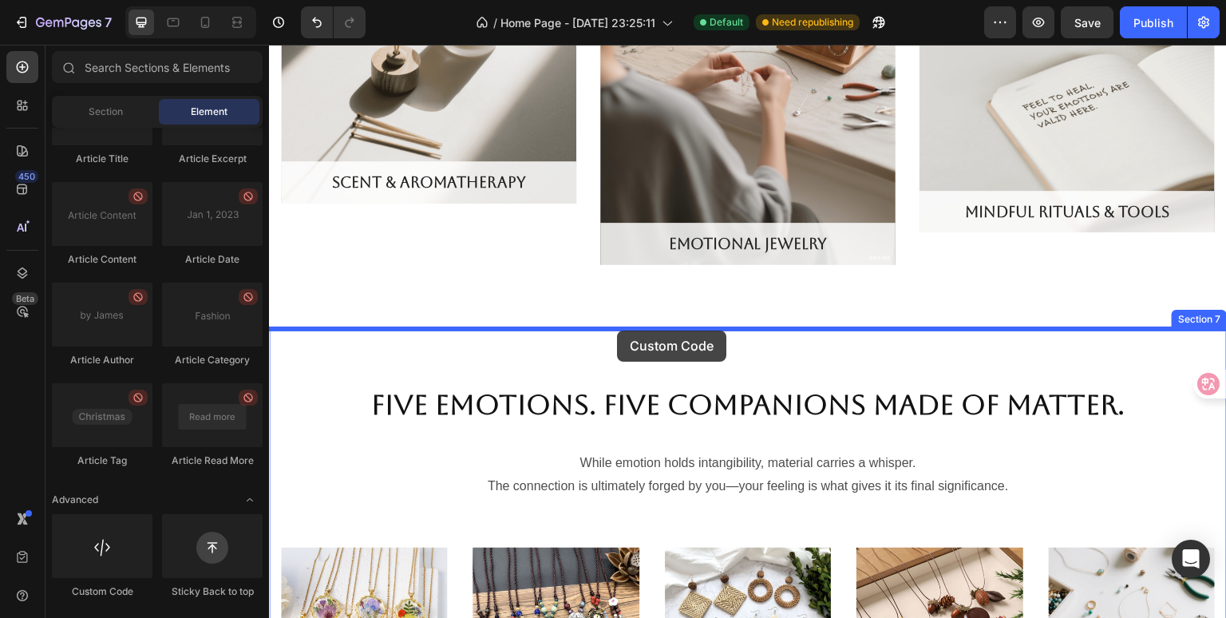
drag, startPoint x: 362, startPoint y: 600, endPoint x: 617, endPoint y: 330, distance: 371.0
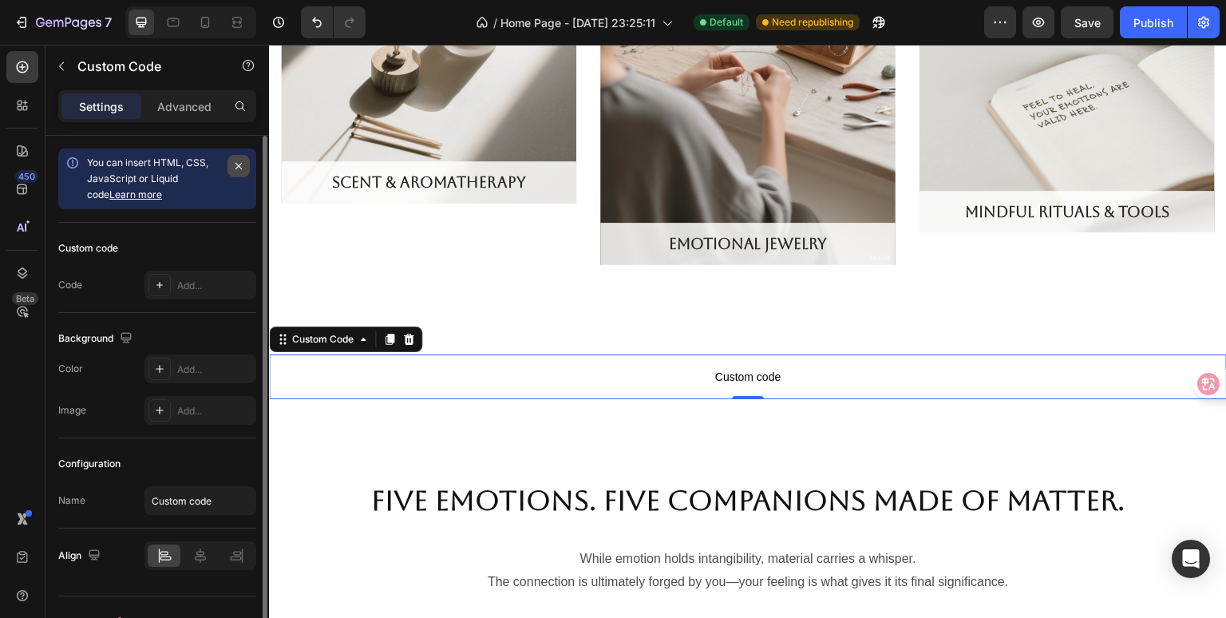
click at [239, 163] on icon "button" at bounding box center [238, 166] width 13 height 13
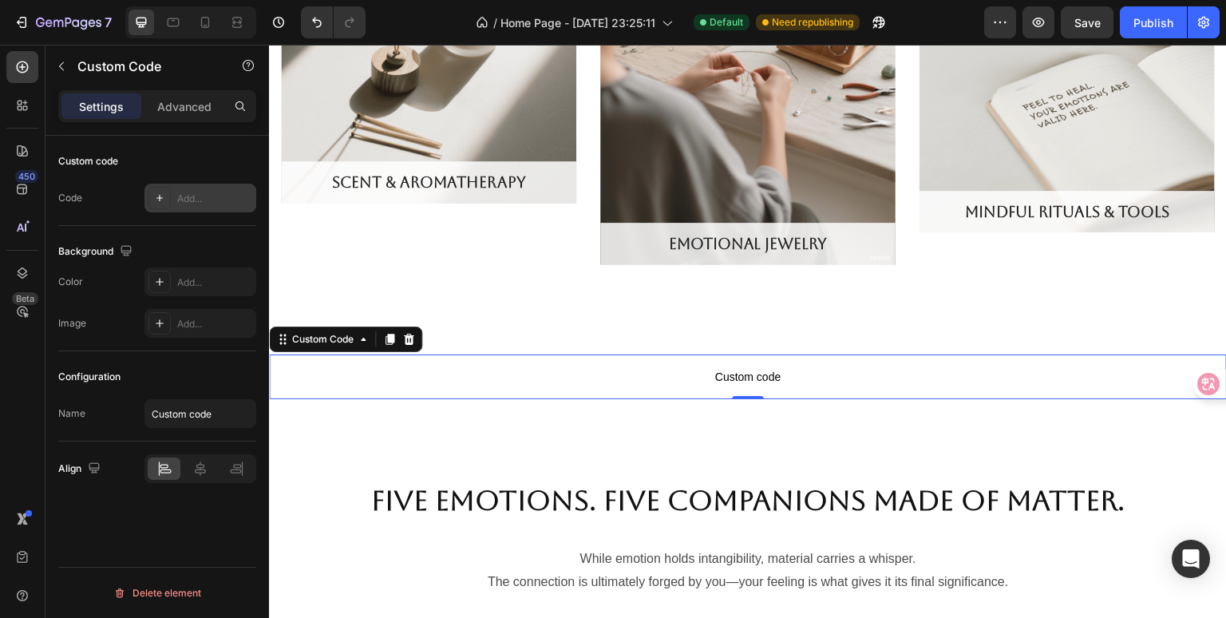
click at [189, 194] on div "Add..." at bounding box center [214, 199] width 75 height 14
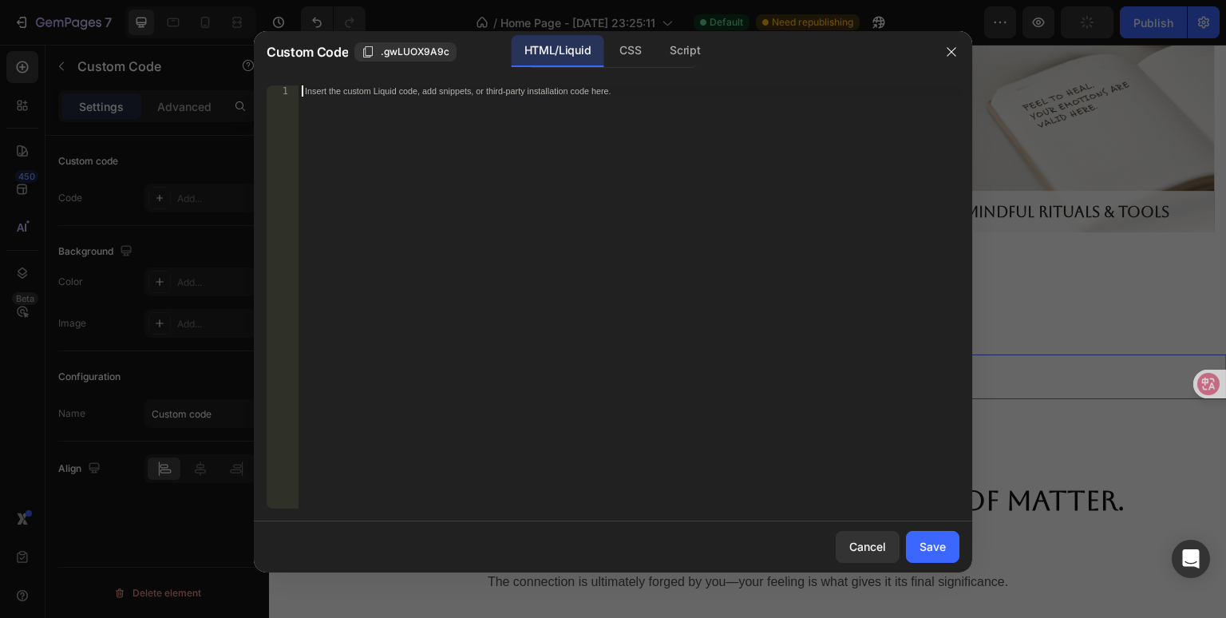
click at [659, 92] on div "Insert the custom Liquid code, add snippets, or third-party installation code h…" at bounding box center [596, 90] width 582 height 10
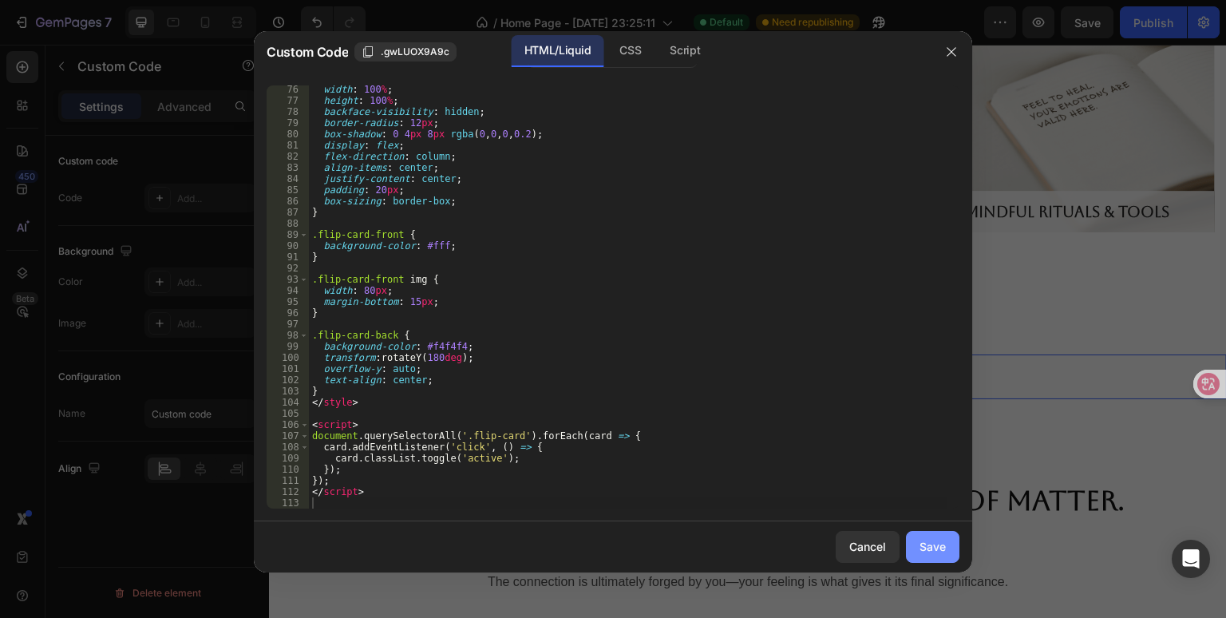
click at [931, 540] on div "Save" at bounding box center [933, 546] width 26 height 17
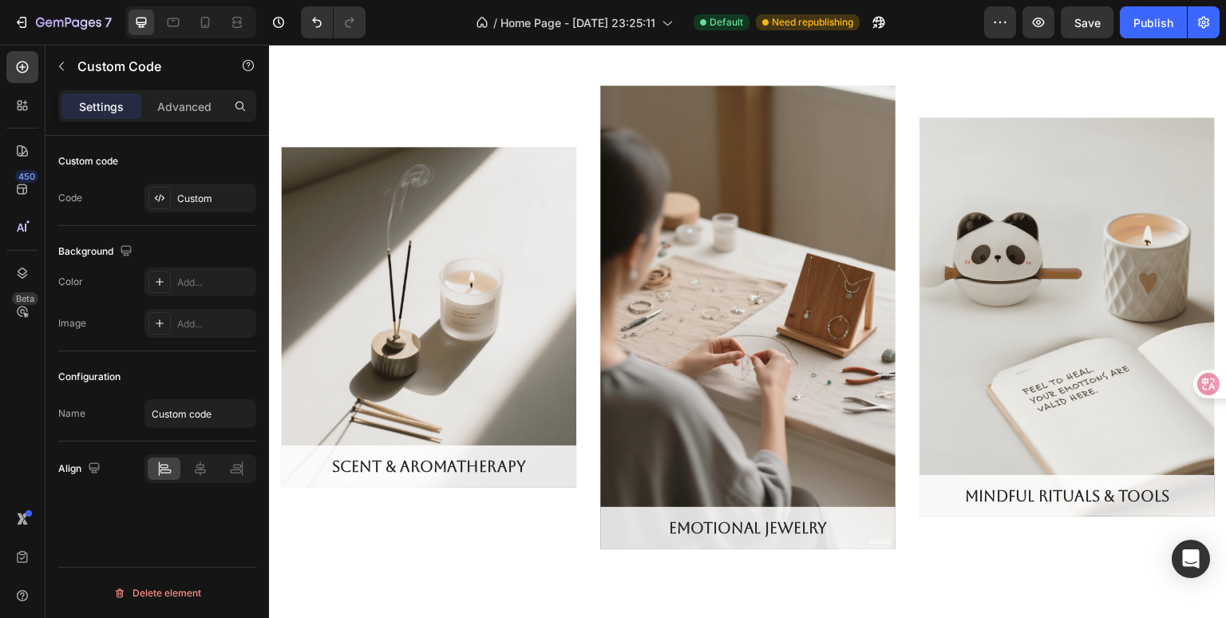
scroll to position [1756, 0]
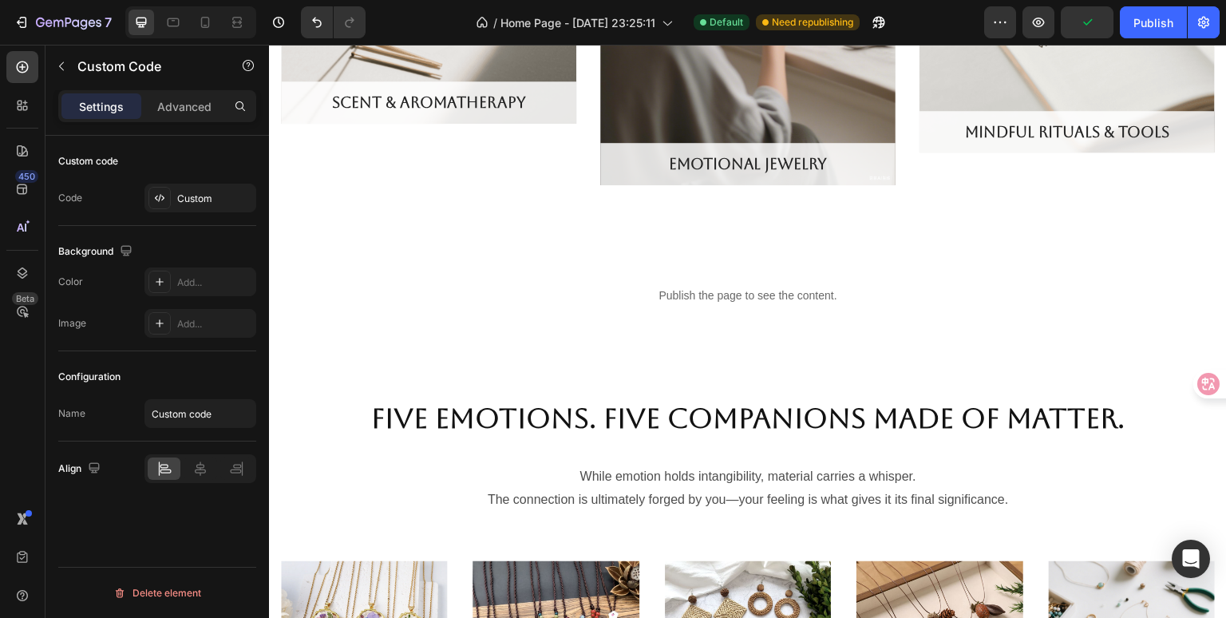
click at [682, 292] on p "Publish the page to see the content." at bounding box center [748, 295] width 958 height 17
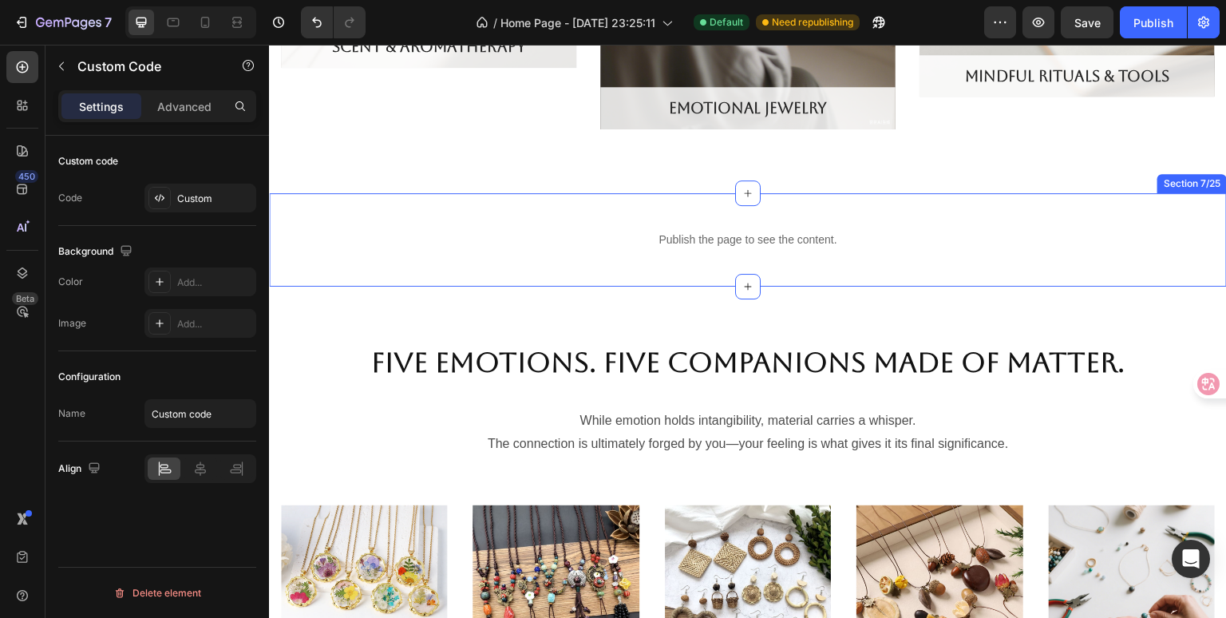
scroll to position [1836, 0]
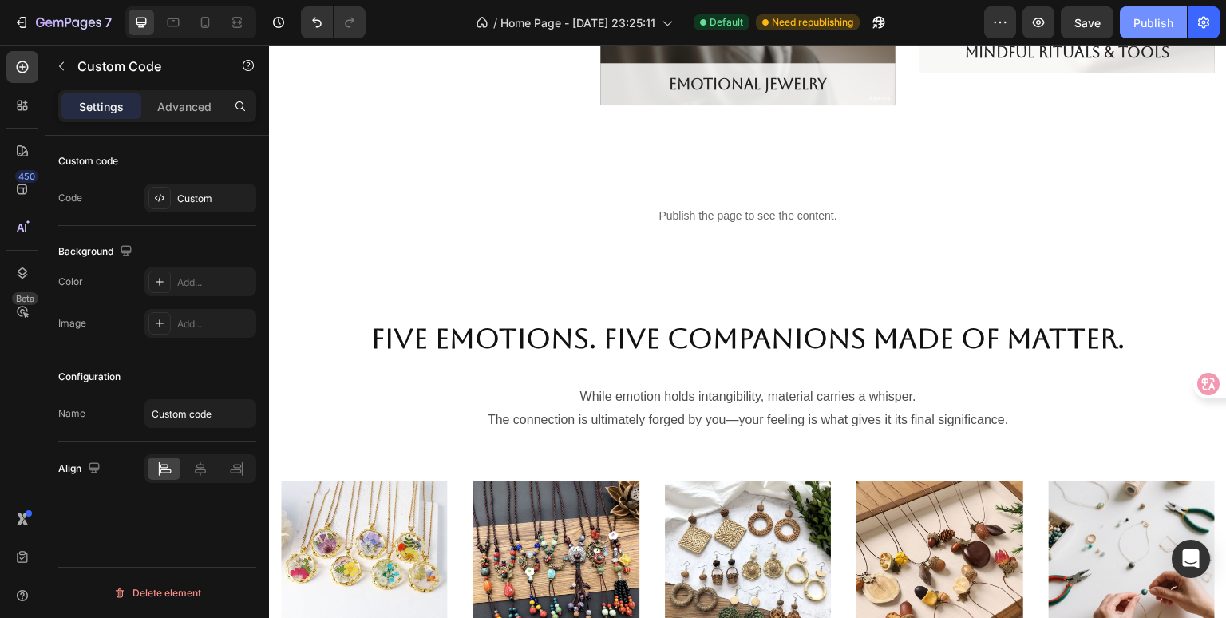
click at [1149, 16] on div "Publish" at bounding box center [1153, 22] width 40 height 17
click at [1025, 11] on button "button" at bounding box center [1039, 22] width 32 height 32
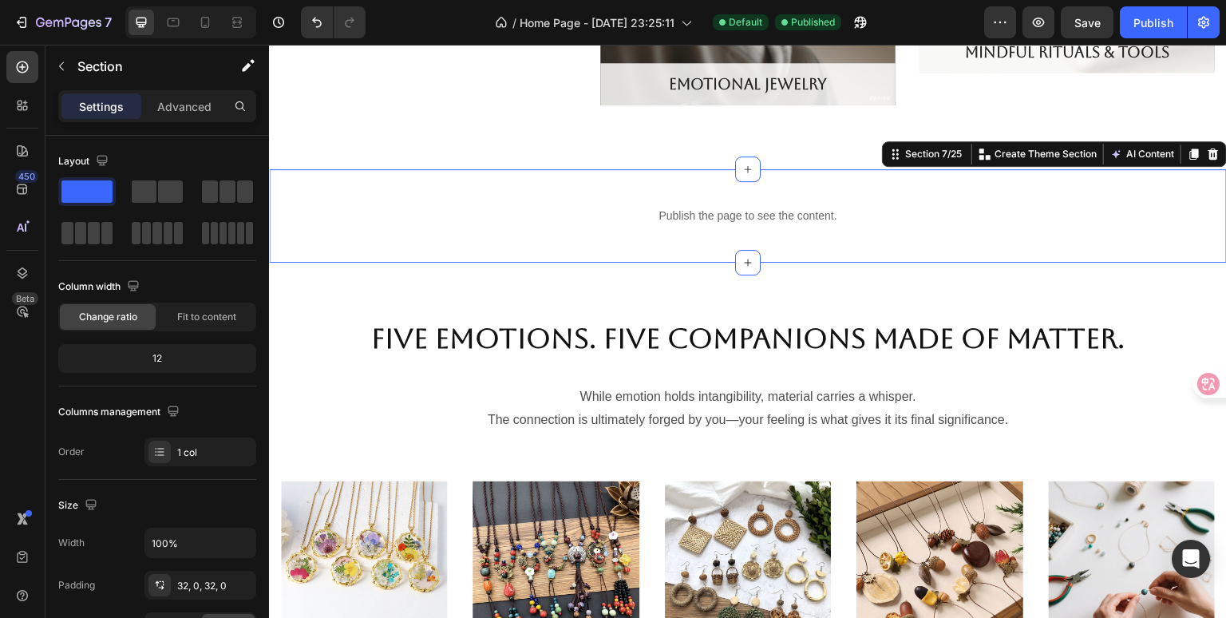
click at [518, 249] on div "Publish the page to see the content. Custom Code Section 7/25 You can create re…" at bounding box center [748, 215] width 958 height 93
click at [1209, 159] on icon at bounding box center [1214, 153] width 10 height 11
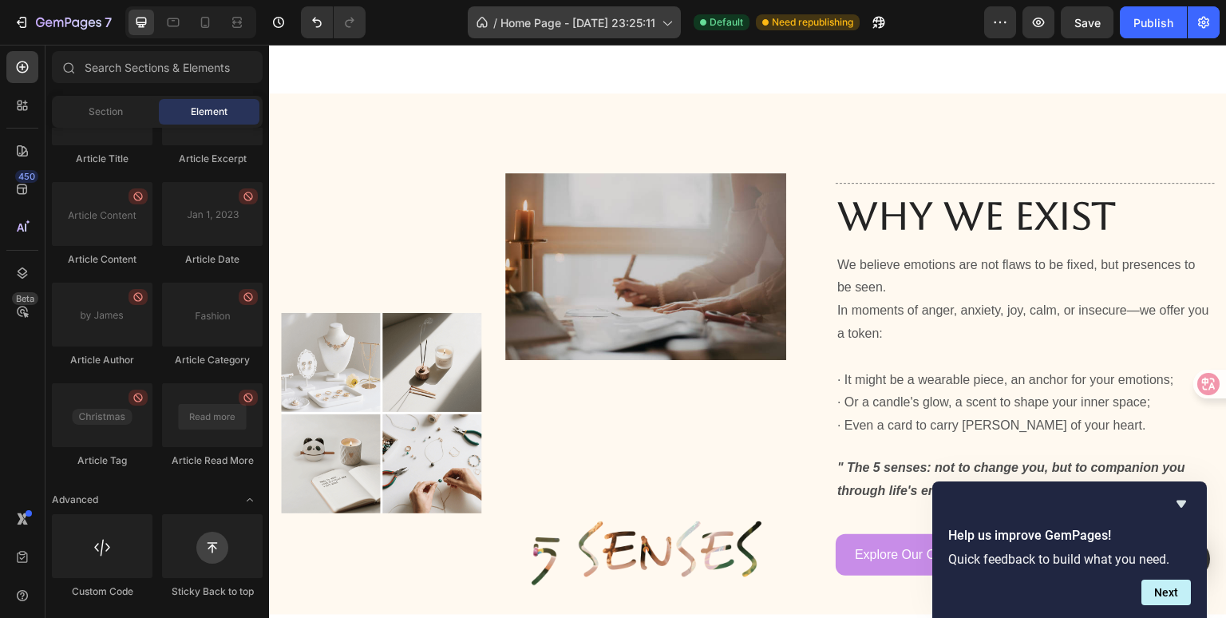
scroll to position [479, 0]
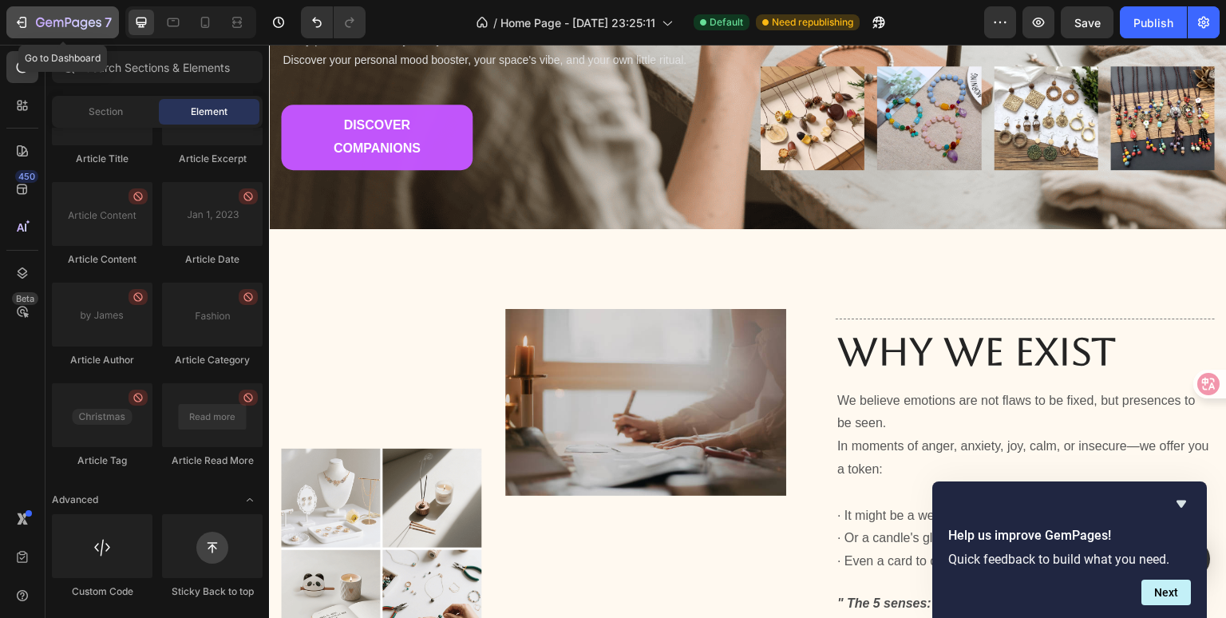
click at [46, 15] on div "7" at bounding box center [74, 22] width 76 height 19
